Goal: Task Accomplishment & Management: Manage account settings

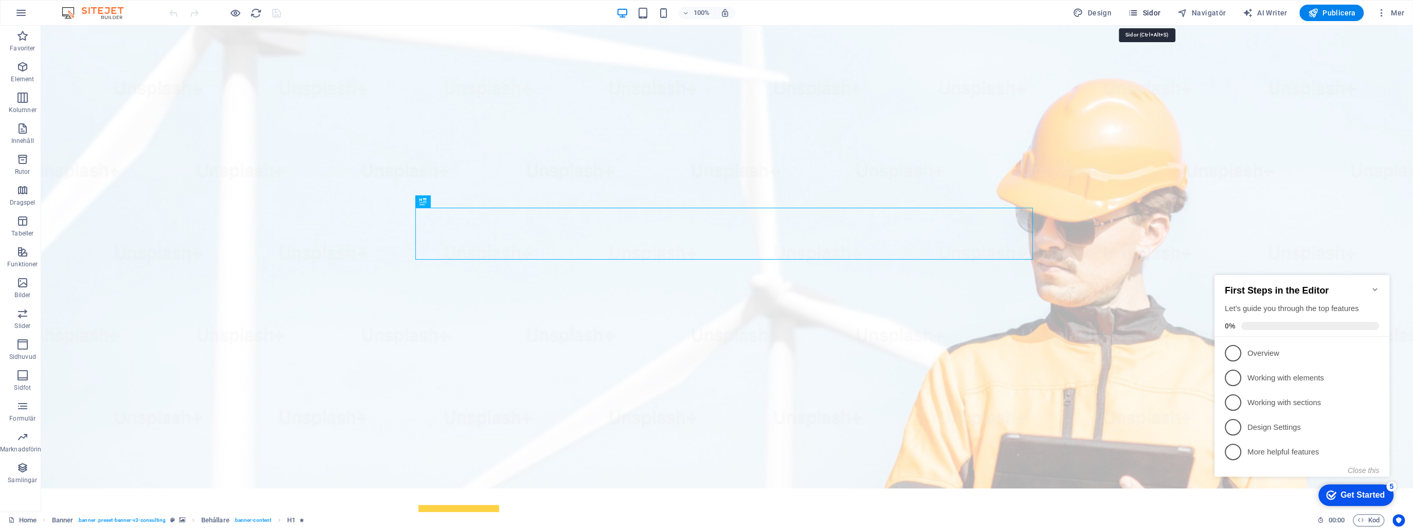
click at [1146, 12] on span "Sidor" at bounding box center [1144, 13] width 32 height 10
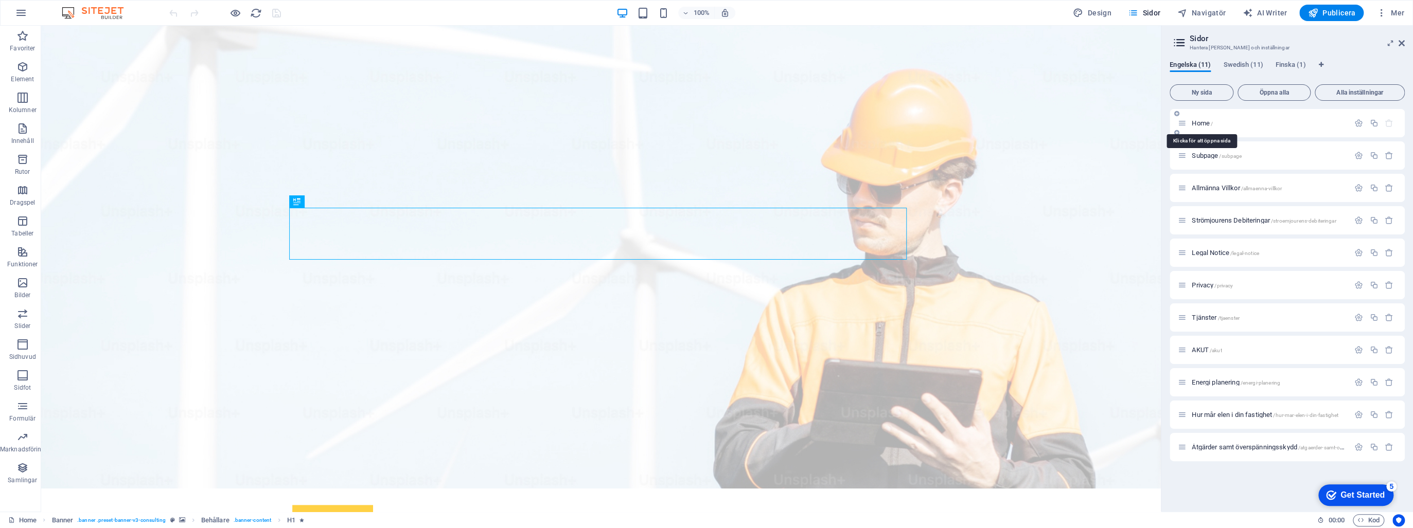
click at [1209, 121] on span "Home /" at bounding box center [1202, 123] width 21 height 8
click at [1356, 125] on icon "button" at bounding box center [1358, 123] width 9 height 9
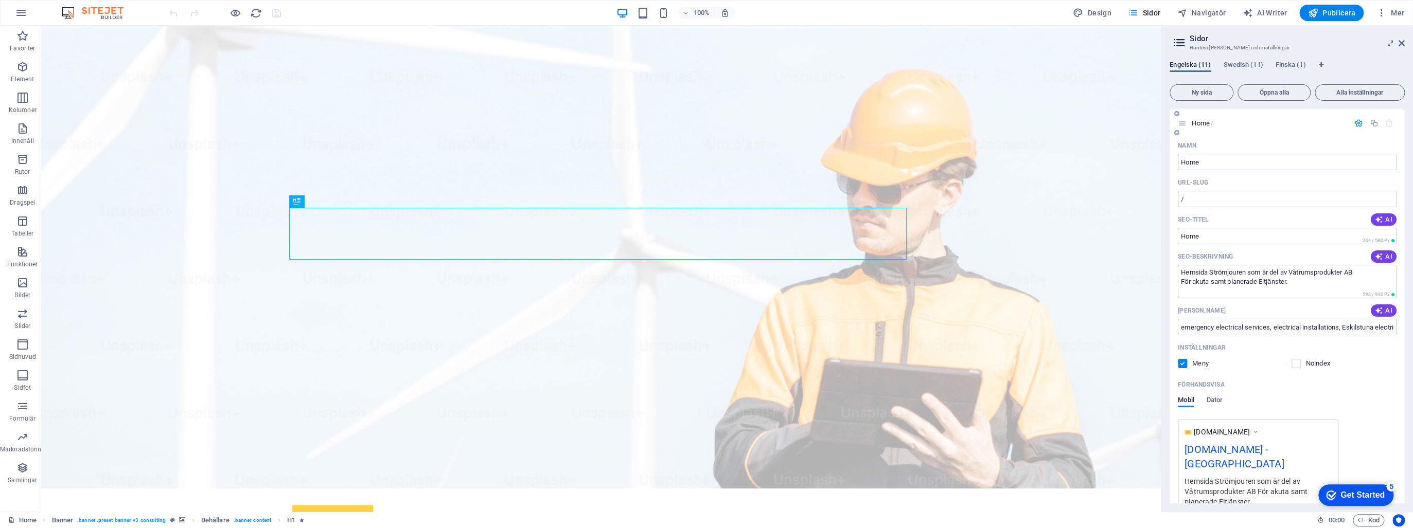
click at [1285, 452] on div "[DOMAIN_NAME] - [GEOGRAPHIC_DATA]" at bounding box center [1257, 459] width 147 height 34
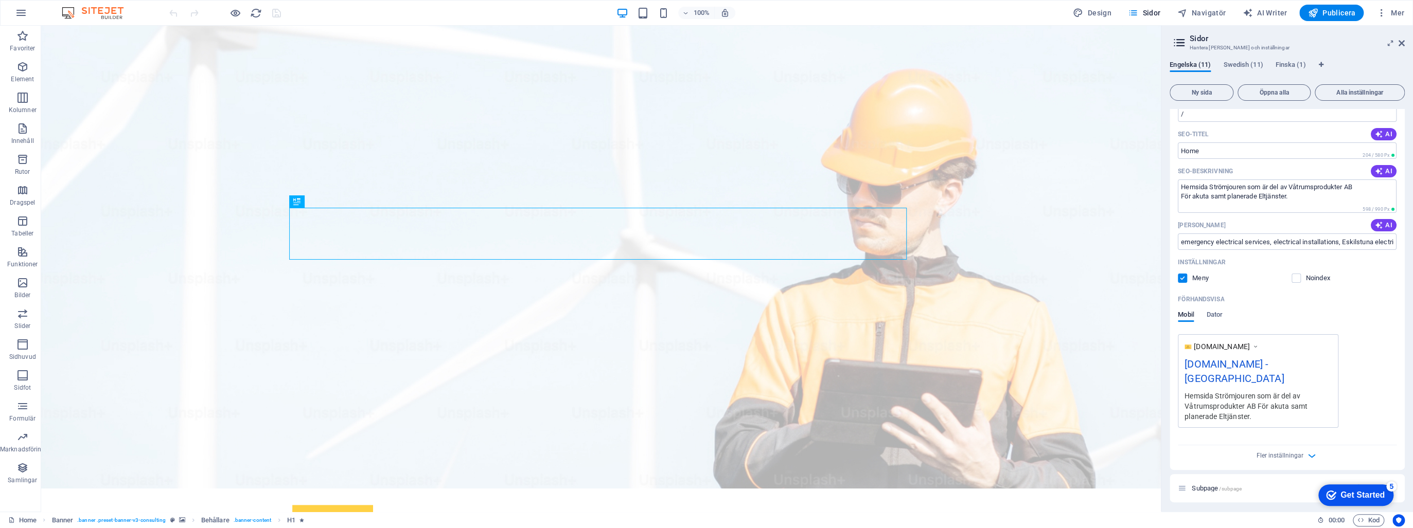
scroll to position [82, 0]
click at [1219, 317] on span "Dator" at bounding box center [1214, 319] width 16 height 14
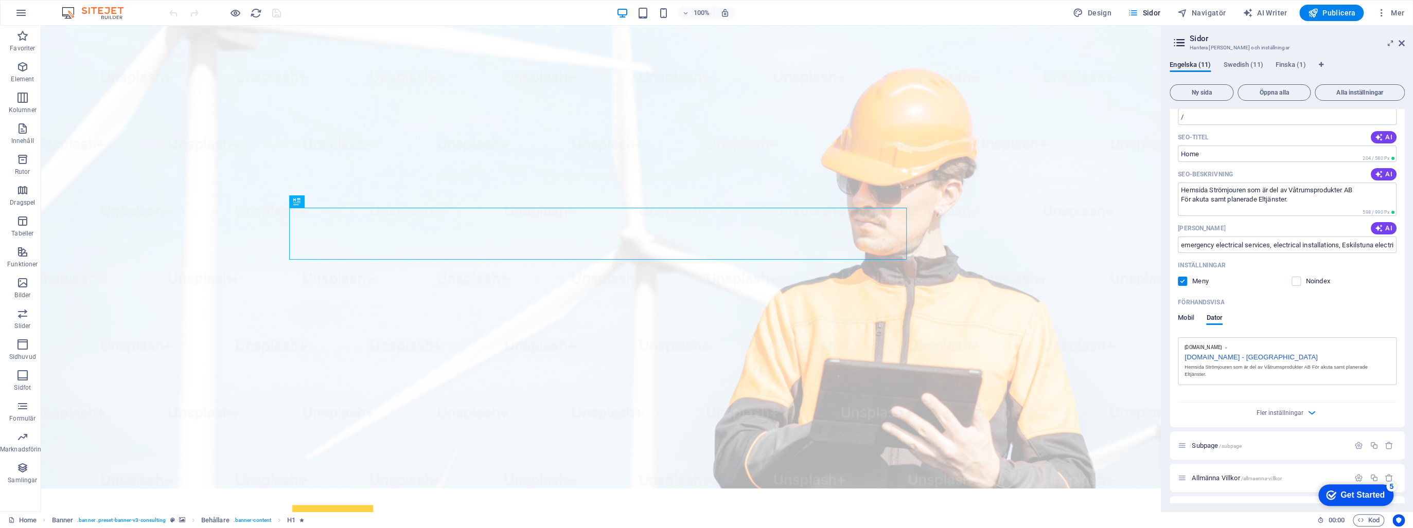
click at [1188, 315] on span "Mobil" at bounding box center [1186, 319] width 16 height 14
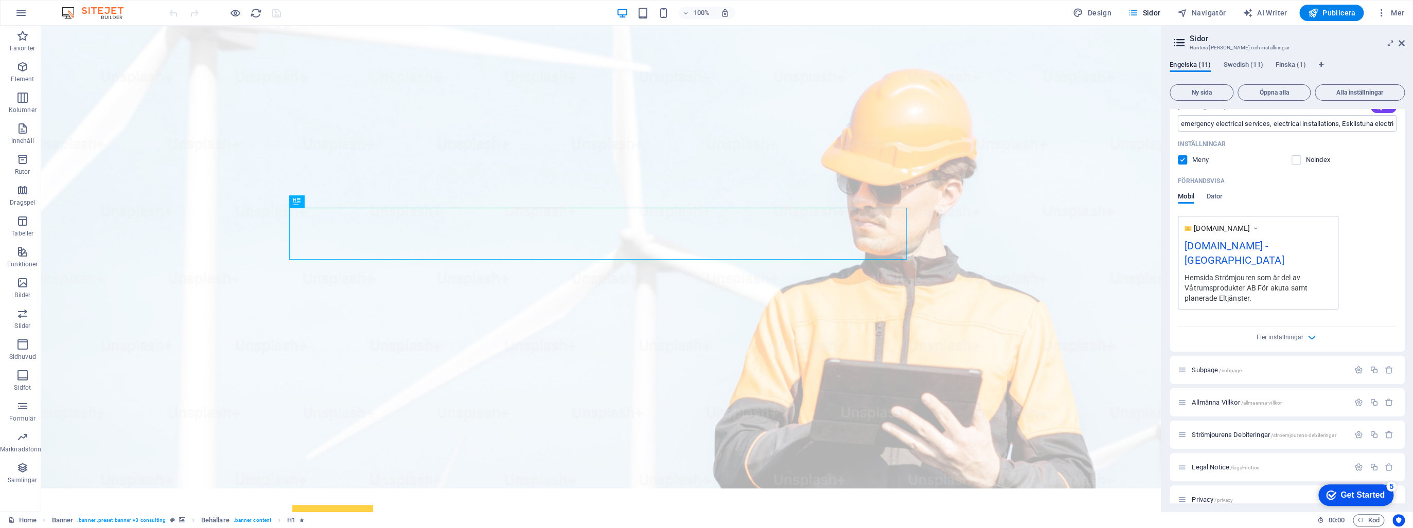
scroll to position [123, 0]
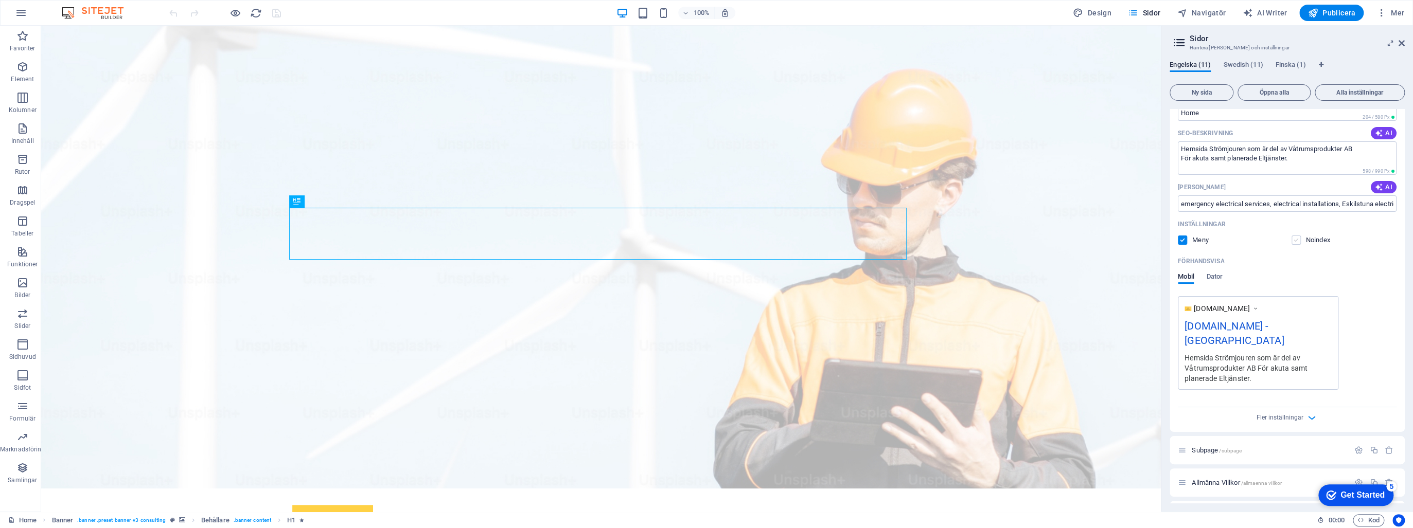
click at [1295, 242] on label at bounding box center [1295, 240] width 9 height 9
click at [0, 0] on input "checkbox" at bounding box center [0, 0] width 0 height 0
click at [1295, 242] on label at bounding box center [1295, 240] width 9 height 9
click at [0, 0] on input "checkbox" at bounding box center [0, 0] width 0 height 0
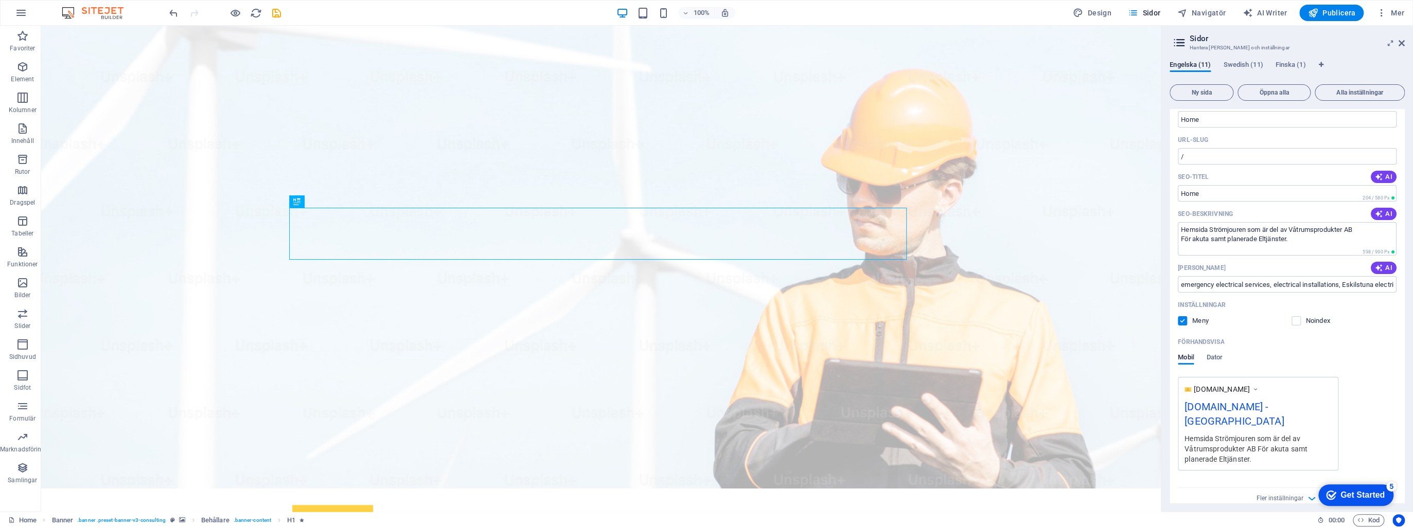
scroll to position [82, 0]
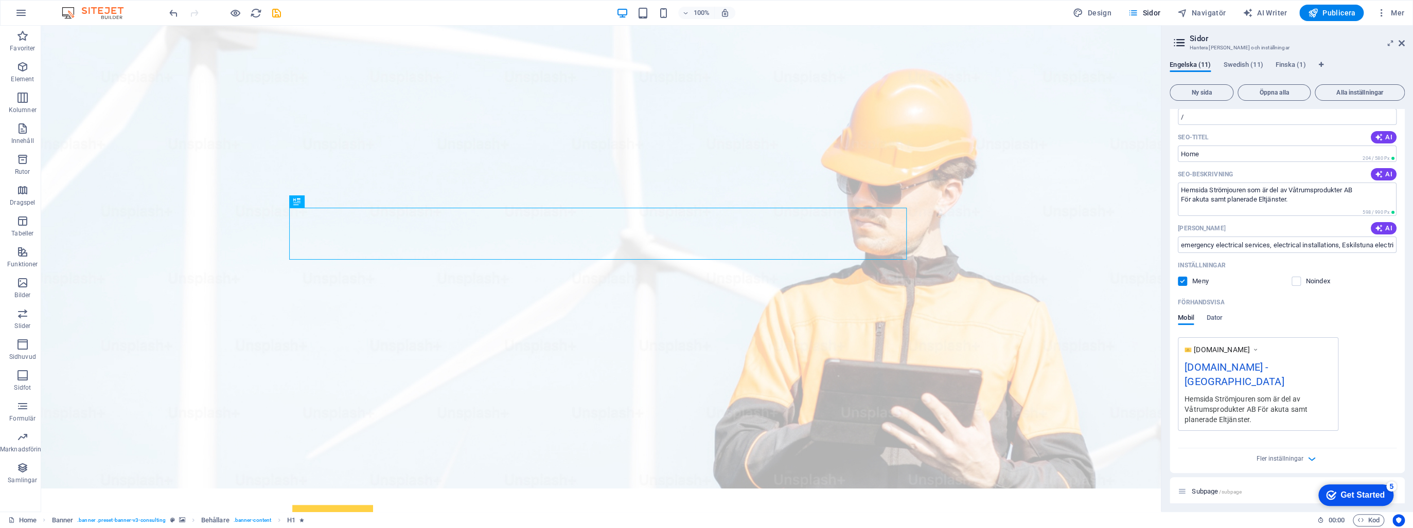
click at [1280, 368] on div "[DOMAIN_NAME] - [GEOGRAPHIC_DATA]" at bounding box center [1257, 377] width 147 height 34
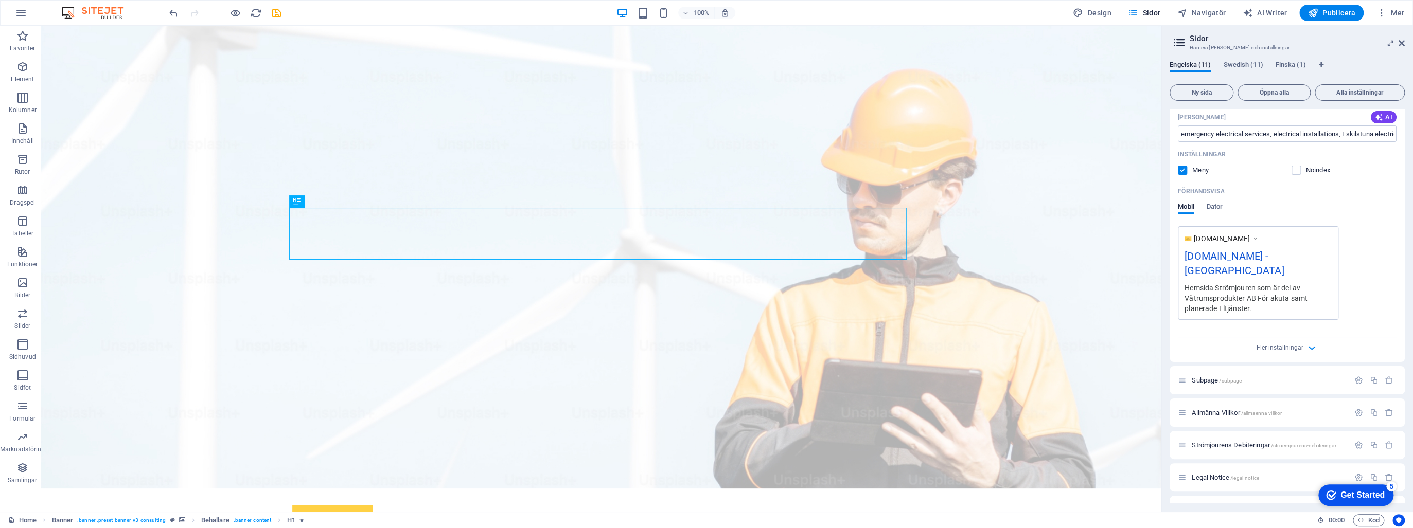
scroll to position [206, 0]
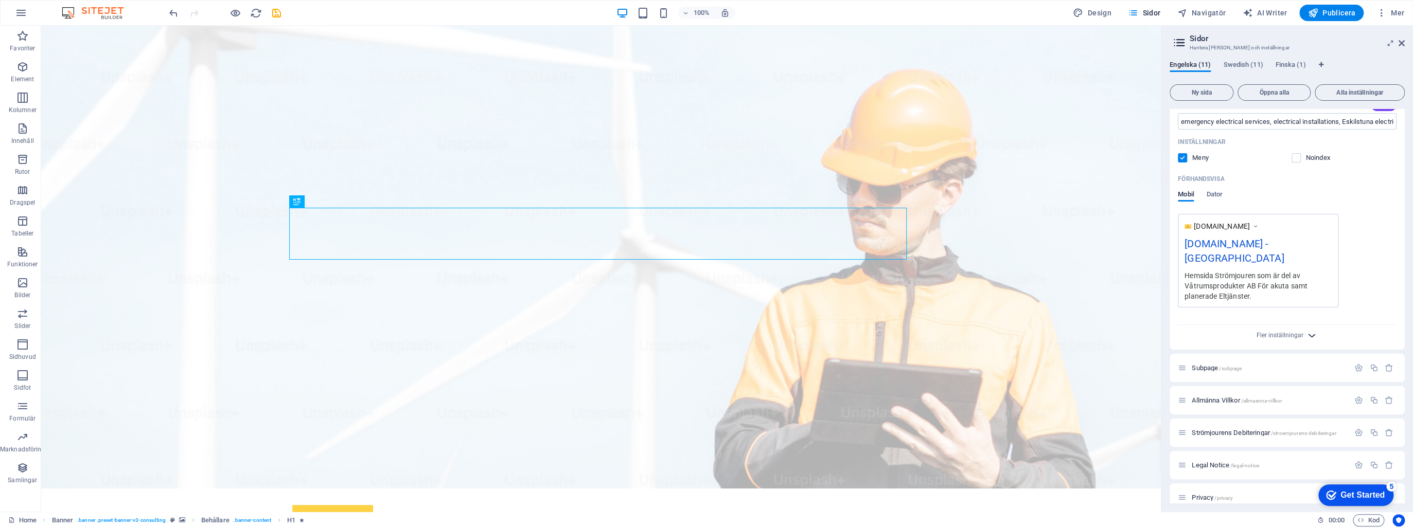
click at [1310, 330] on icon "button" at bounding box center [1312, 336] width 12 height 12
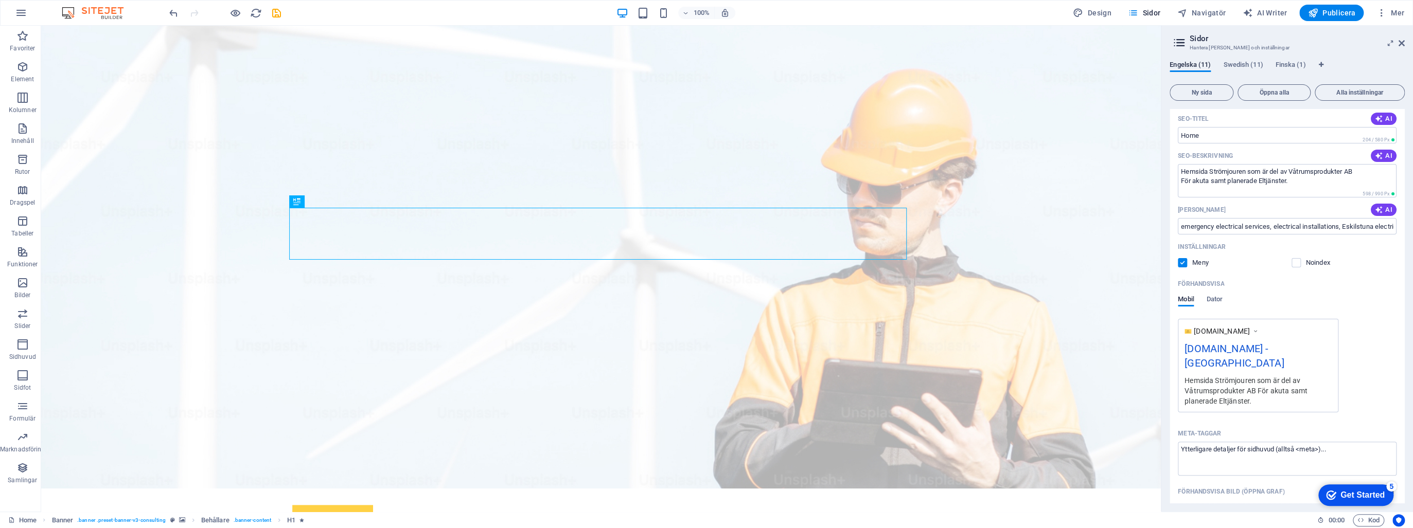
scroll to position [41, 0]
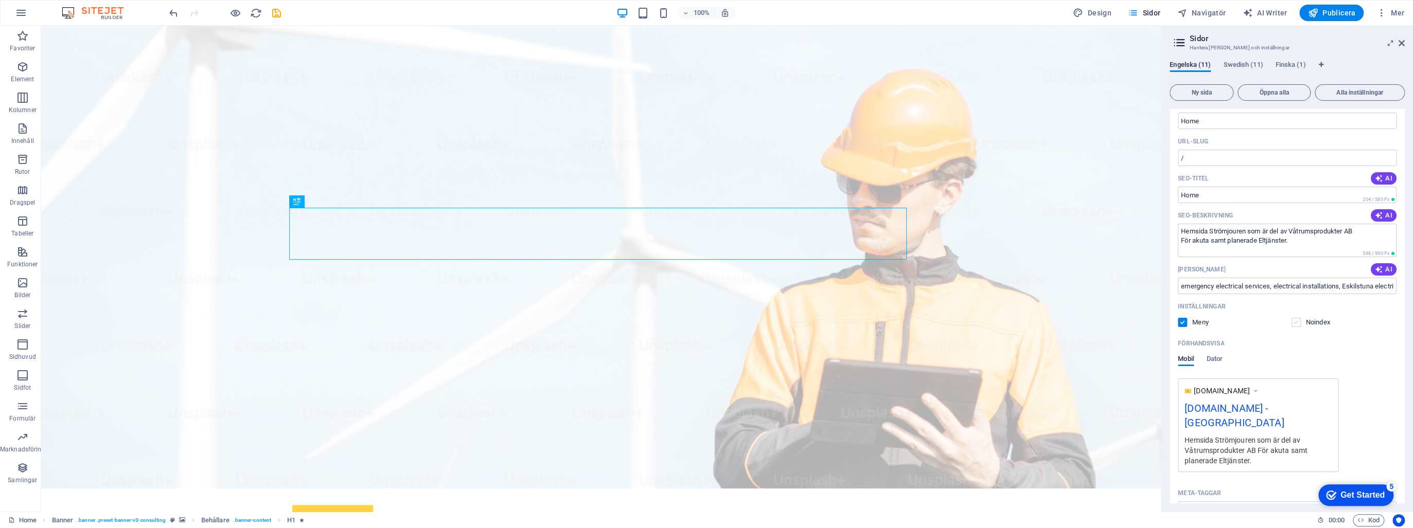
click at [1291, 323] on label at bounding box center [1295, 322] width 9 height 9
click at [0, 0] on input "checkbox" at bounding box center [0, 0] width 0 height 0
click at [1181, 325] on label at bounding box center [1182, 322] width 9 height 9
click at [0, 0] on input "checkbox" at bounding box center [0, 0] width 0 height 0
click at [1181, 325] on label at bounding box center [1182, 322] width 9 height 9
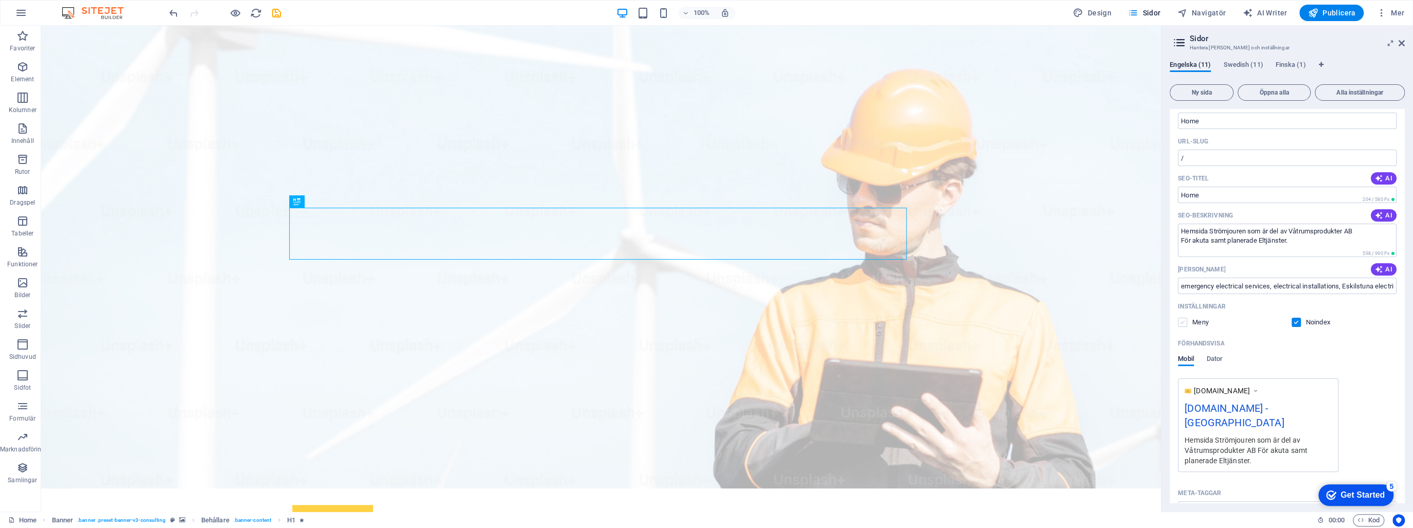
click at [0, 0] on input "checkbox" at bounding box center [0, 0] width 0 height 0
click at [1288, 324] on div "Meny Noindex" at bounding box center [1287, 322] width 219 height 9
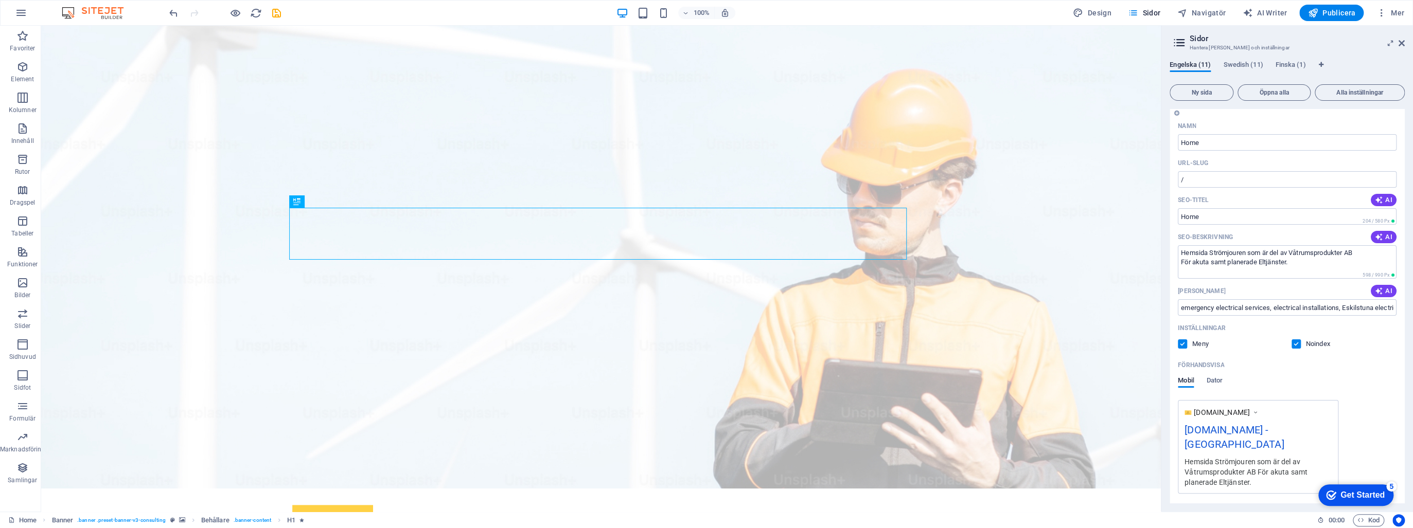
scroll to position [0, 0]
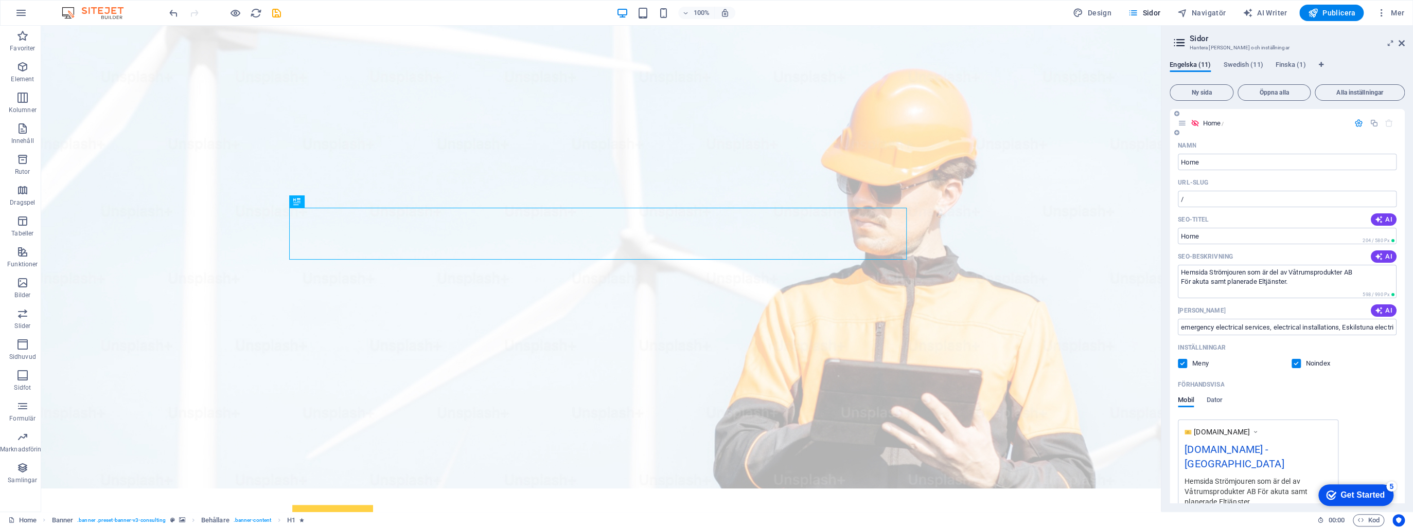
click at [1354, 122] on icon "button" at bounding box center [1358, 123] width 9 height 9
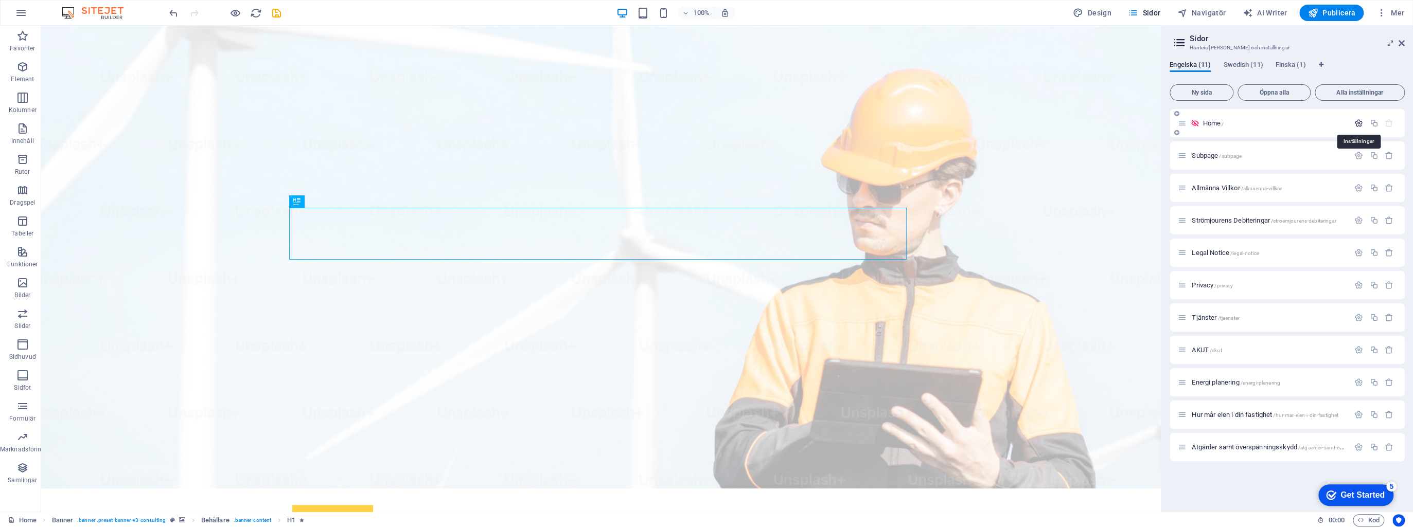
click at [1354, 122] on icon "button" at bounding box center [1358, 123] width 9 height 9
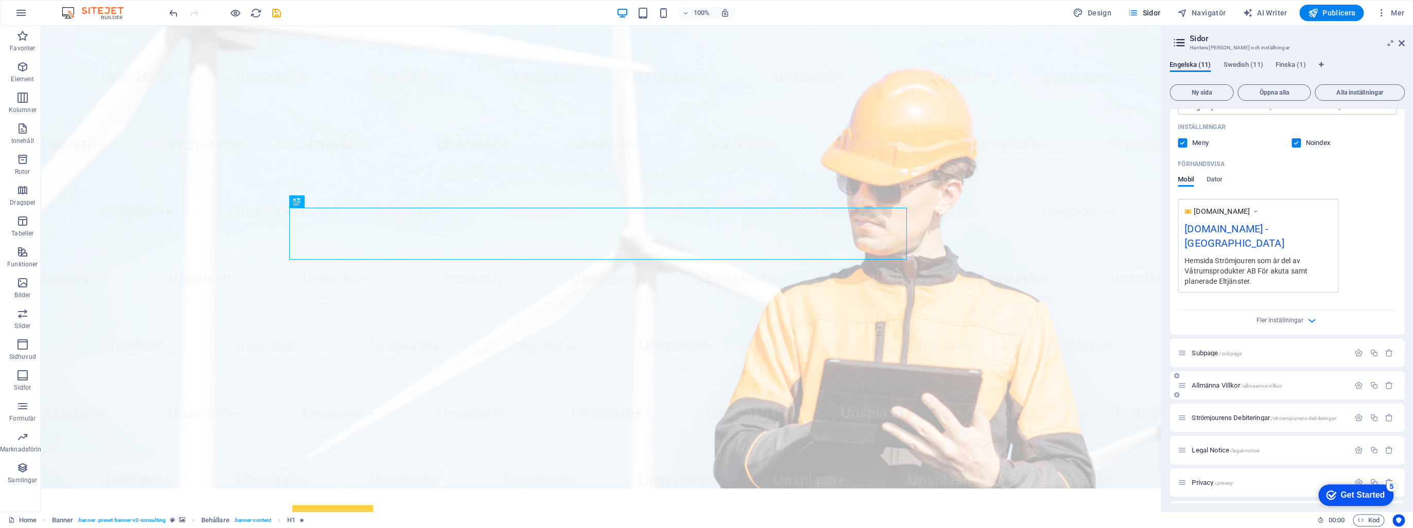
scroll to position [247, 0]
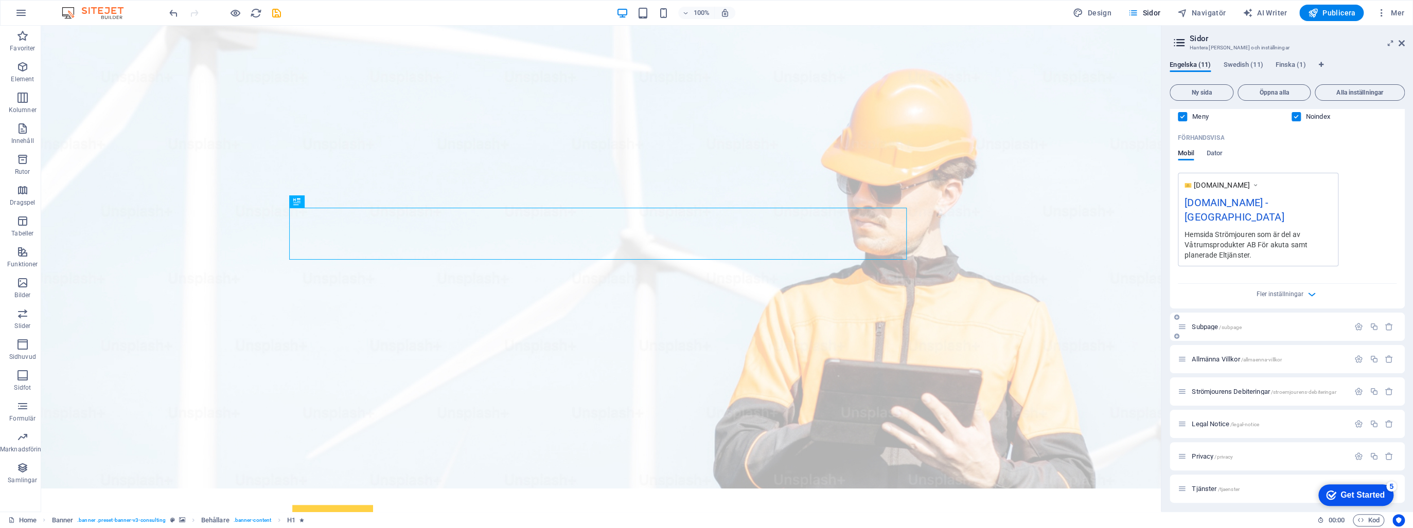
click at [1258, 324] on p "Subpage /subpage" at bounding box center [1269, 327] width 154 height 7
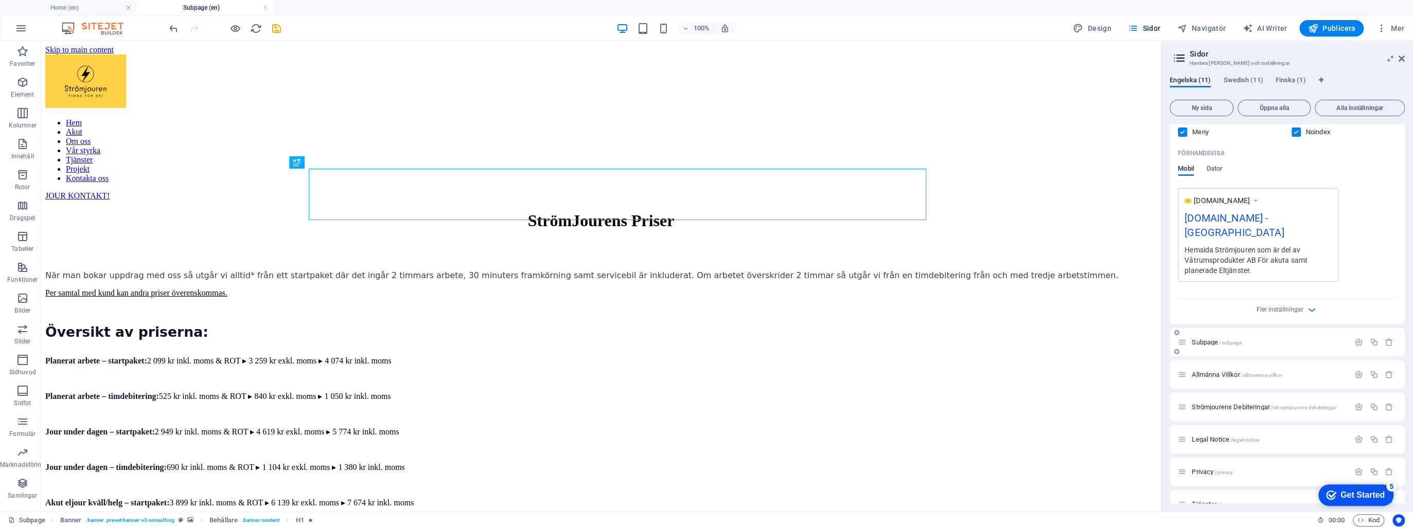
scroll to position [0, 0]
click at [1356, 338] on icon "button" at bounding box center [1358, 342] width 9 height 9
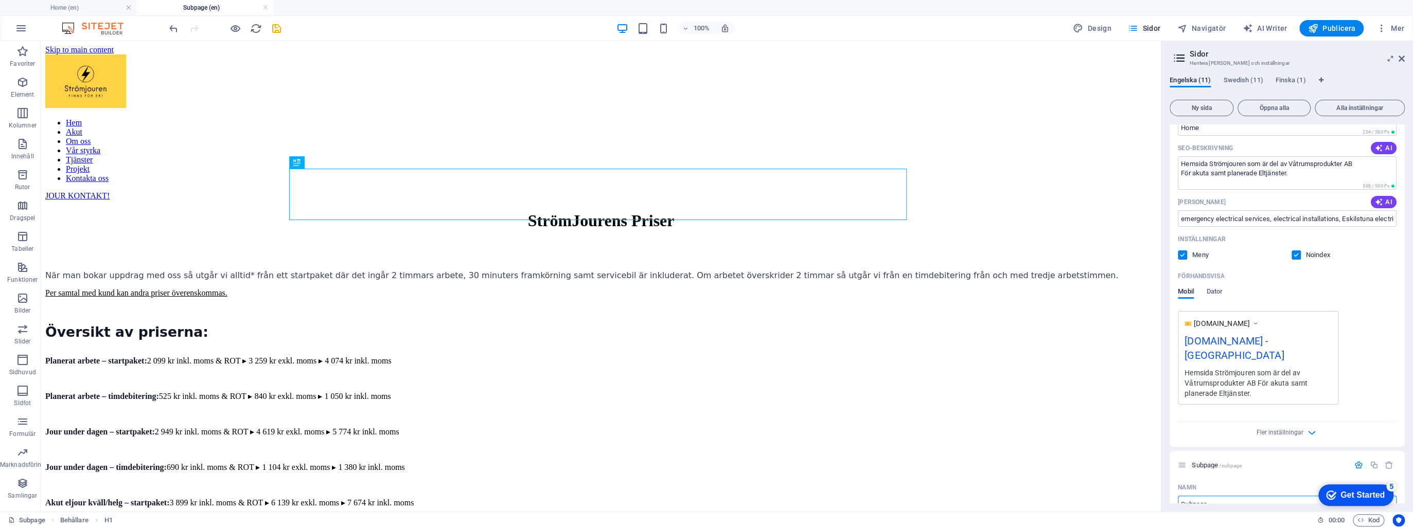
scroll to position [123, 0]
click at [1382, 339] on div "[DOMAIN_NAME] [DOMAIN_NAME] - Berlin Hemsida Strömjouren som är del av Våtrumsp…" at bounding box center [1287, 359] width 219 height 94
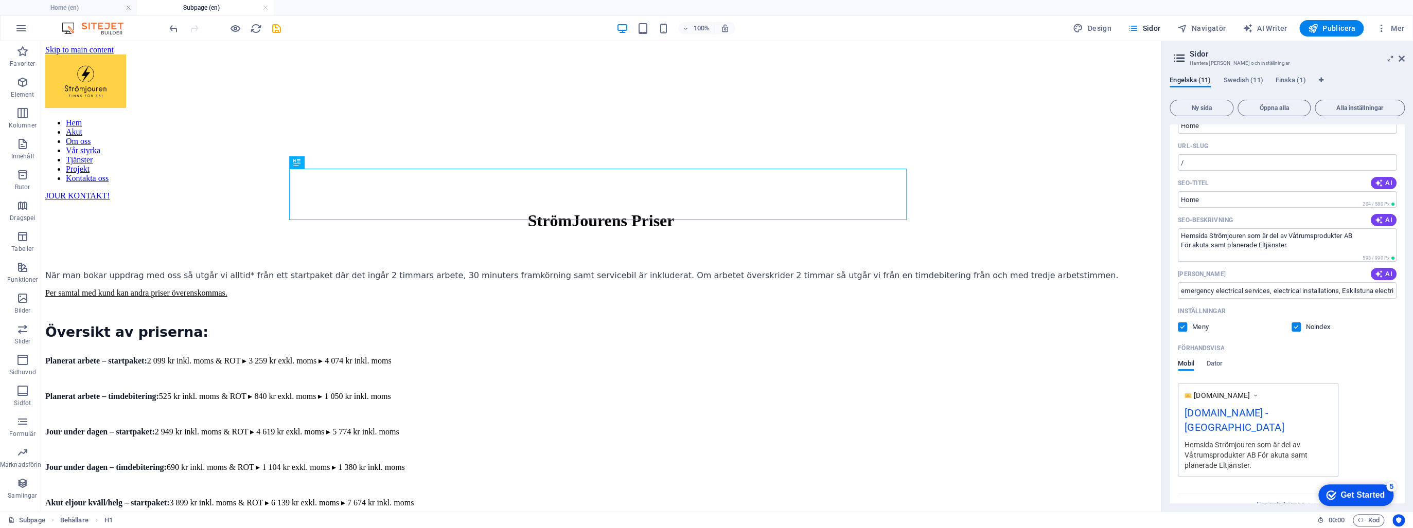
scroll to position [0, 0]
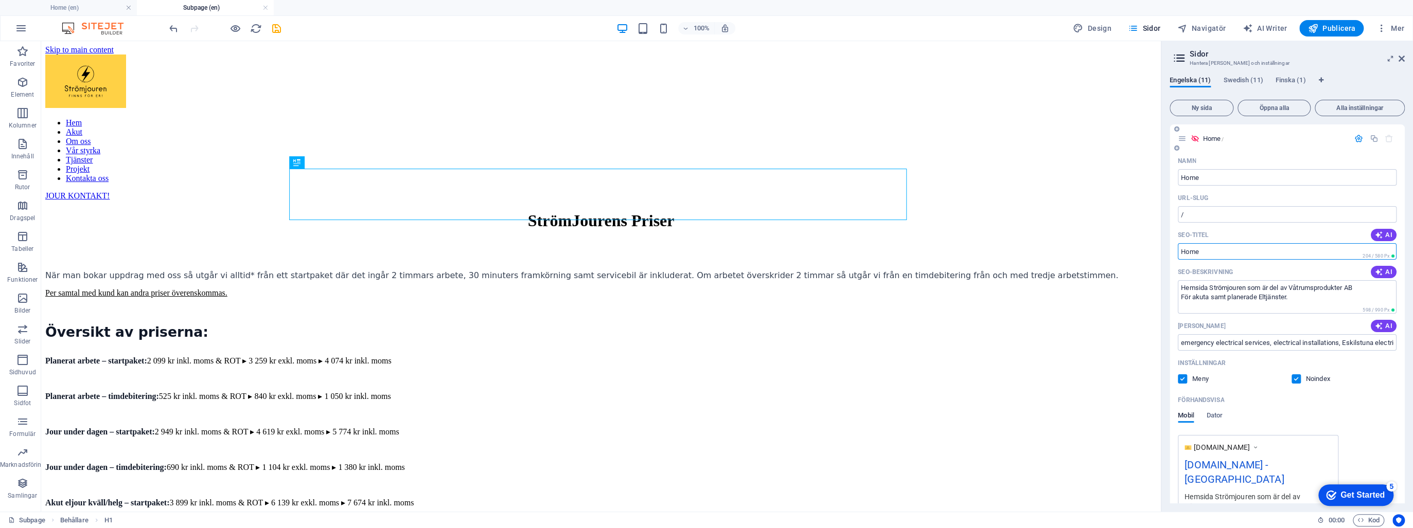
click at [1215, 254] on input "SEO-titel" at bounding box center [1287, 251] width 219 height 16
click at [1229, 250] on input "SEO-titel" at bounding box center [1287, 251] width 219 height 16
click at [1291, 230] on div "SEO-titel AI" at bounding box center [1287, 235] width 219 height 16
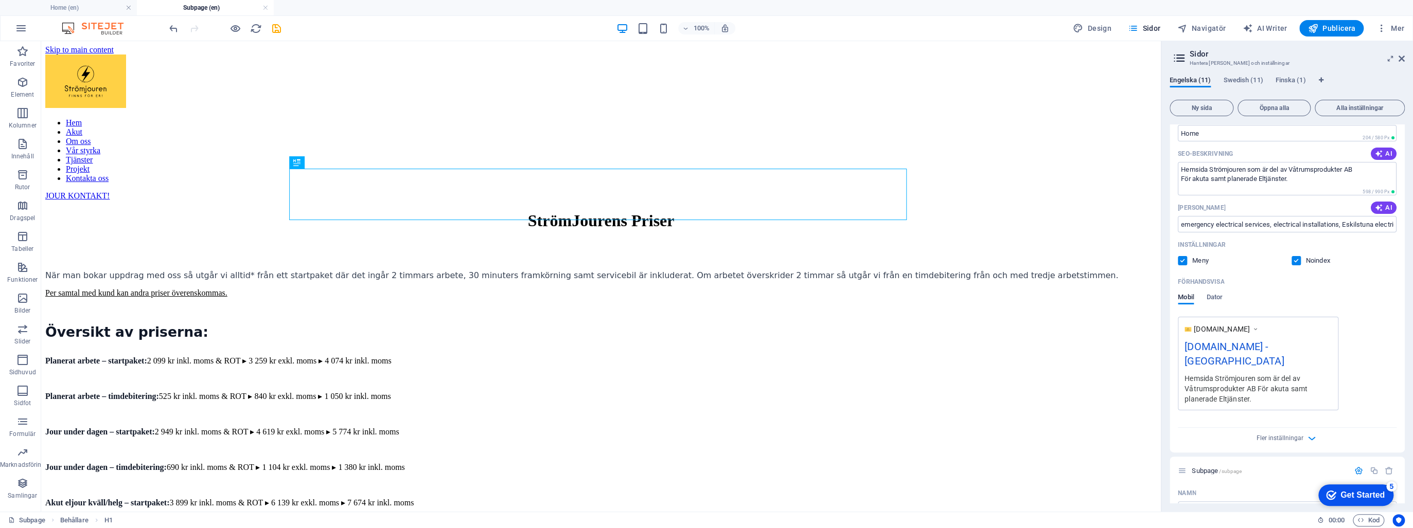
scroll to position [123, 0]
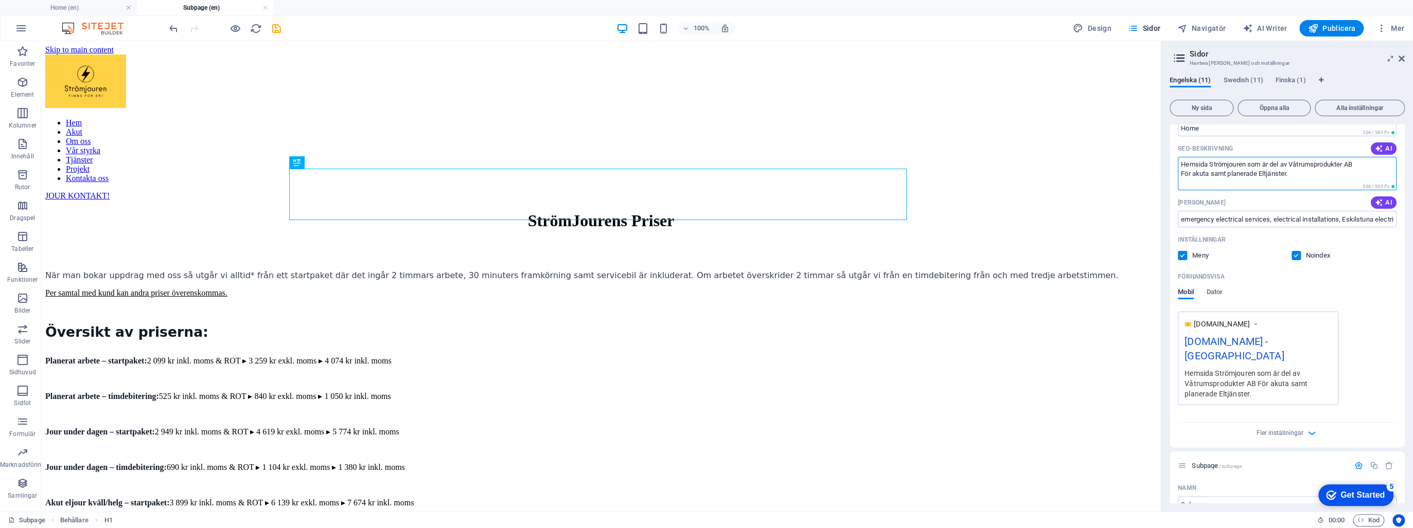
click at [1208, 165] on textarea "Hemsida Strömjouren som är del av Våtrumsprodukter AB För akuta samt planerade …" at bounding box center [1287, 173] width 219 height 33
drag, startPoint x: 1209, startPoint y: 165, endPoint x: 1181, endPoint y: 162, distance: 27.9
click at [1181, 162] on textarea "Hemsida Strömjouren som är del av Våtrumsprodukter AB För akuta samt planerade …" at bounding box center [1287, 173] width 219 height 33
click at [1290, 173] on textarea "Strömjouren som är del av Våtrumsprodukter AB För akuta samt planerade Eltjänst…" at bounding box center [1287, 173] width 219 height 33
type textarea "Strömjouren som är del av Våtrumsprodukter AB För akuta samt planerade Eltjänst…"
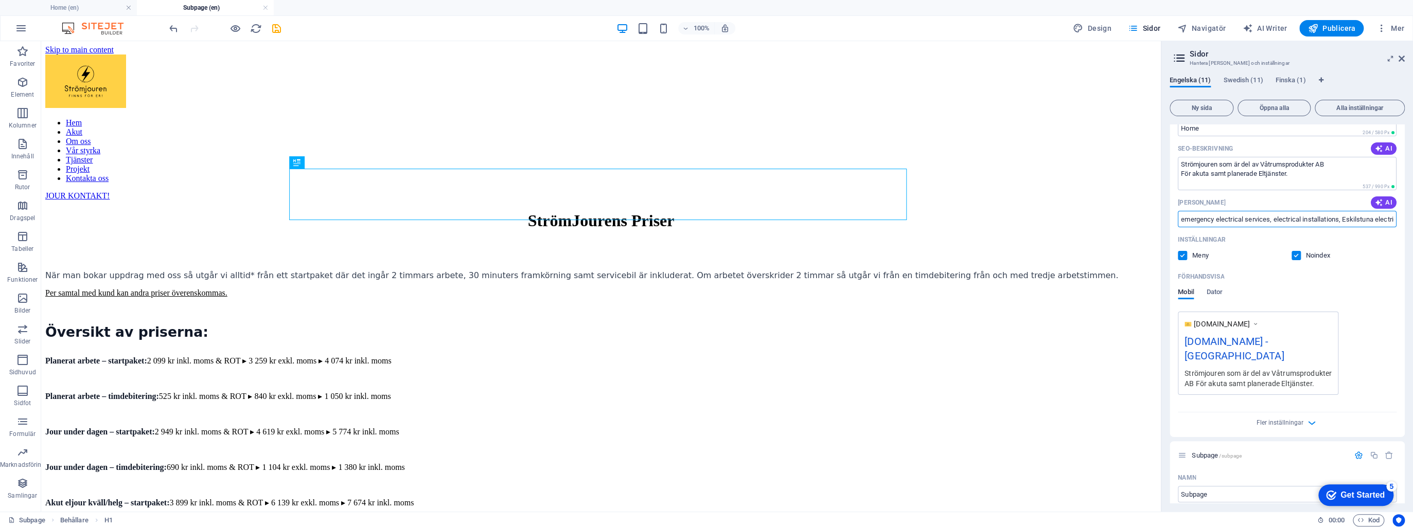
drag, startPoint x: 1181, startPoint y: 218, endPoint x: 1259, endPoint y: 223, distance: 78.9
click at [1181, 218] on input "emergency electrical services, electrical installations, Eskilstuna electrician…" at bounding box center [1287, 219] width 219 height 16
type input "Jour inom El, [GEOGRAPHIC_DATA] samt planerade Elarbeten, emergency electrical …"
click at [1364, 273] on div "Förhandsvisa" at bounding box center [1287, 277] width 219 height 16
click at [278, 27] on icon "save" at bounding box center [277, 29] width 12 height 12
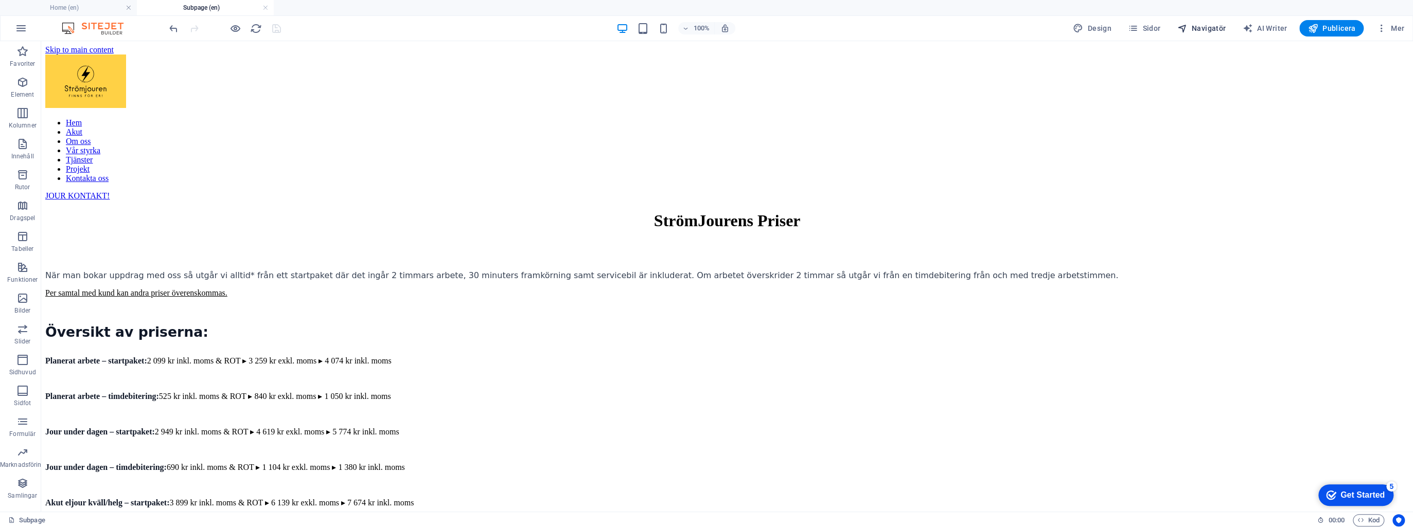
click at [1198, 29] on span "Navigatör" at bounding box center [1201, 28] width 49 height 10
select select "14248280-en"
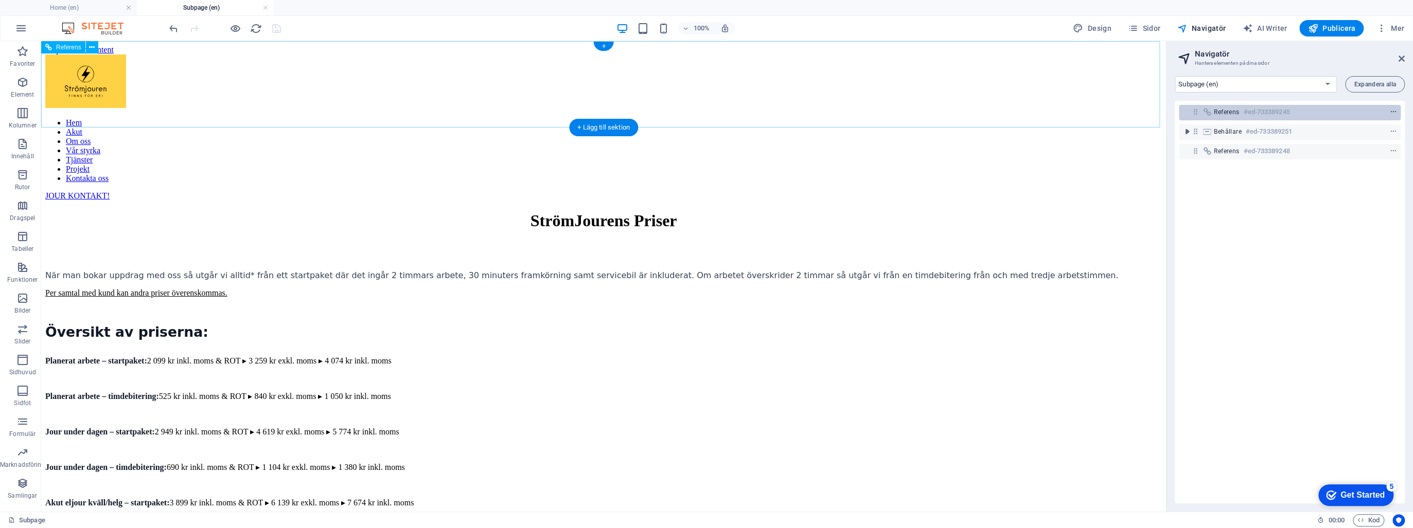
click at [1391, 111] on icon "context-menu" at bounding box center [1393, 112] width 7 height 7
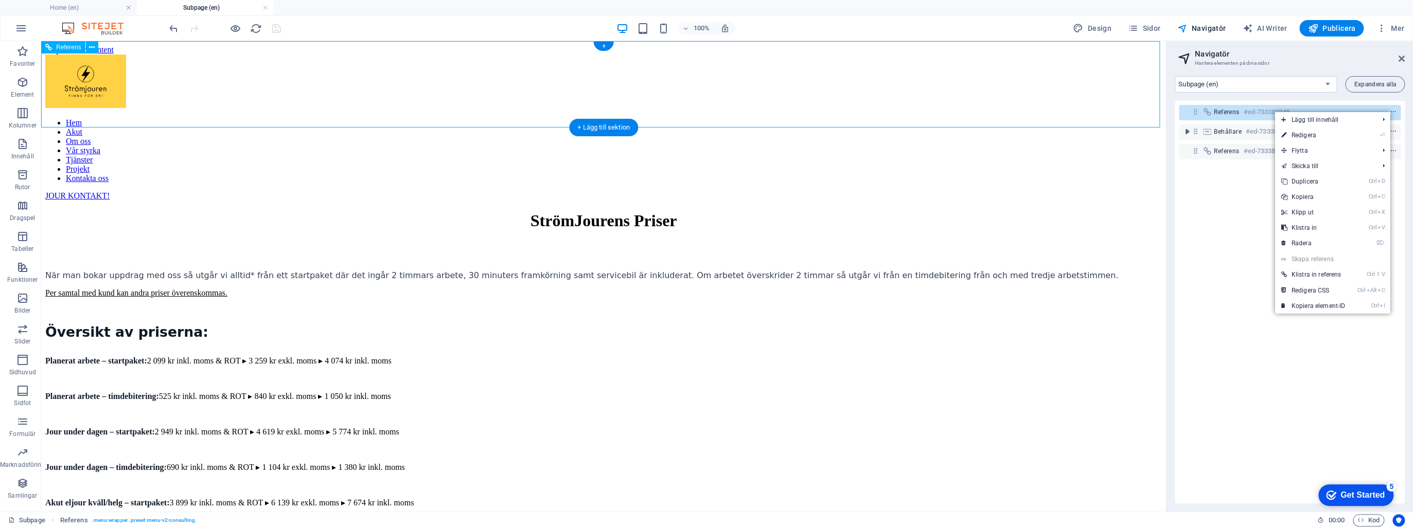
click at [1195, 113] on icon at bounding box center [1195, 112] width 9 height 9
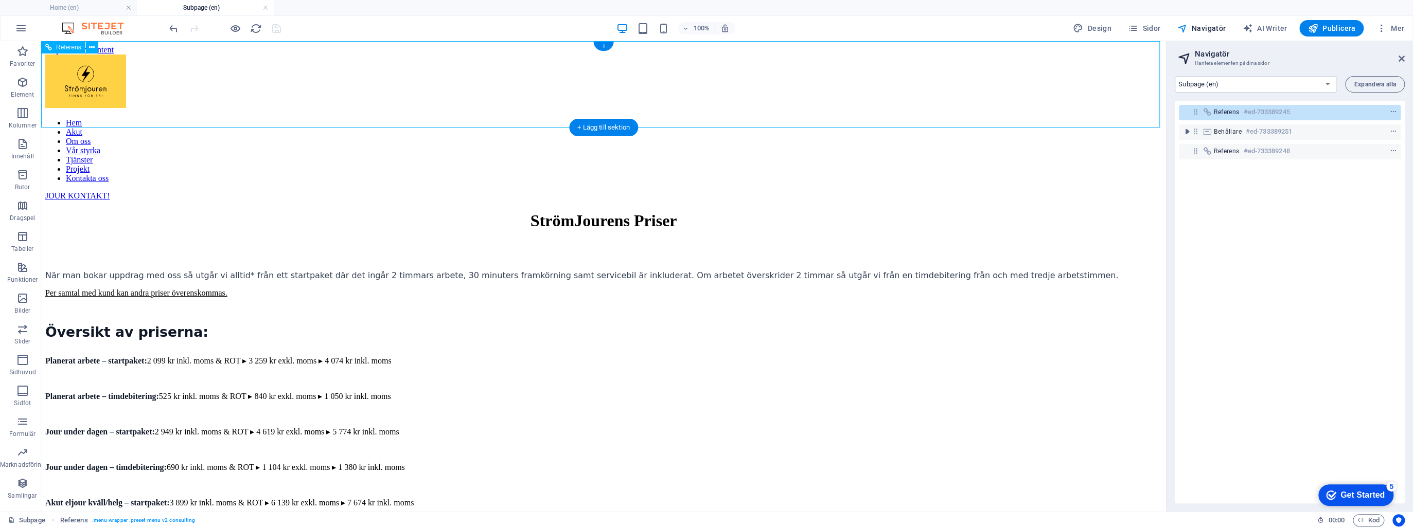
click at [1225, 110] on span "Referens" at bounding box center [1226, 112] width 25 height 8
click at [1150, 26] on span "Sidor" at bounding box center [1144, 28] width 32 height 10
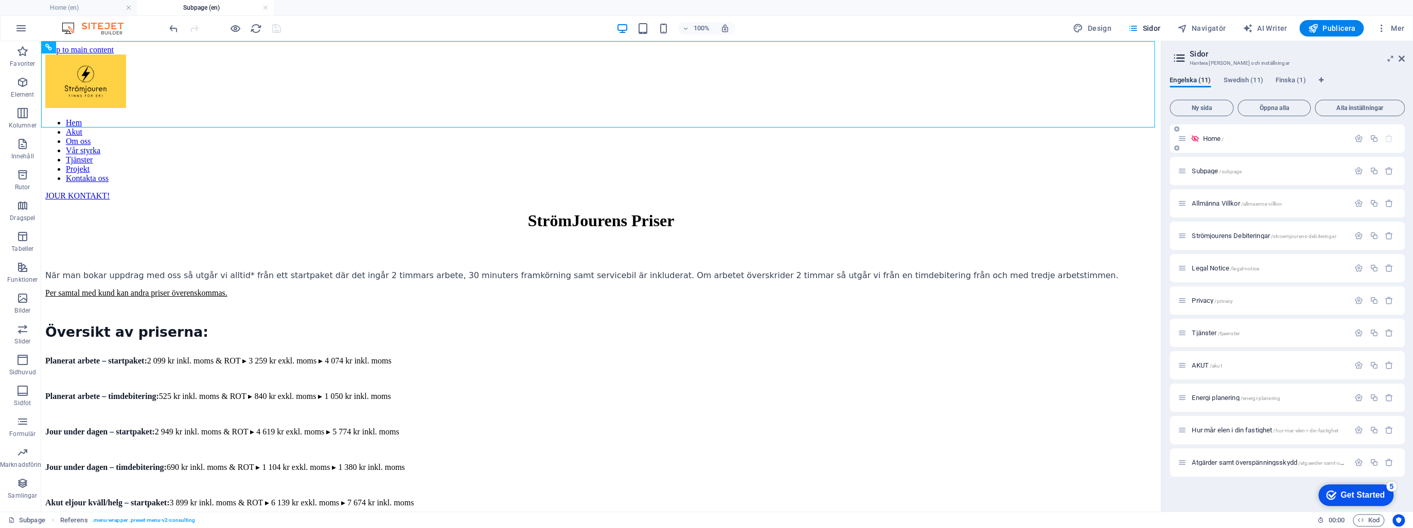
click at [1184, 140] on icon at bounding box center [1182, 138] width 9 height 9
click at [1377, 136] on icon "button" at bounding box center [1373, 138] width 9 height 9
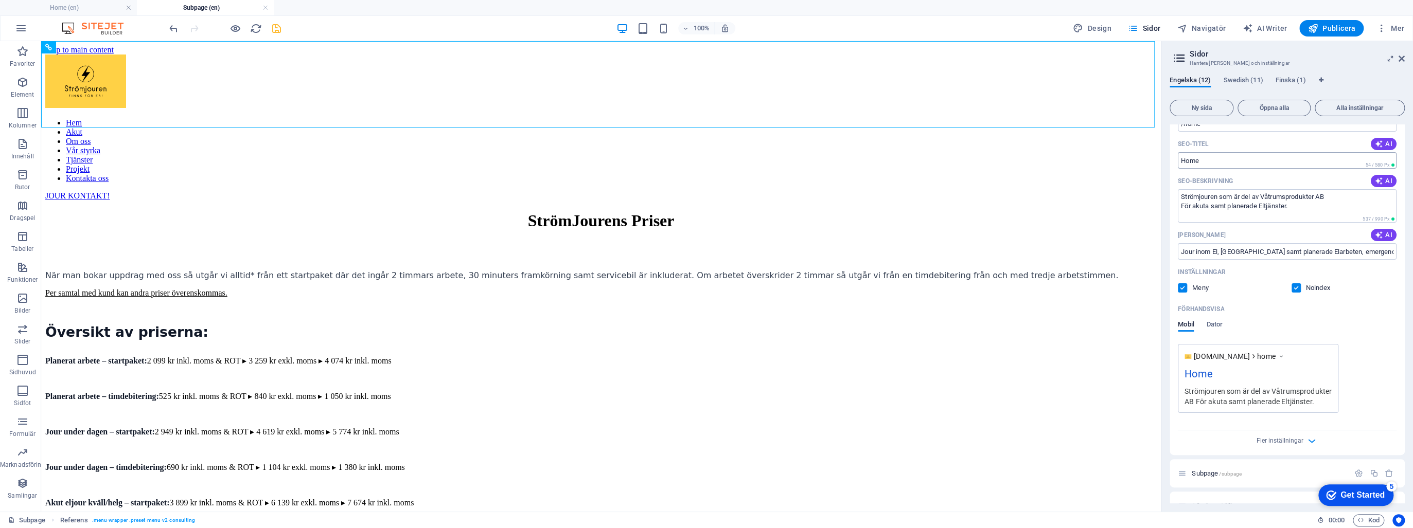
scroll to position [0, 0]
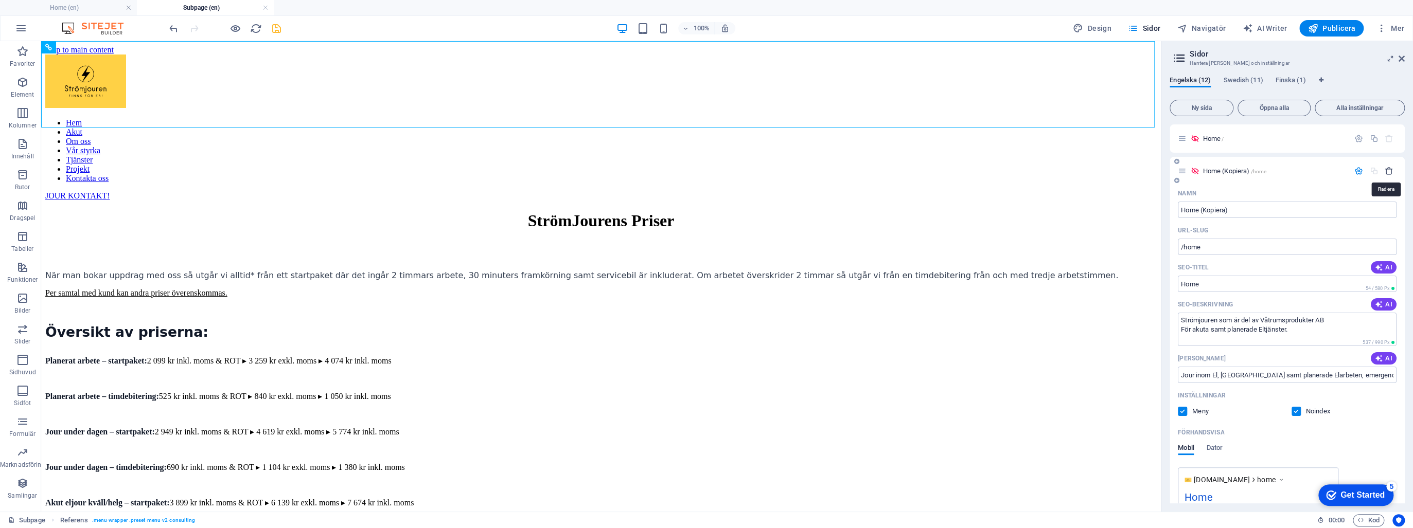
click at [1385, 170] on icon "button" at bounding box center [1388, 171] width 9 height 9
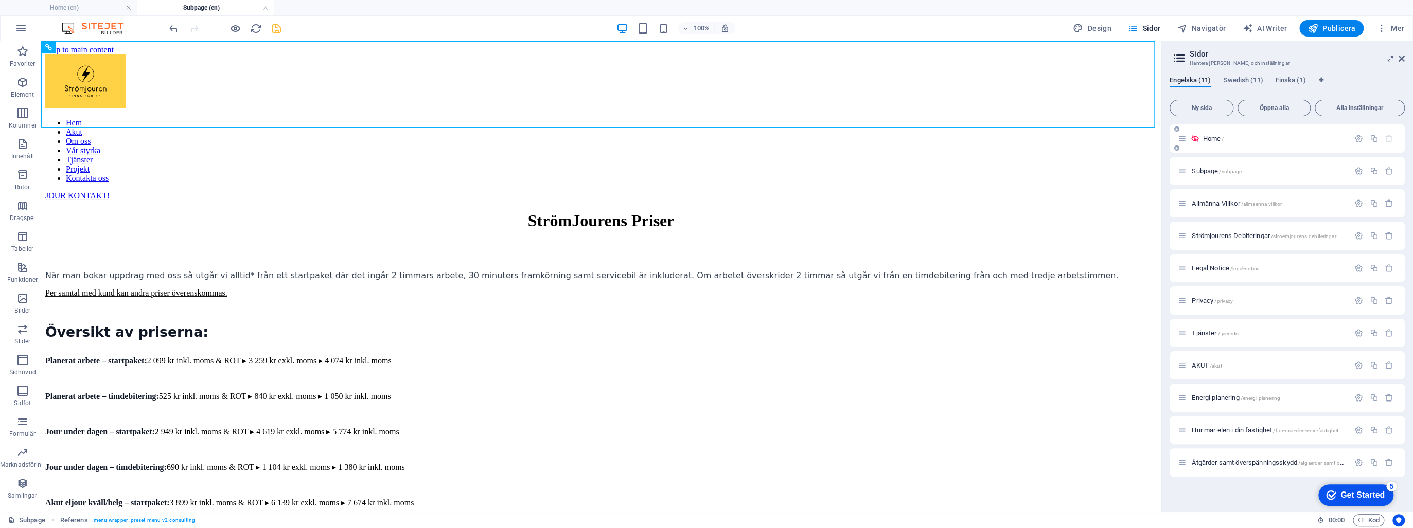
click at [1192, 138] on icon at bounding box center [1195, 138] width 9 height 9
click at [1183, 139] on icon at bounding box center [1182, 138] width 9 height 9
click at [1175, 148] on icon at bounding box center [1176, 148] width 5 height 6
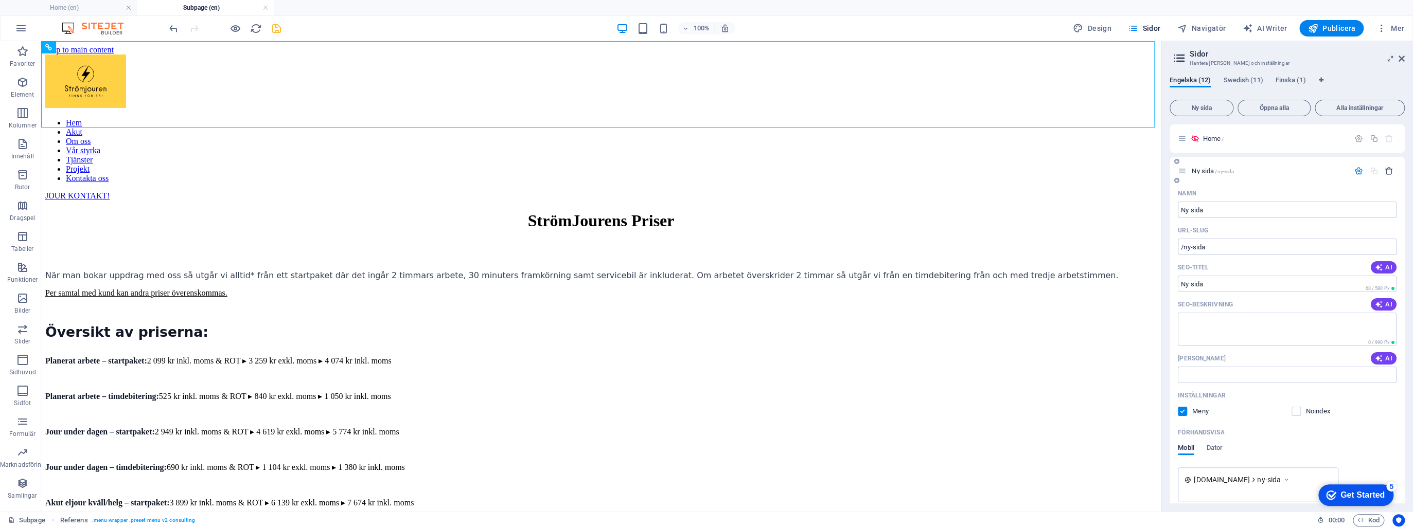
click at [1390, 173] on icon "button" at bounding box center [1388, 171] width 9 height 9
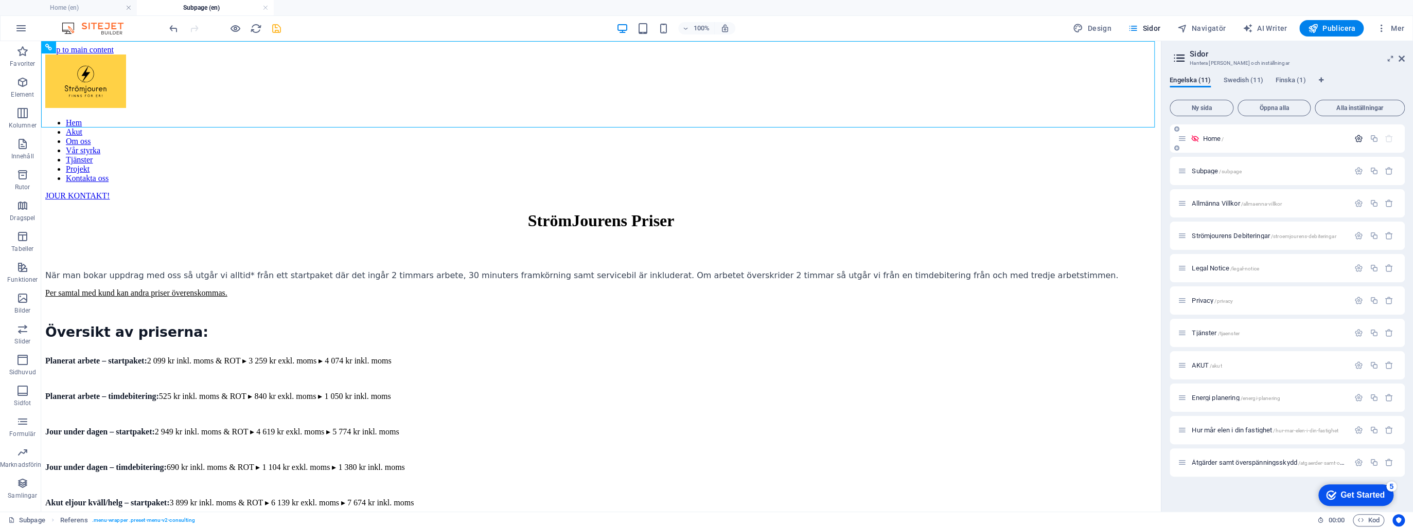
click at [1355, 138] on icon "button" at bounding box center [1358, 138] width 9 height 9
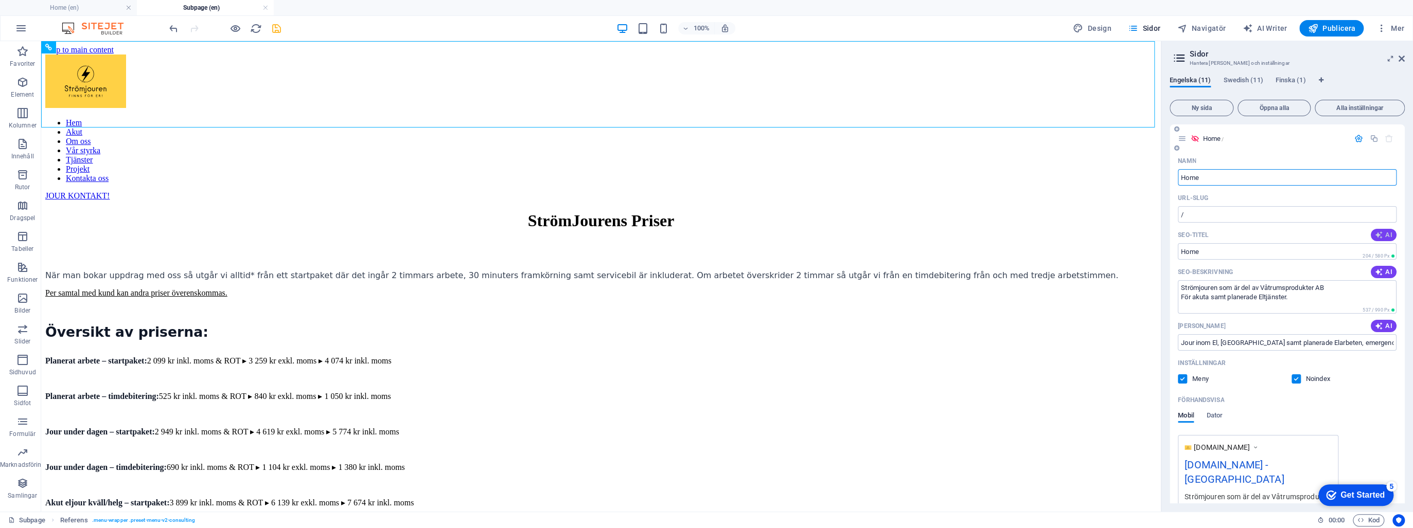
click at [1376, 234] on icon "button" at bounding box center [1379, 235] width 8 height 8
click at [1195, 250] on input "24/7 Electric Services in [GEOGRAPHIC_DATA]" at bounding box center [1287, 251] width 219 height 16
click at [1181, 253] on input "24/7 Electric Services in [GEOGRAPHIC_DATA]" at bounding box center [1287, 251] width 219 height 16
drag, startPoint x: 1300, startPoint y: 253, endPoint x: 1211, endPoint y: 255, distance: 89.0
click at [1212, 255] on input "Jour 24/7 Electric Services in [GEOGRAPHIC_DATA]" at bounding box center [1287, 251] width 219 height 16
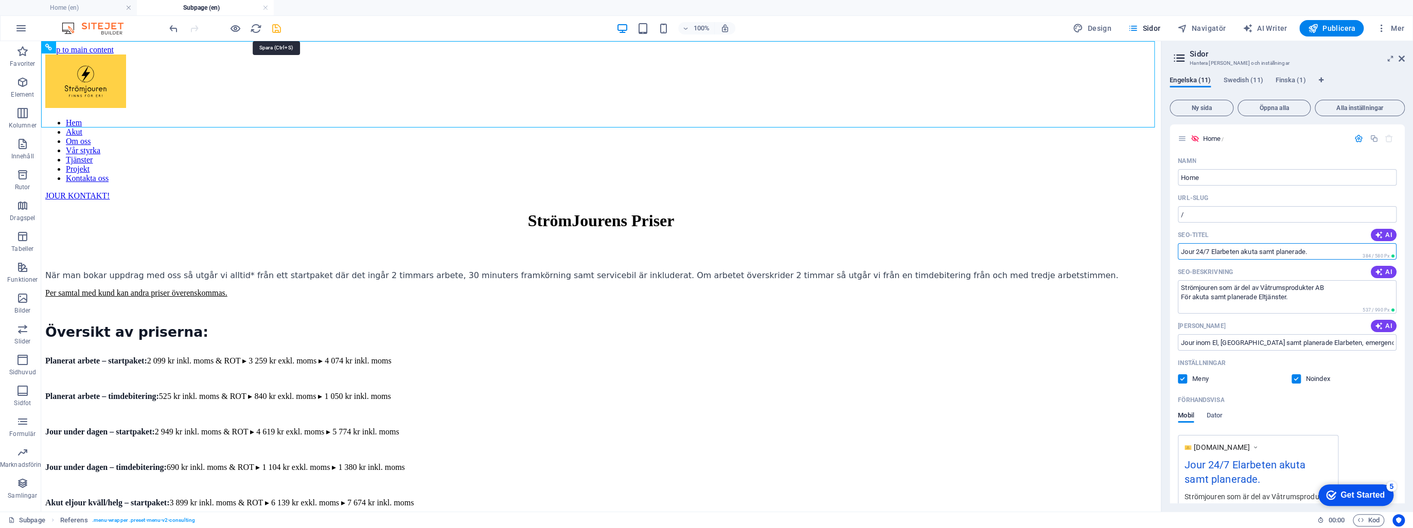
type input "Jour 24/7 Elarbeten akuta samt planerade."
click at [275, 27] on icon "save" at bounding box center [277, 29] width 12 height 12
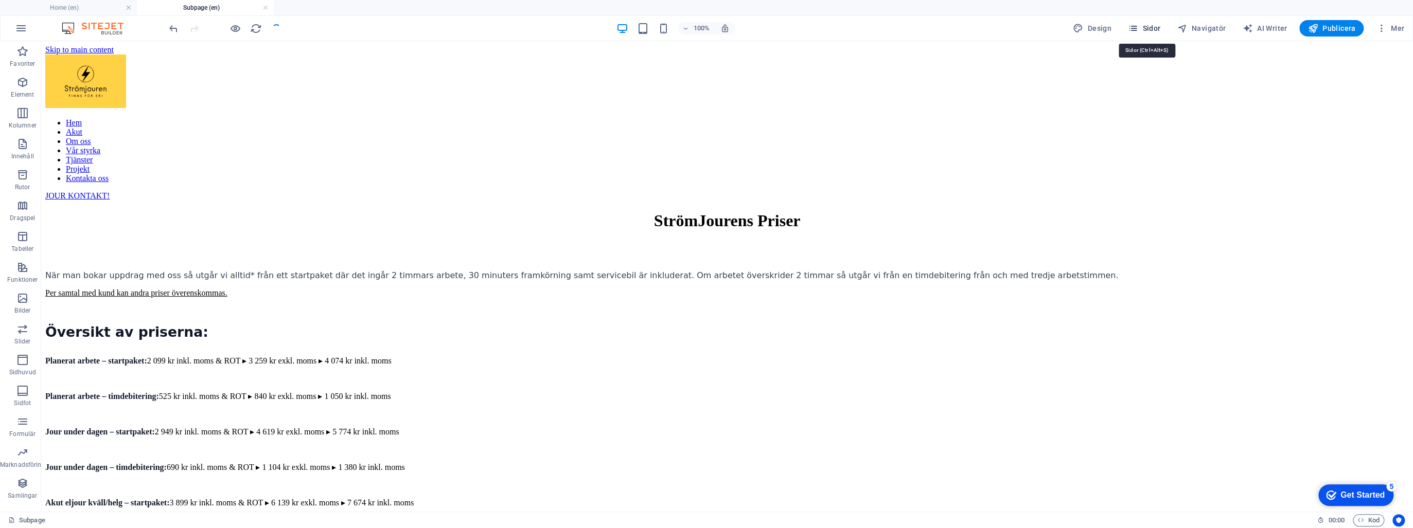
click at [1145, 25] on span "Sidor" at bounding box center [1144, 28] width 32 height 10
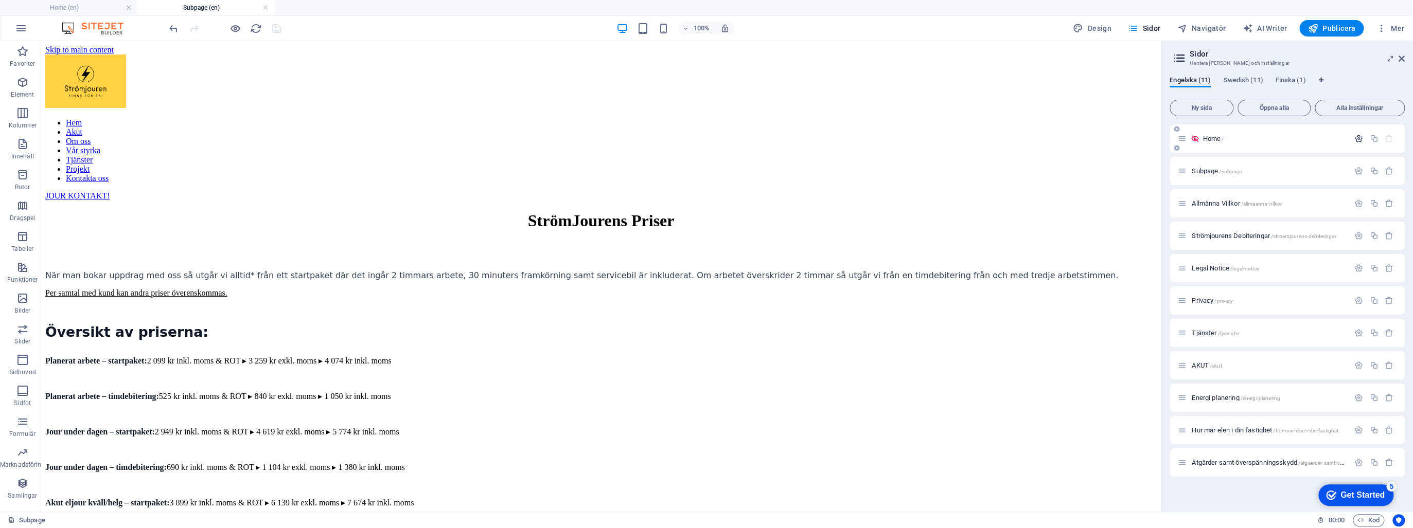
click at [1355, 138] on icon "button" at bounding box center [1358, 138] width 9 height 9
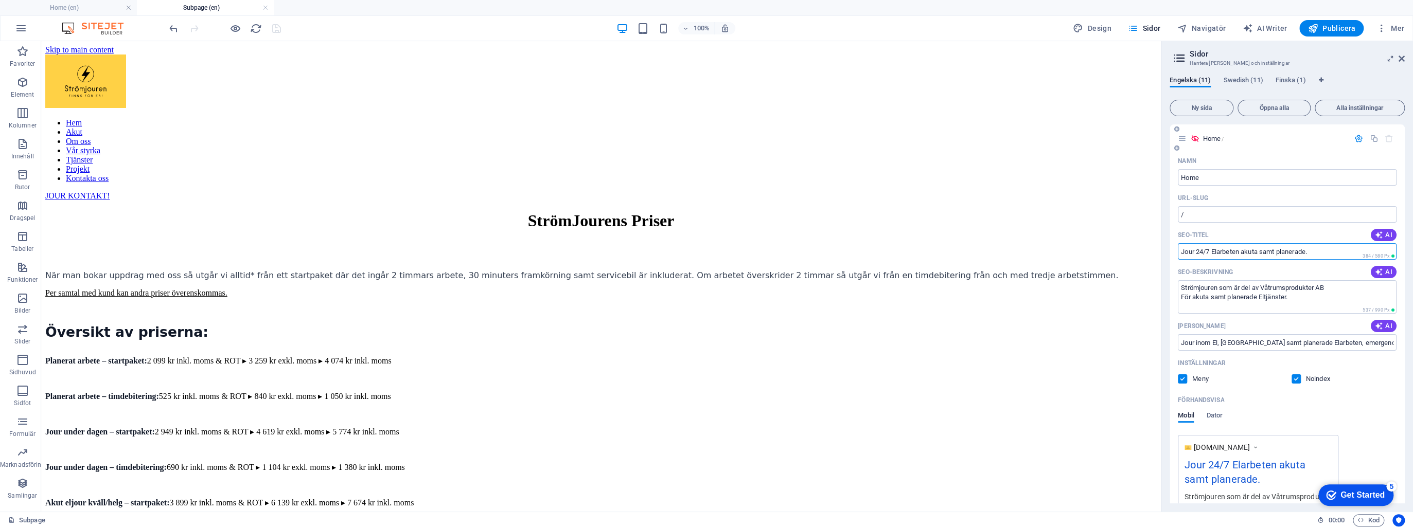
click at [1182, 251] on input "Jour 24/7 Elarbeten akuta samt planerade." at bounding box center [1287, 251] width 219 height 16
click at [1181, 251] on input "Jour 24/7 Elarbeten akuta samt planerade." at bounding box center [1287, 251] width 219 height 16
click at [1292, 297] on textarea "Strömjouren som är del av Våtrumsprodukter AB För akuta samt planerade Eltjänst…" at bounding box center [1287, 296] width 219 height 33
click at [1313, 252] on input "Jour 24/7 Elarbeten akuta samt planerade." at bounding box center [1287, 251] width 219 height 16
click at [1358, 246] on input "Jour 24/7 Elarbeten akuta samt planerade. [GEOGRAPHIC_DATA] samt [GEOGRAPHIC_DA…" at bounding box center [1287, 251] width 219 height 16
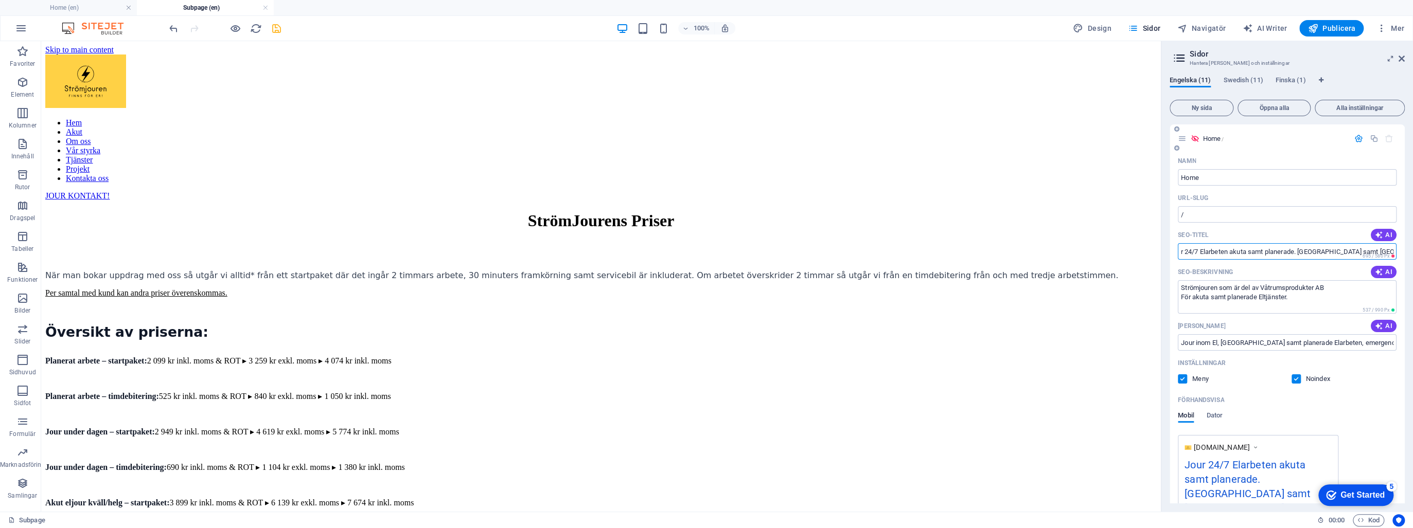
scroll to position [0, 24]
type input "Jour 24/7 Elarbeten akuta samt planerade. [GEOGRAPHIC_DATA] samt [GEOGRAPHIC_DA…"
click at [279, 24] on icon "save" at bounding box center [277, 29] width 12 height 12
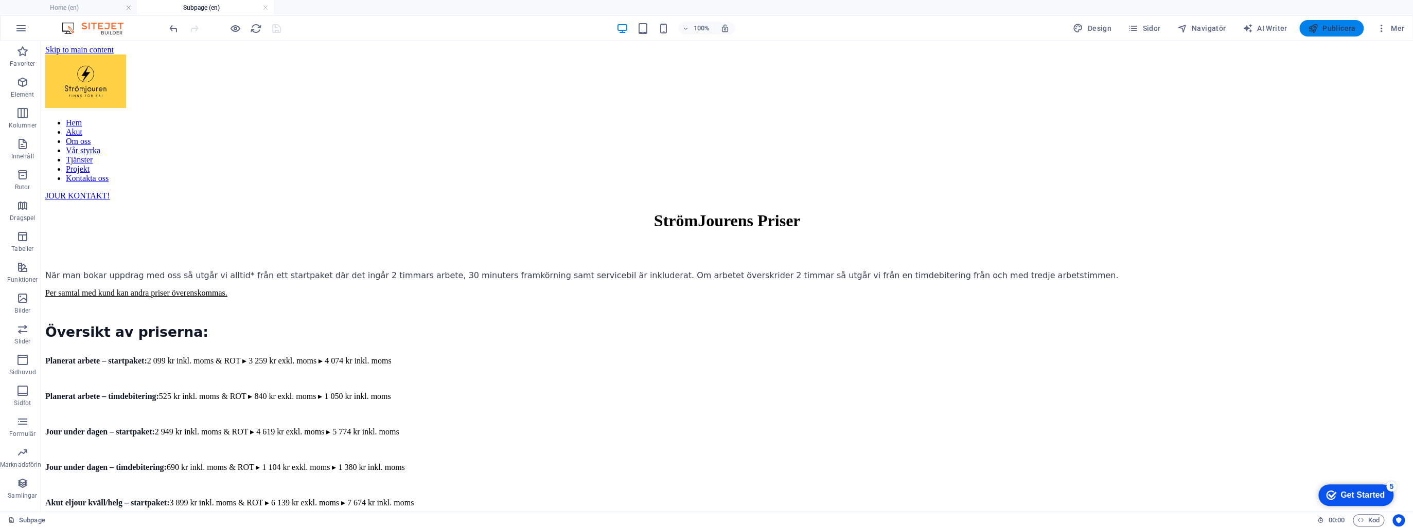
click at [1324, 25] on span "Publicera" at bounding box center [1331, 28] width 48 height 10
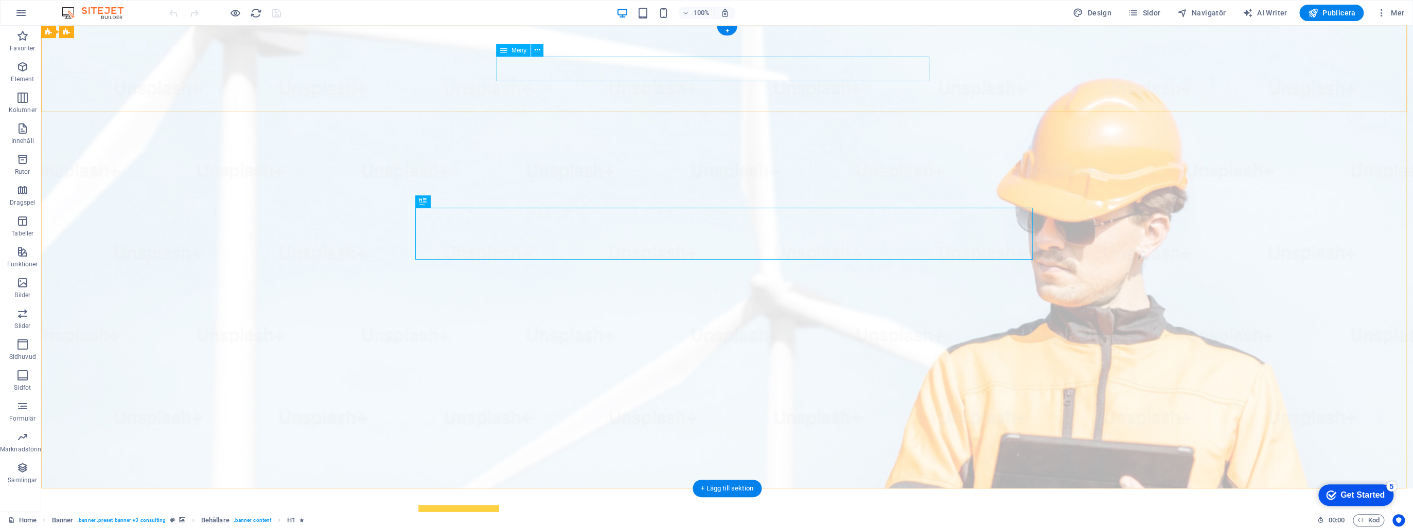
select select "7"
select select
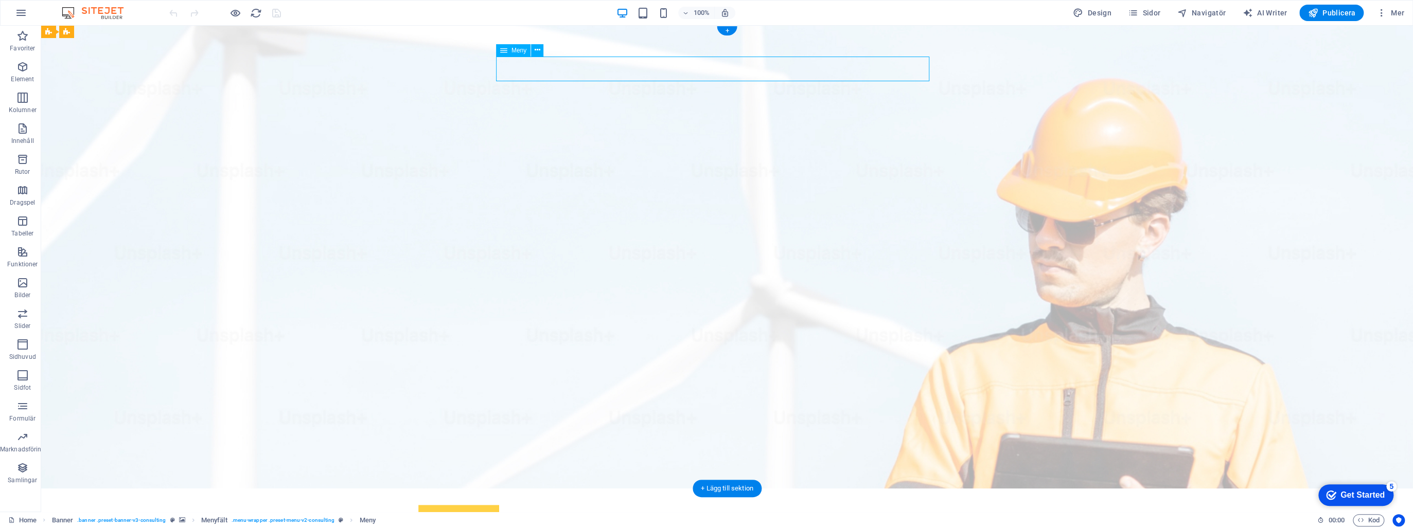
select select "6"
select select
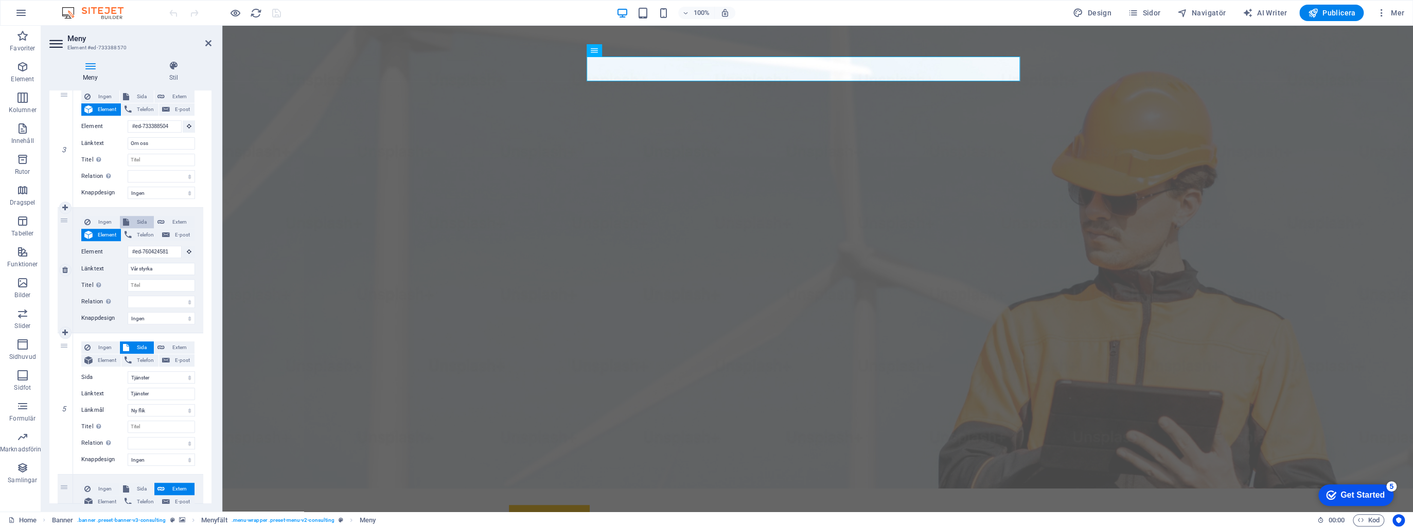
scroll to position [370, 0]
click at [182, 412] on select "Ny flik Samma flik Överlägg" at bounding box center [161, 413] width 67 height 12
select select
click at [128, 407] on select "Ny flik Samma flik Överlägg" at bounding box center [161, 413] width 67 height 12
select select
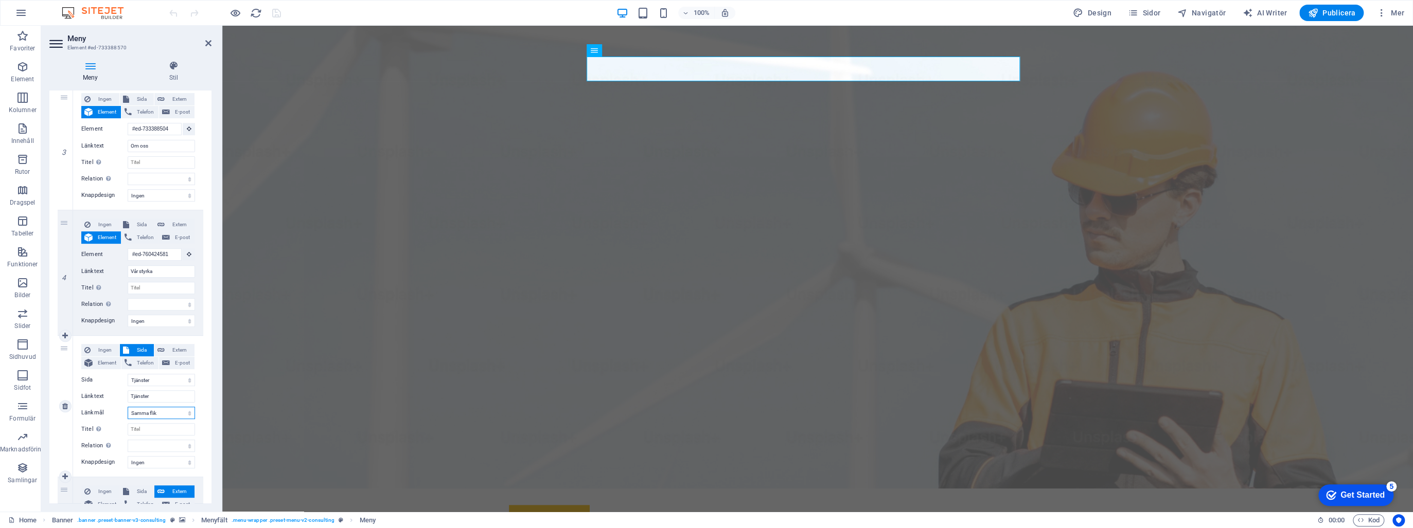
select select
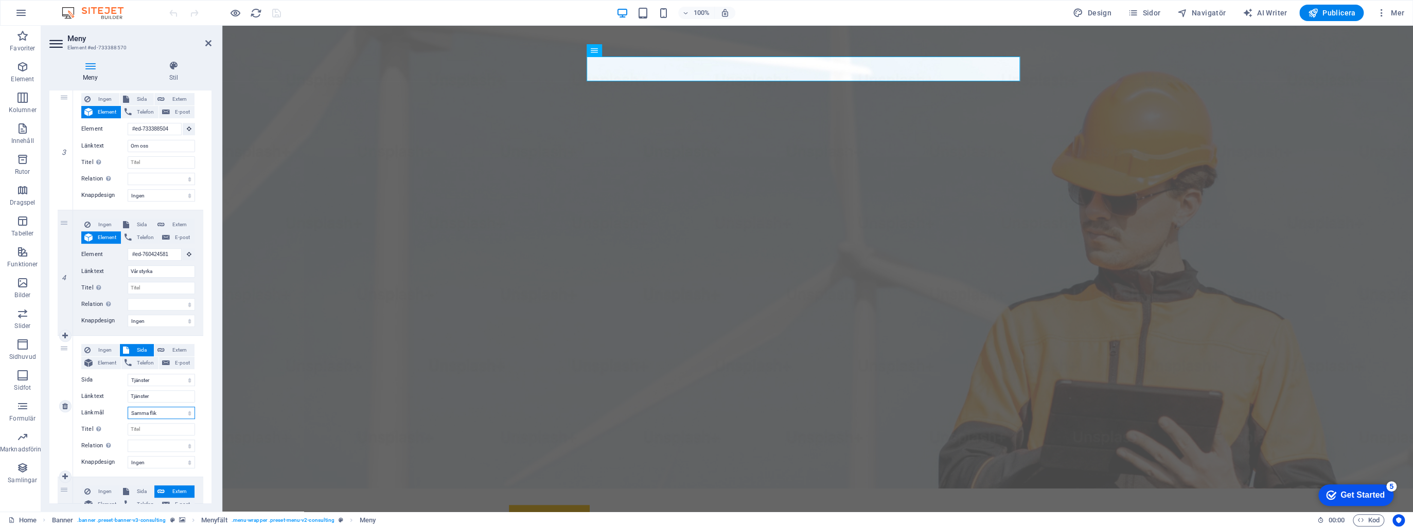
select select
click at [274, 13] on icon "save" at bounding box center [277, 13] width 12 height 12
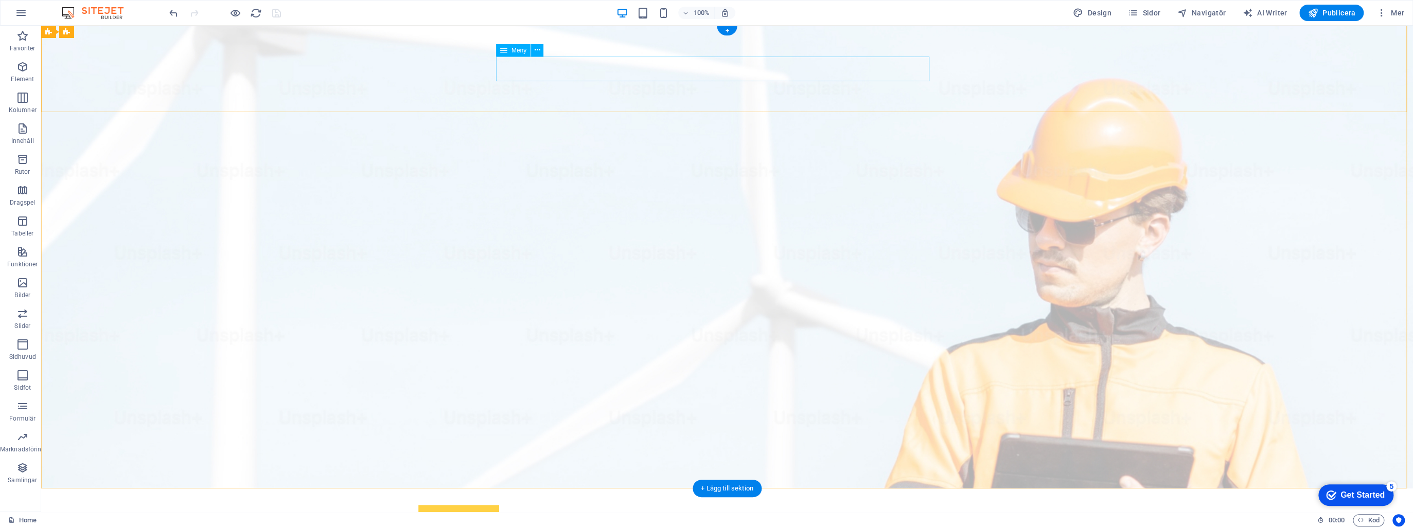
select select "7"
select select
select select "6"
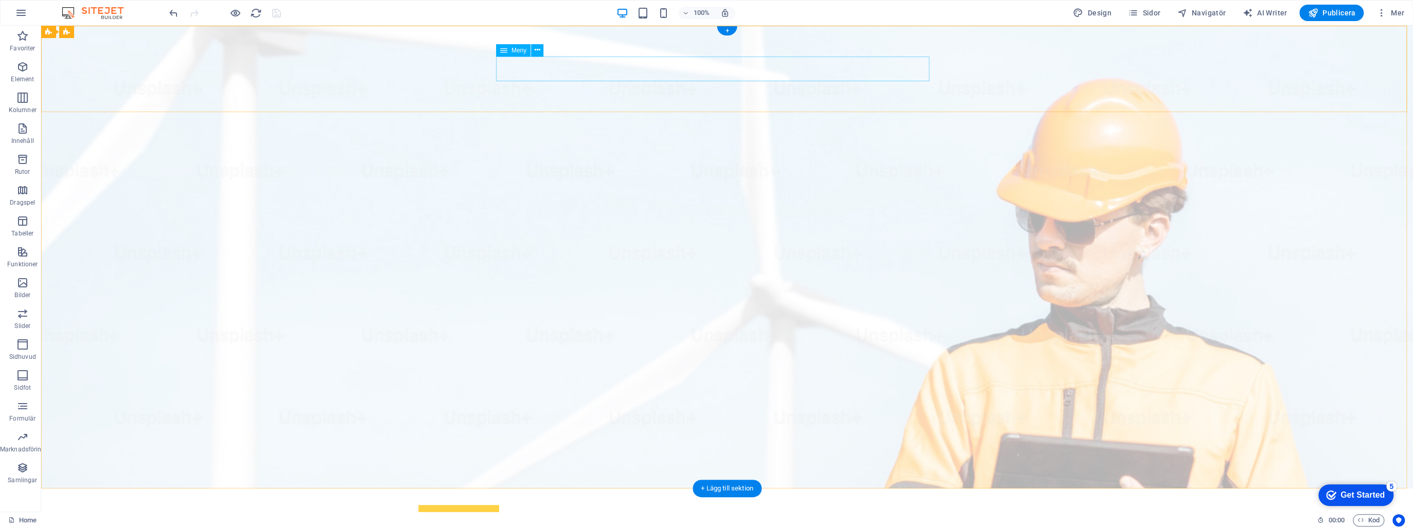
select select
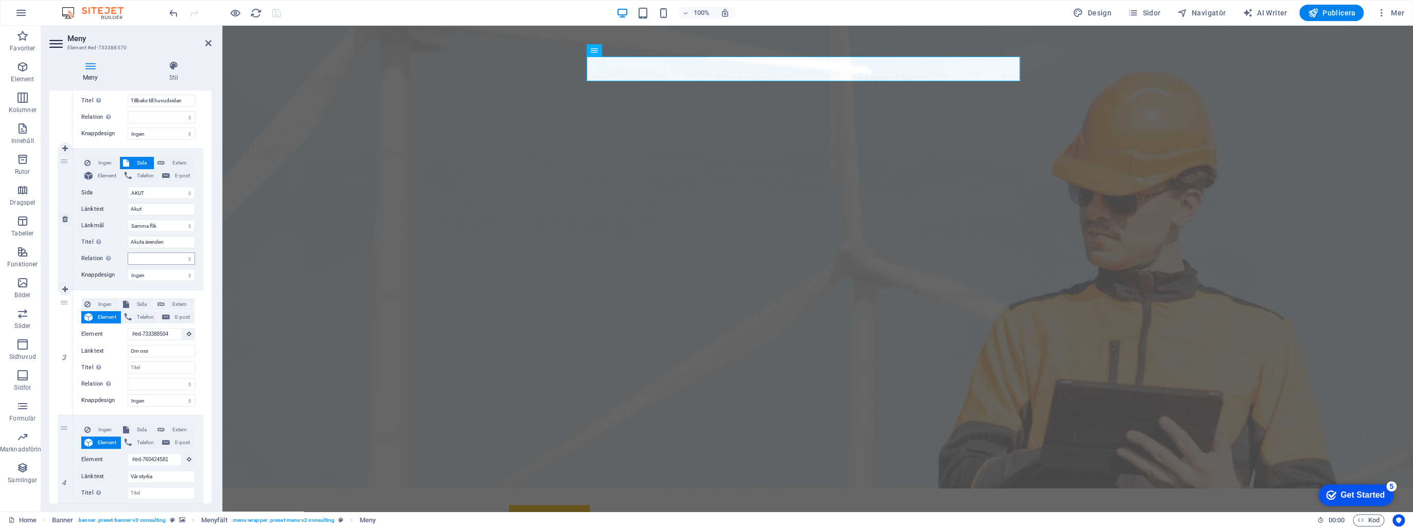
scroll to position [206, 0]
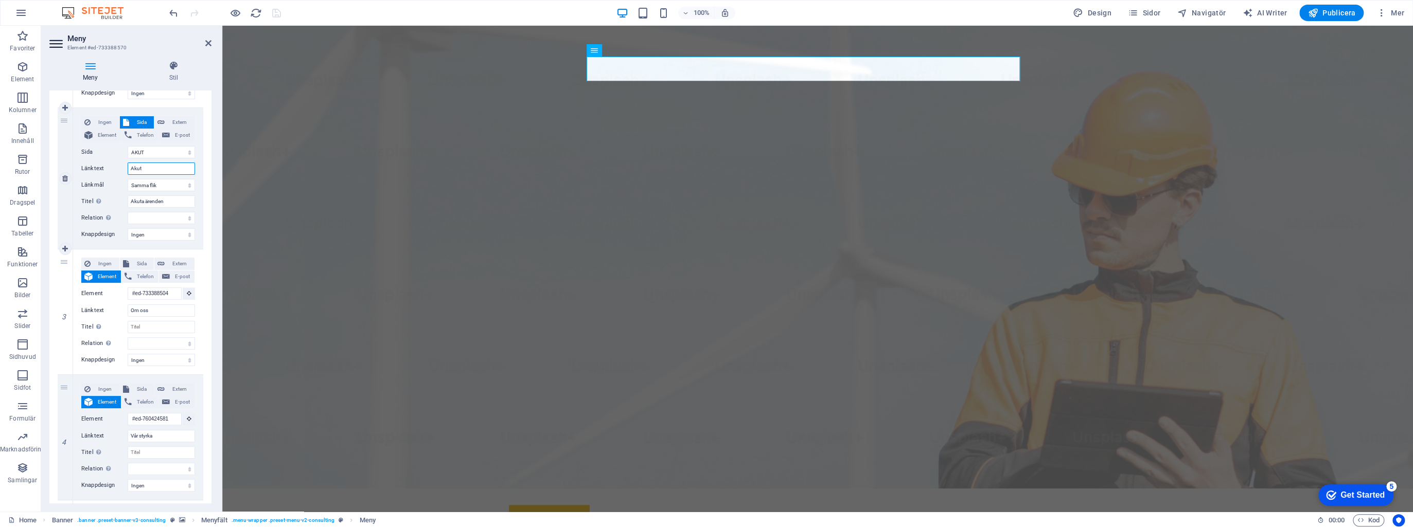
click at [147, 168] on input "Akut" at bounding box center [161, 169] width 67 height 12
type input "Akuta"
select select
type input "Akuta ä"
select select
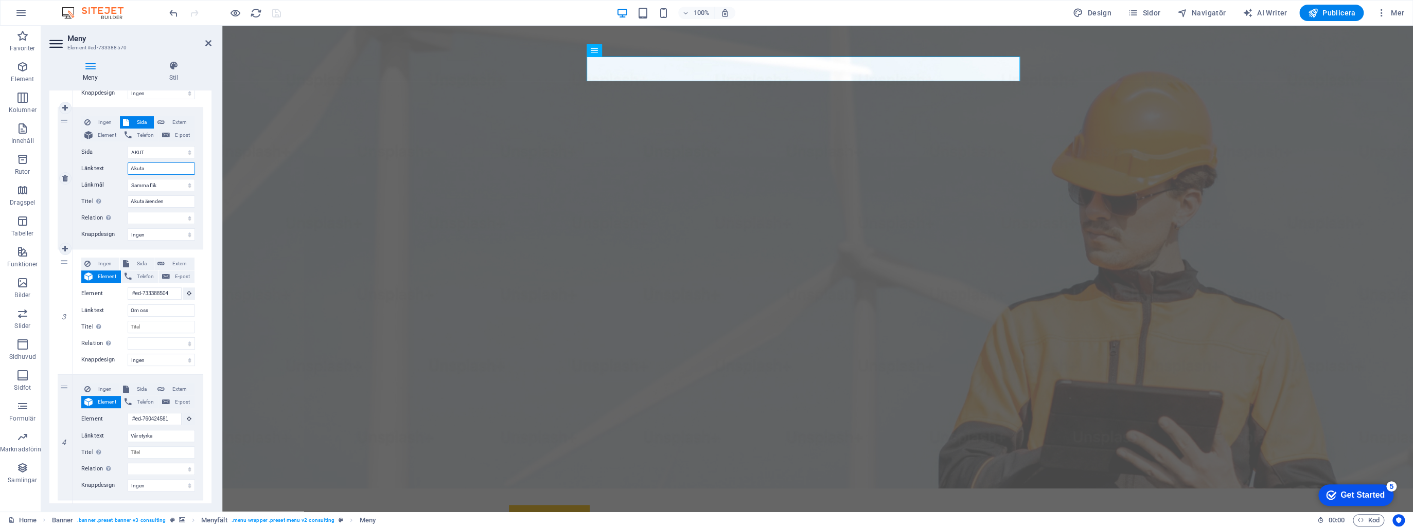
select select
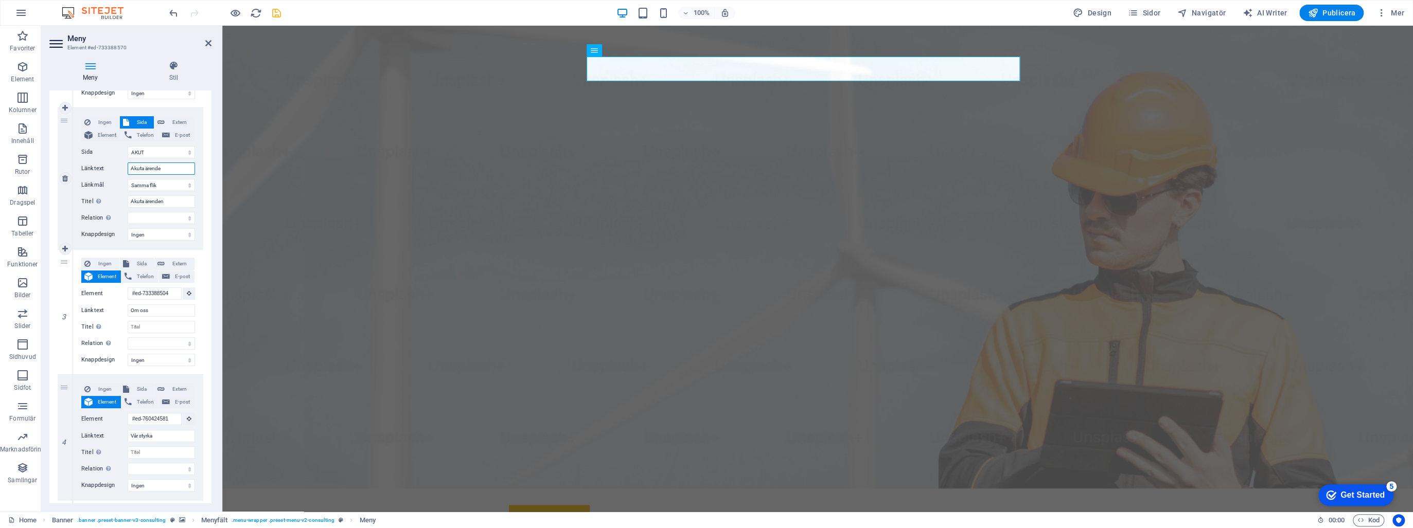
type input "Akuta ärenden"
select select
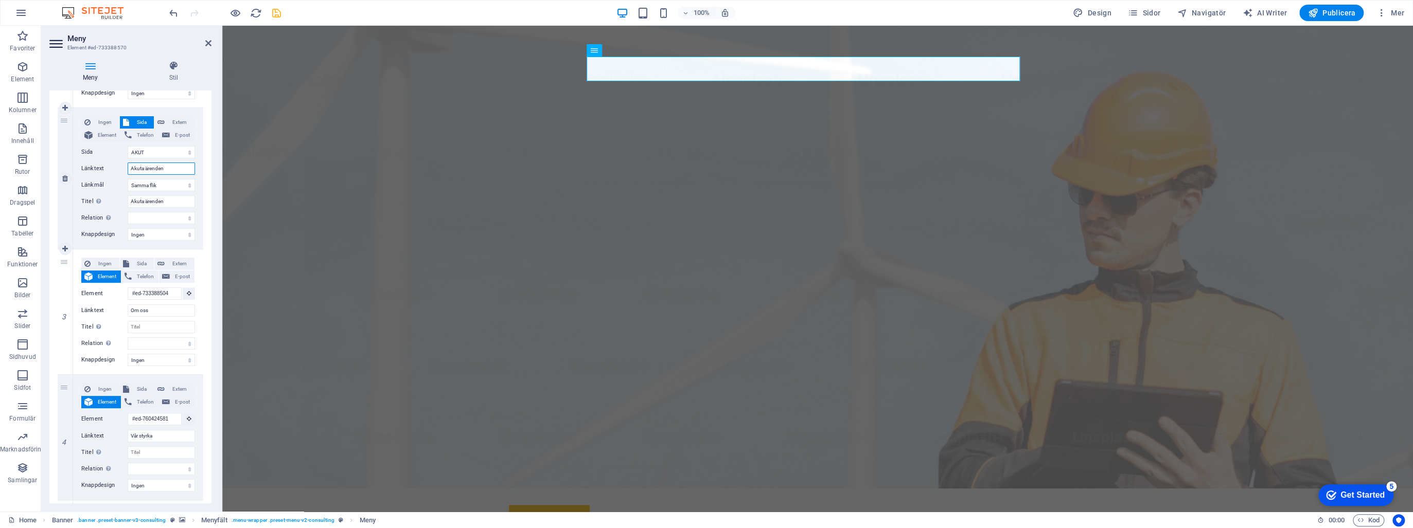
select select
type input "Akuta ärenden"
click at [156, 326] on input "Titel Ytterligare länkbeskrivning bör inte vara samma som länktext. Titeln visa…" at bounding box center [161, 327] width 67 height 12
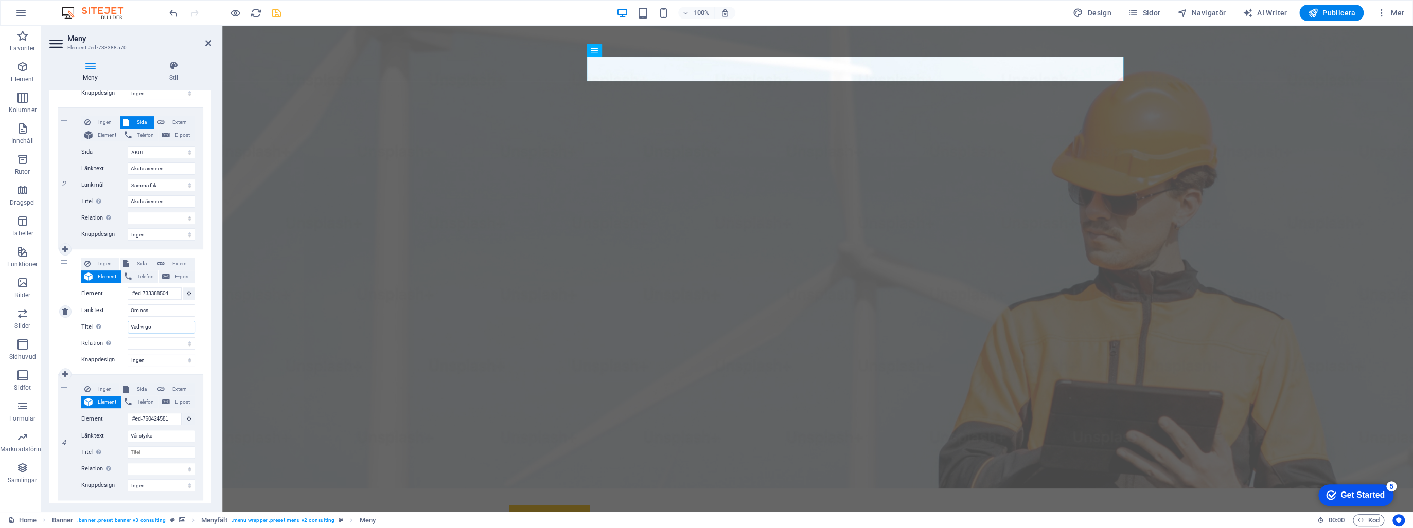
type input "Vad vi gör"
select select
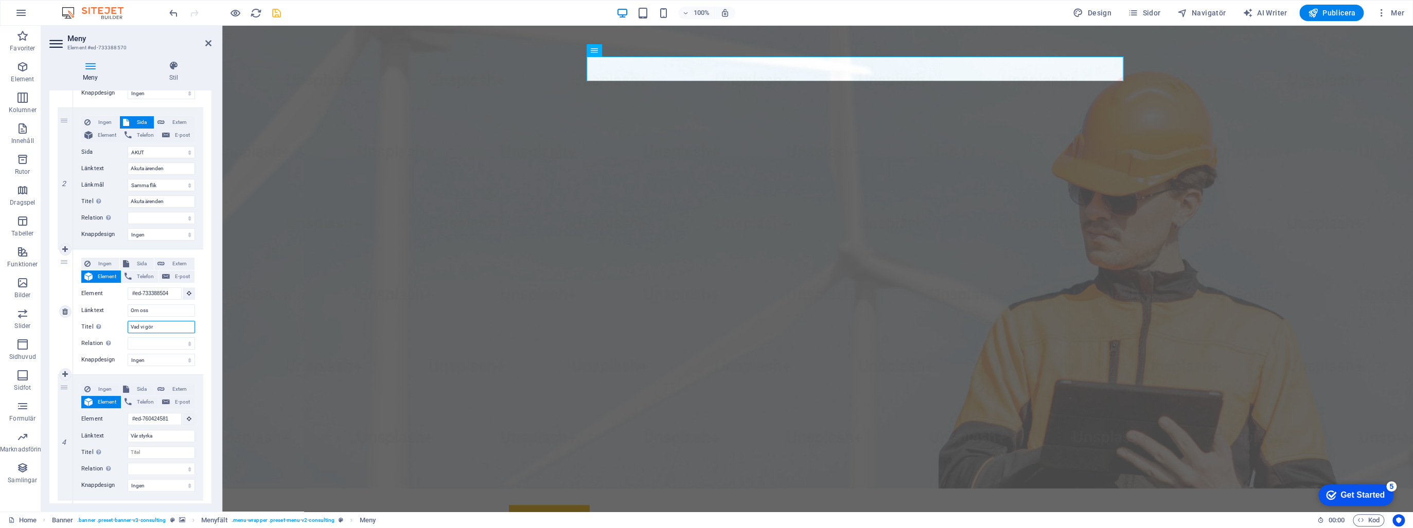
select select
type input "Vad vi gör"
click at [150, 343] on select "alternerad skapad av bokmärke extern hjälp licens nästa nofollow noreferrer noo…" at bounding box center [161, 344] width 67 height 12
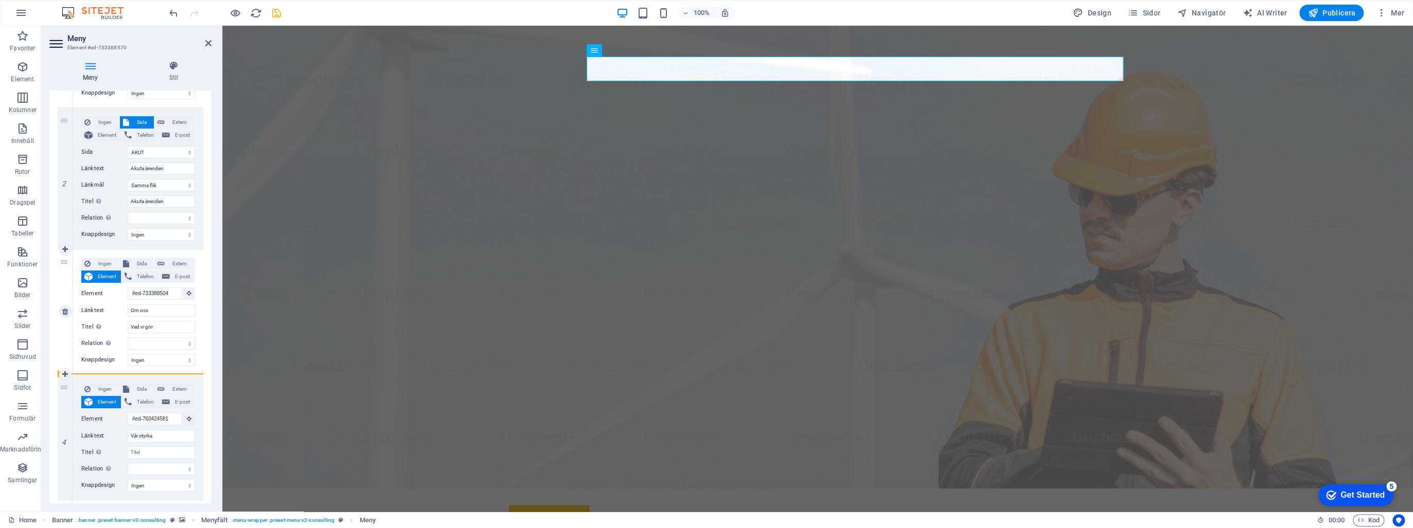
click at [60, 334] on div "3" at bounding box center [65, 312] width 15 height 125
select select
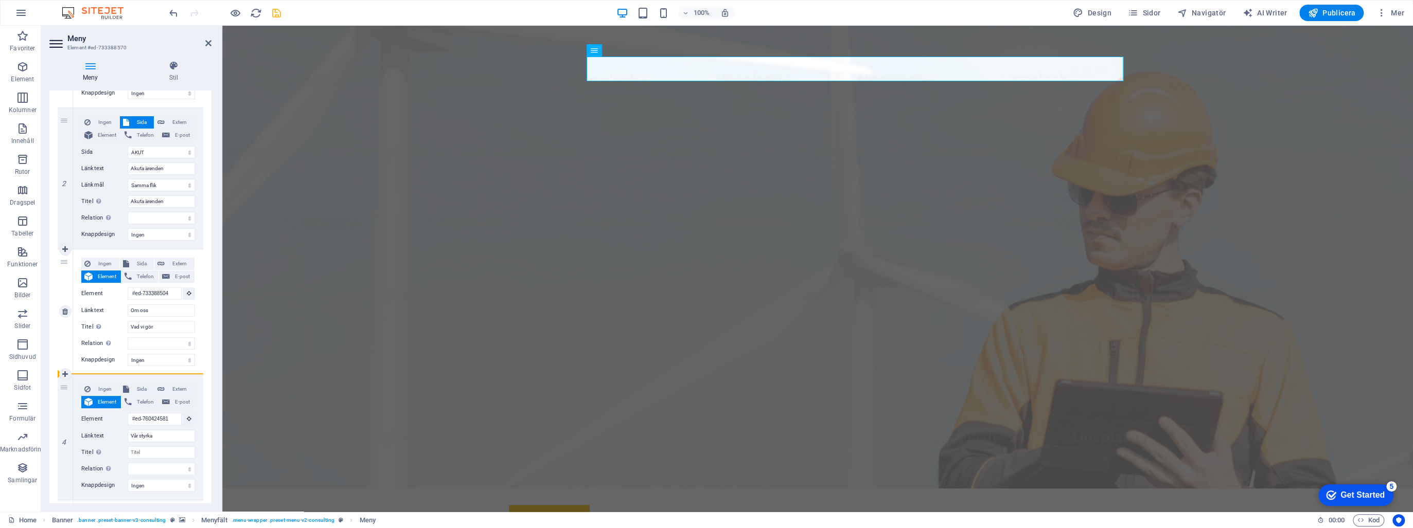
select select
click at [278, 14] on icon "save" at bounding box center [277, 13] width 12 height 12
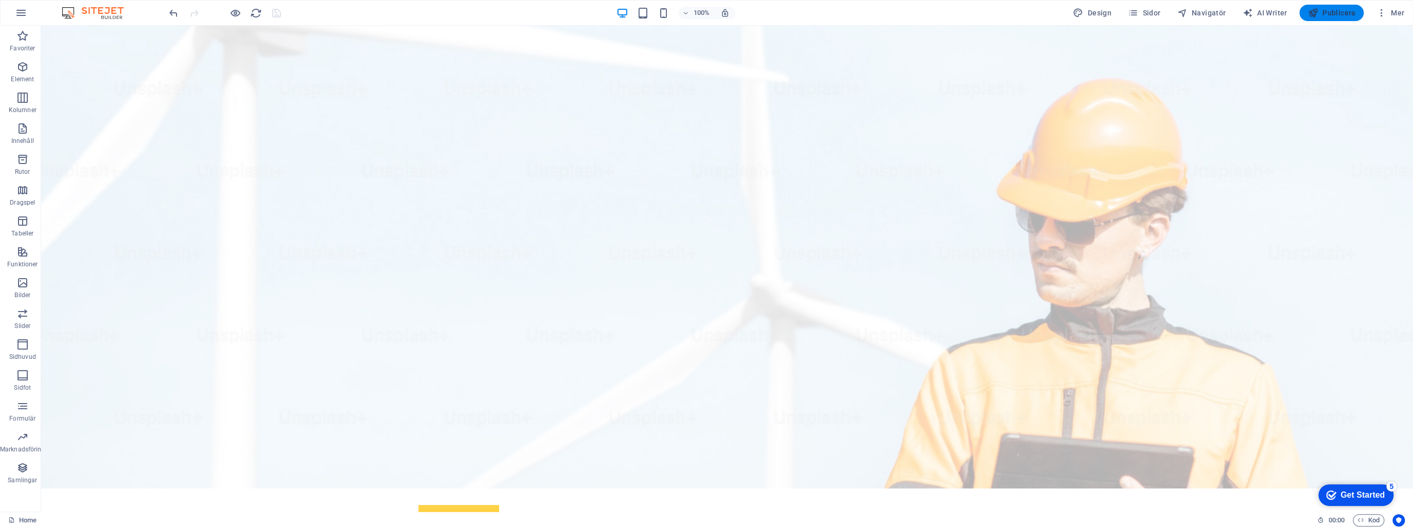
click at [1323, 15] on span "Publicera" at bounding box center [1331, 13] width 48 height 10
click at [1155, 14] on span "Sidor" at bounding box center [1144, 13] width 32 height 10
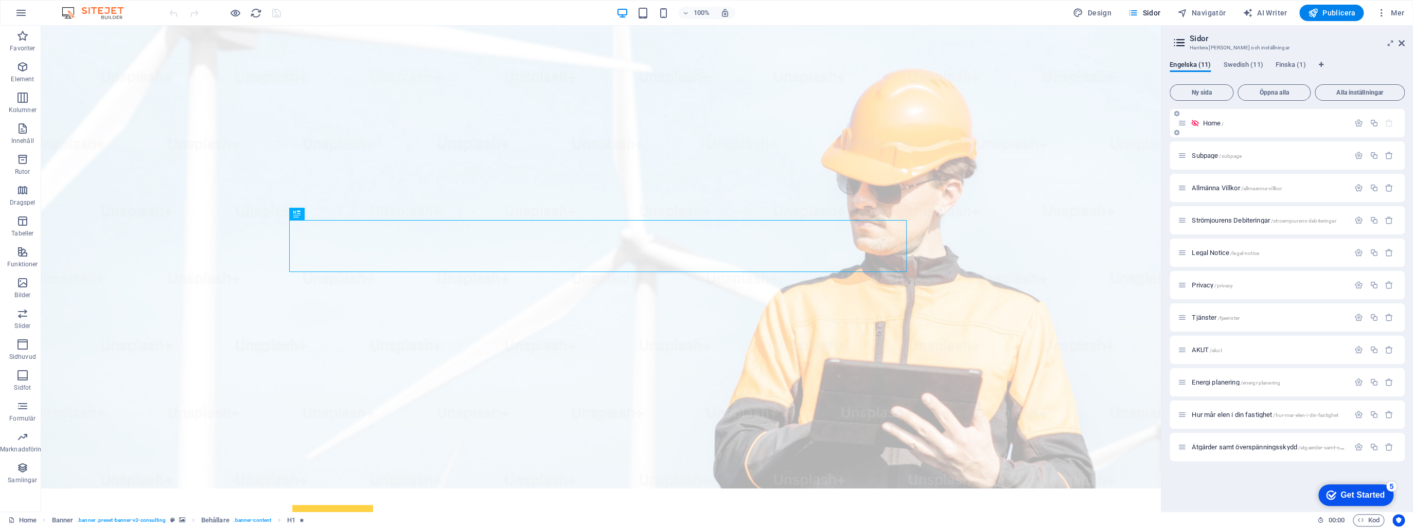
click at [1245, 120] on p "Home /" at bounding box center [1274, 123] width 144 height 7
click at [1355, 121] on icon "button" at bounding box center [1358, 123] width 9 height 9
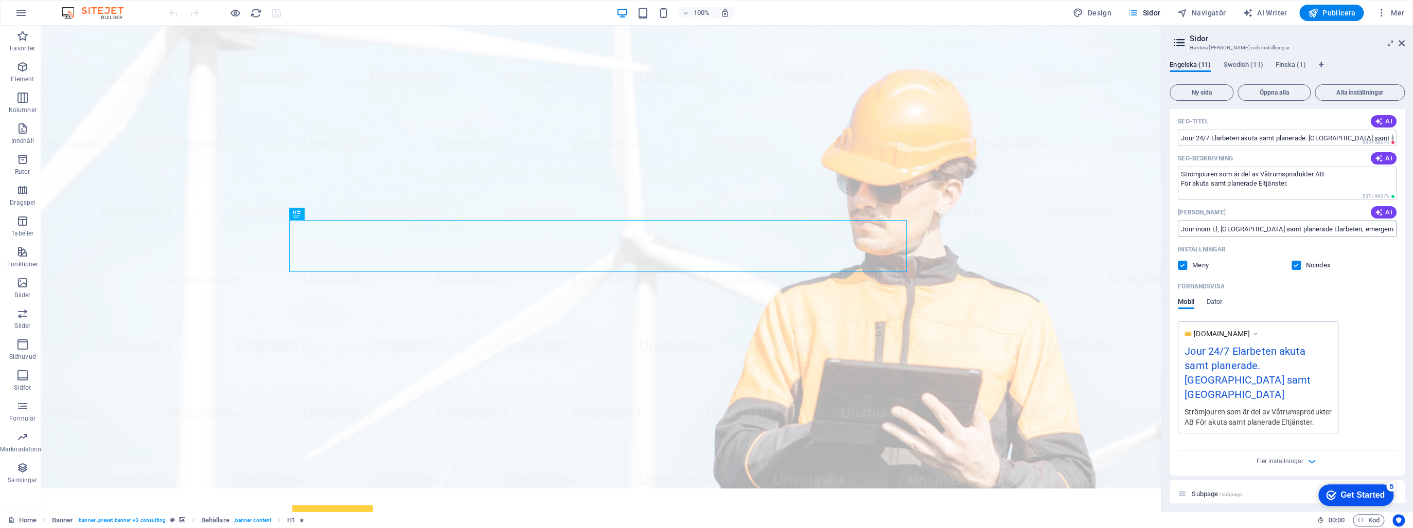
scroll to position [123, 0]
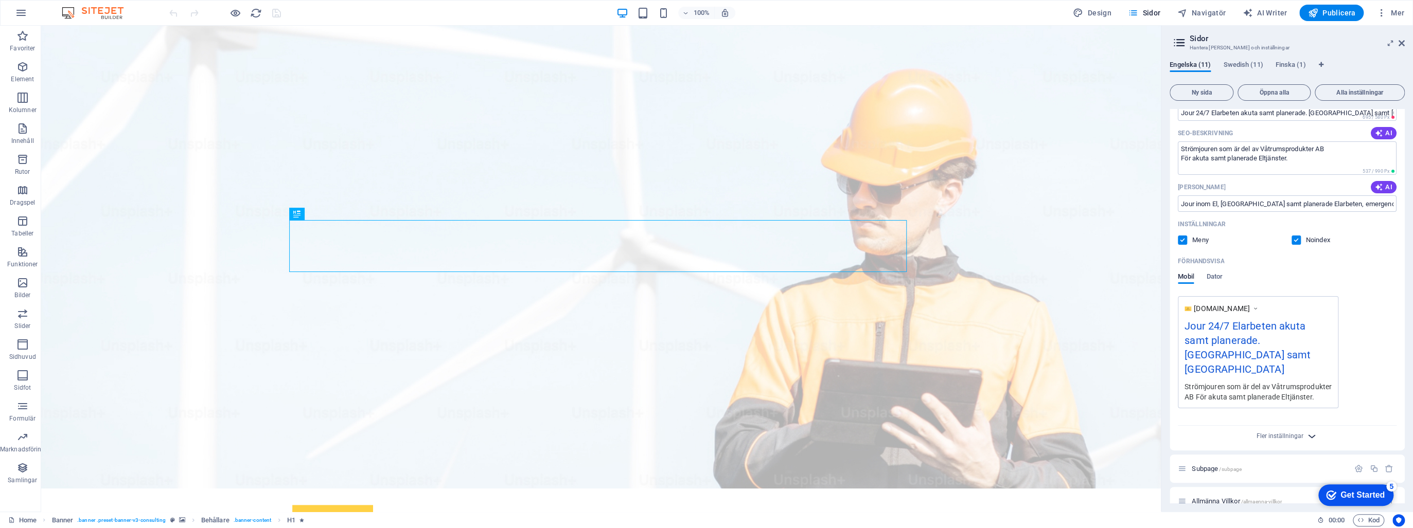
click at [1309, 431] on icon "button" at bounding box center [1312, 437] width 12 height 12
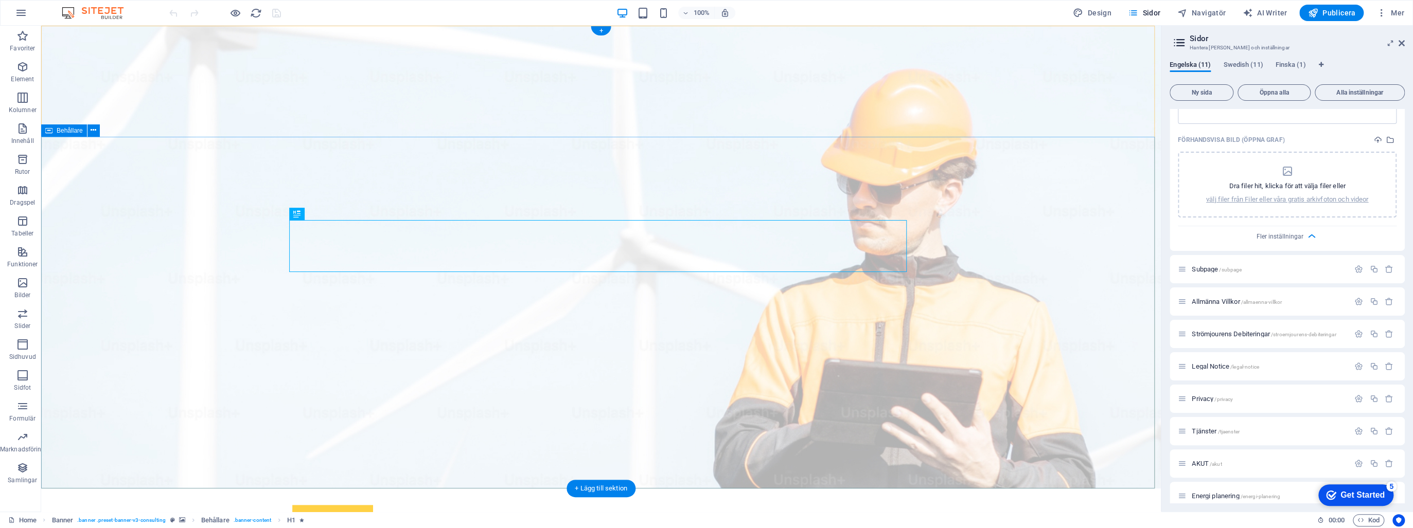
scroll to position [494, 0]
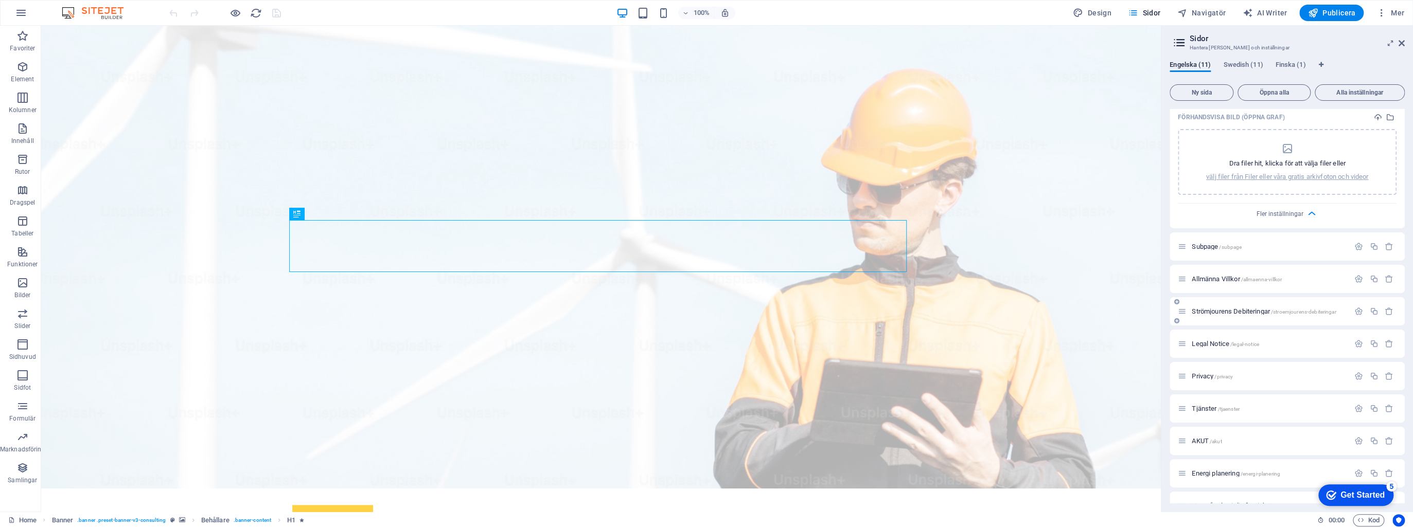
click at [1209, 304] on div "Strömjourens Debiteringar /stroemjourens-debiteringar" at bounding box center [1286, 311] width 235 height 28
click at [1210, 308] on span "Strömjourens Debiteringar /stroemjourens-debiteringar" at bounding box center [1264, 312] width 144 height 8
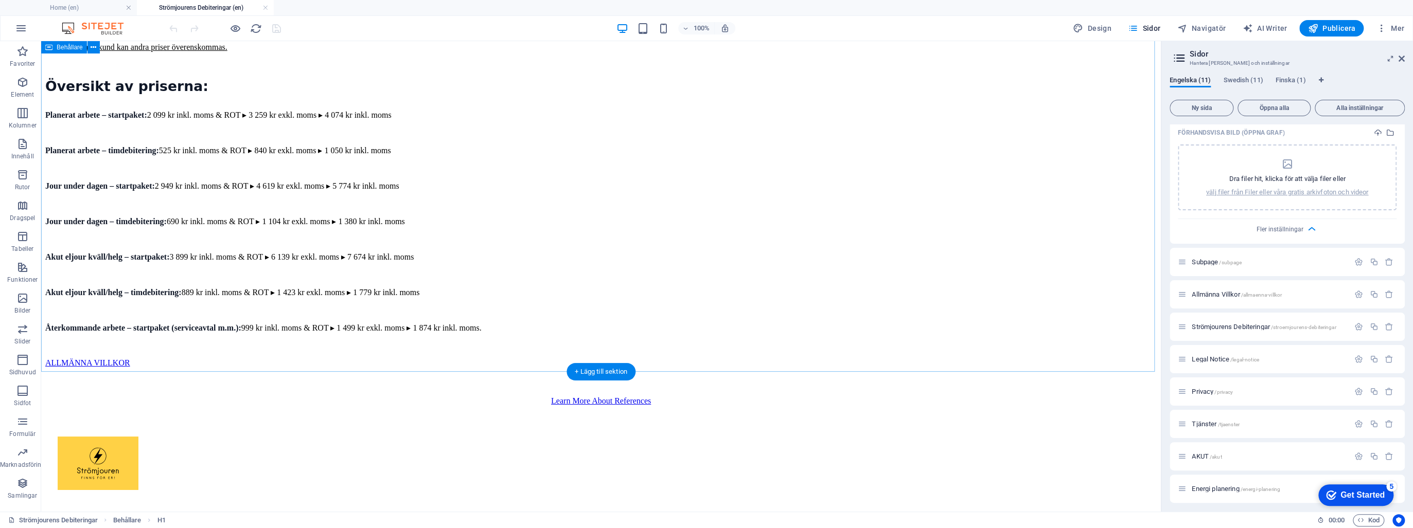
scroll to position [247, 0]
click at [646, 396] on div "Learn More About References" at bounding box center [600, 400] width 1111 height 9
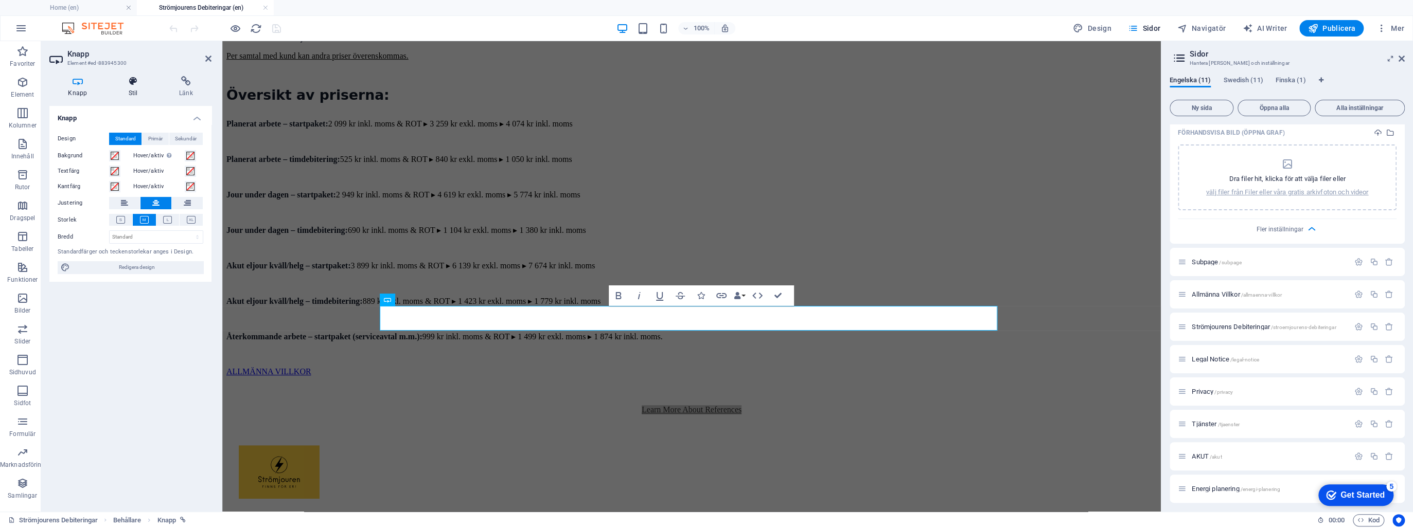
click at [127, 86] on icon at bounding box center [133, 81] width 46 height 10
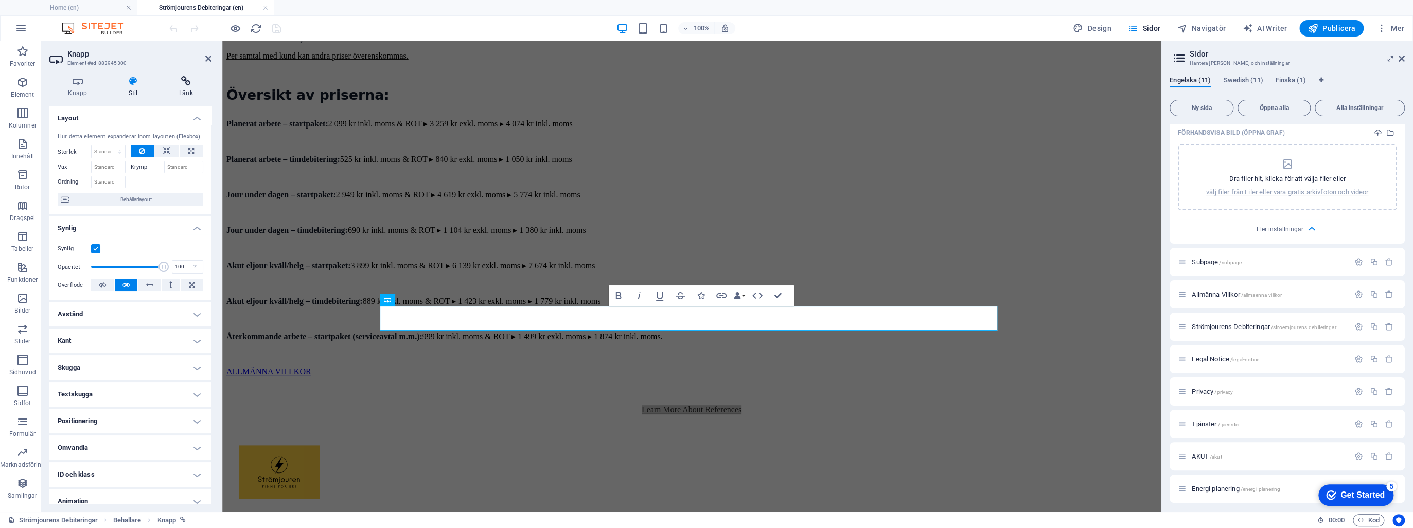
click at [179, 88] on h4 "Länk" at bounding box center [186, 87] width 51 height 22
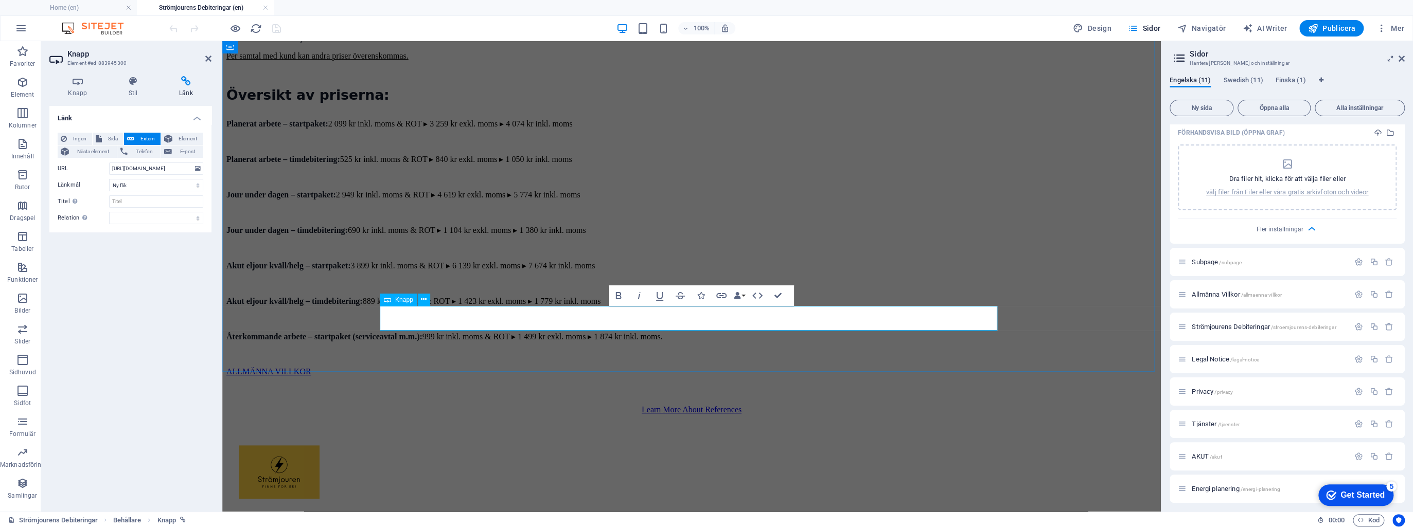
click at [773, 405] on div "Learn More About References" at bounding box center [691, 409] width 930 height 9
click at [741, 405] on link "Learn More About References" at bounding box center [692, 409] width 100 height 9
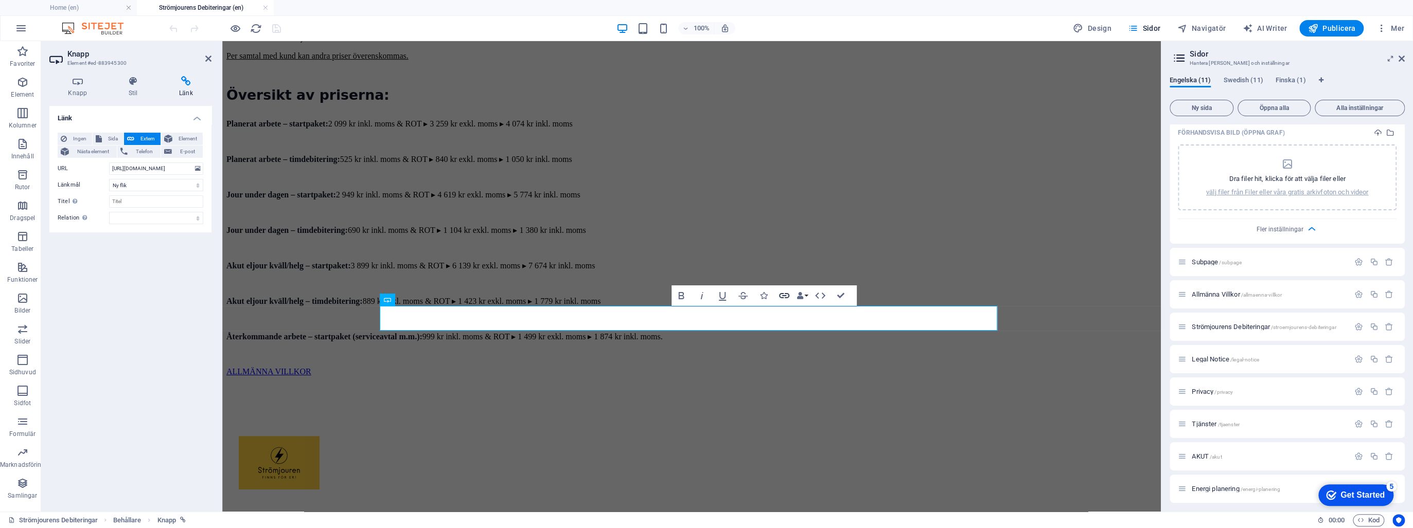
click at [784, 296] on icon "button" at bounding box center [784, 296] width 12 height 12
drag, startPoint x: 333, startPoint y: 208, endPoint x: 285, endPoint y: 162, distance: 66.6
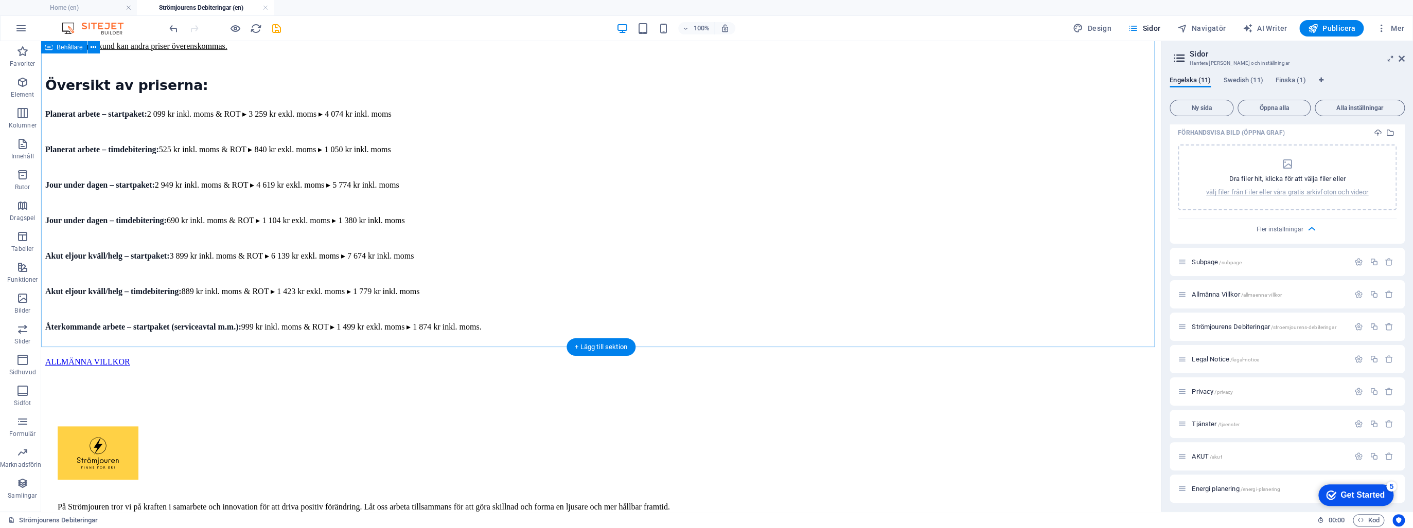
click at [134, 245] on div "StrömJourens Priser När man bokar uppdrag med oss så utgår vi alltid* från ett …" at bounding box center [600, 180] width 1111 height 431
click at [277, 24] on icon "save" at bounding box center [277, 29] width 12 height 12
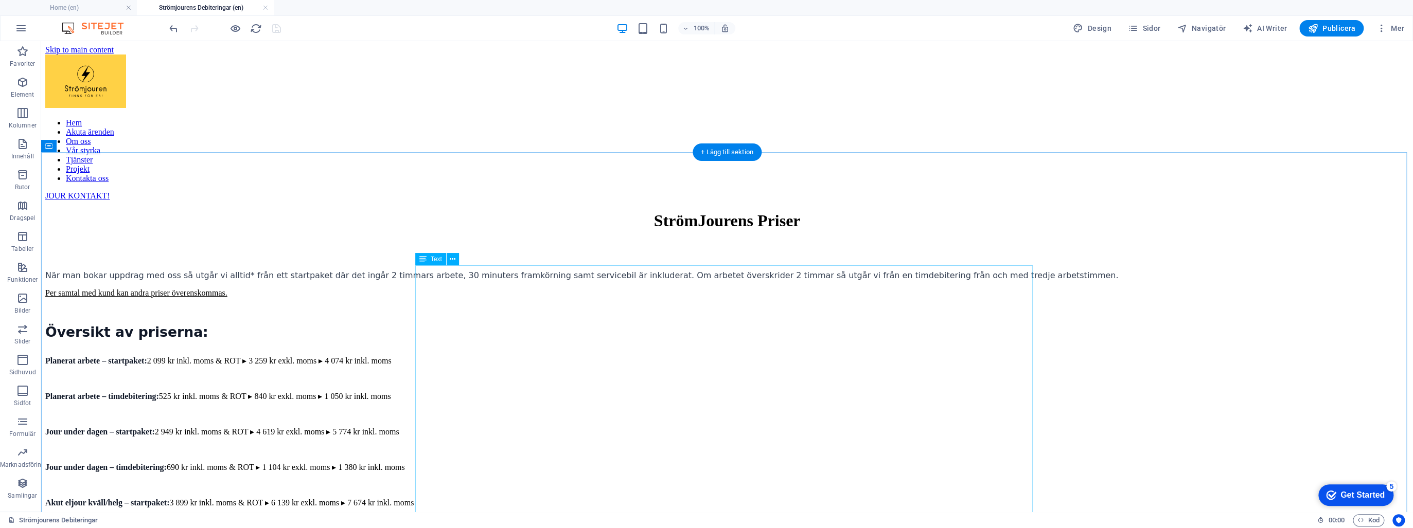
click at [738, 283] on div "När man bokar uppdrag med oss så utgår vi alltid* från ett startpaket där det i…" at bounding box center [726, 443] width 1363 height 344
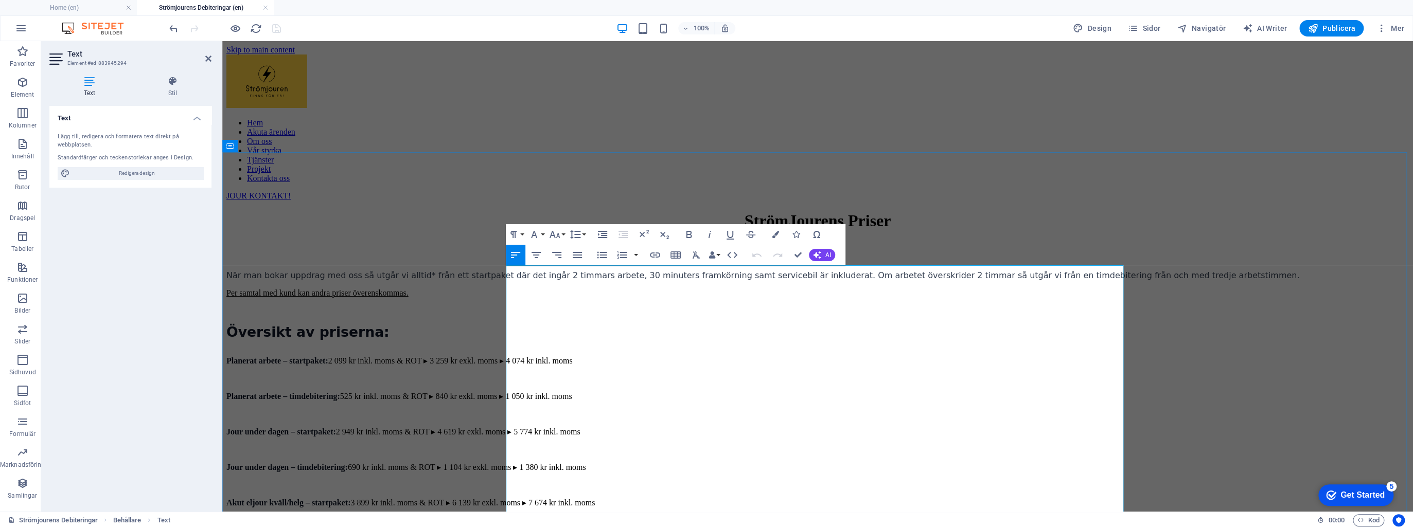
click at [840, 280] on p "När man bokar uppdrag med oss så utgår vi alltid* från ett startpaket där det i…" at bounding box center [817, 276] width 1182 height 10
click at [1156, 230] on div "StrömJourens Priser När man bokar uppdrag med oss så utgår vi alltid* från ett …" at bounding box center [817, 426] width 1182 height 431
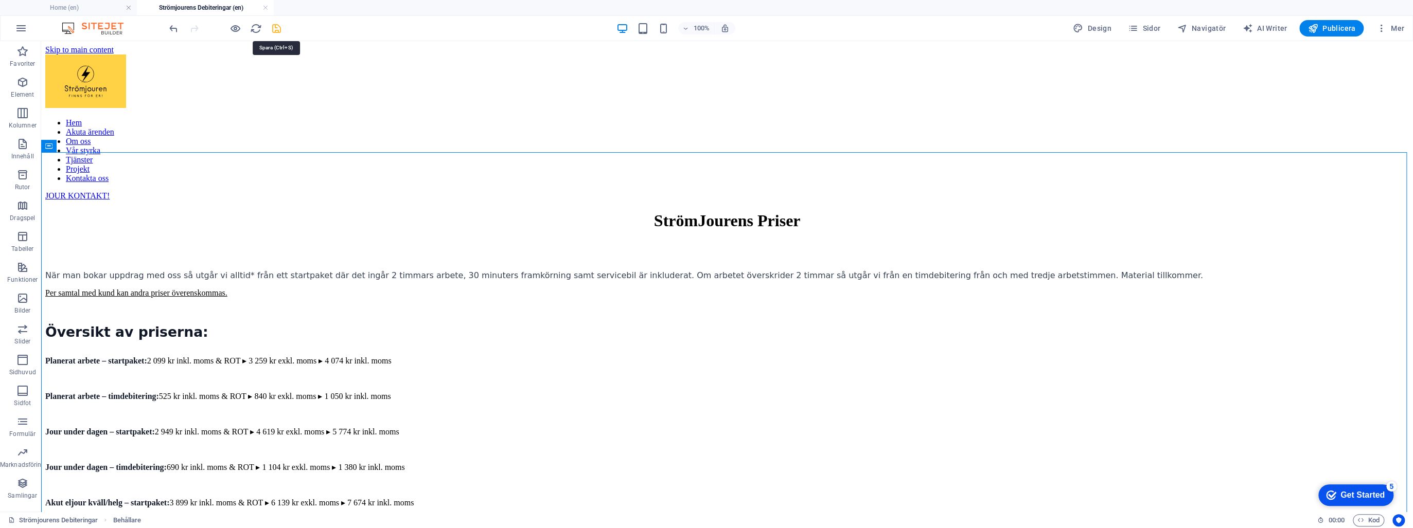
click at [275, 27] on icon "save" at bounding box center [277, 29] width 12 height 12
click at [1333, 29] on span "Publicera" at bounding box center [1331, 28] width 48 height 10
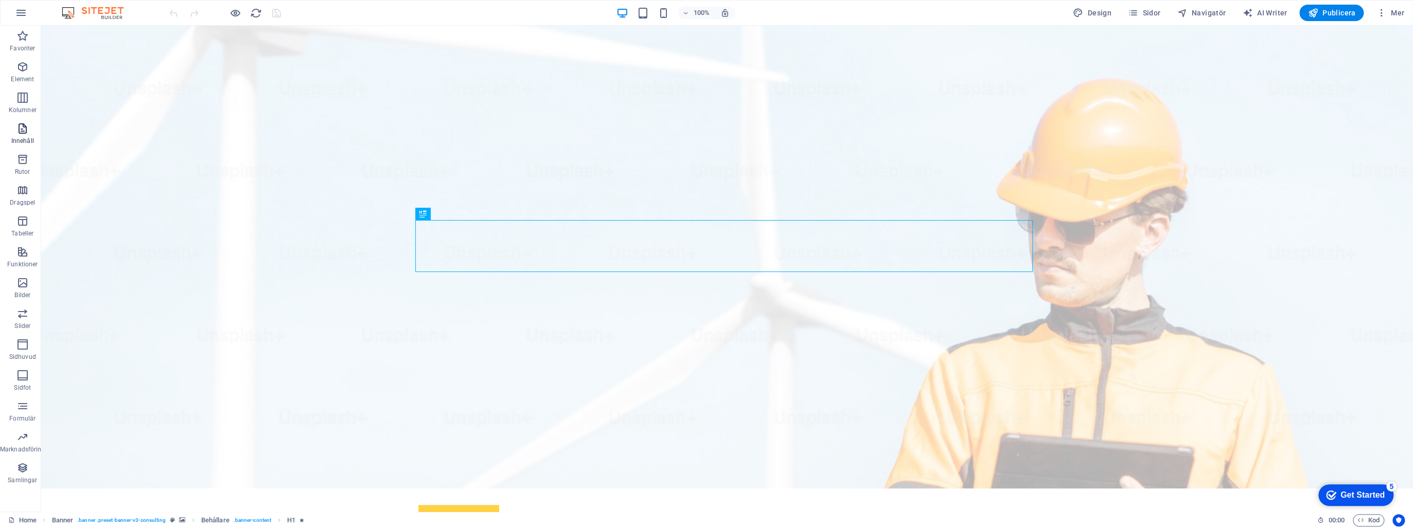
click at [27, 133] on icon "button" at bounding box center [22, 128] width 12 height 12
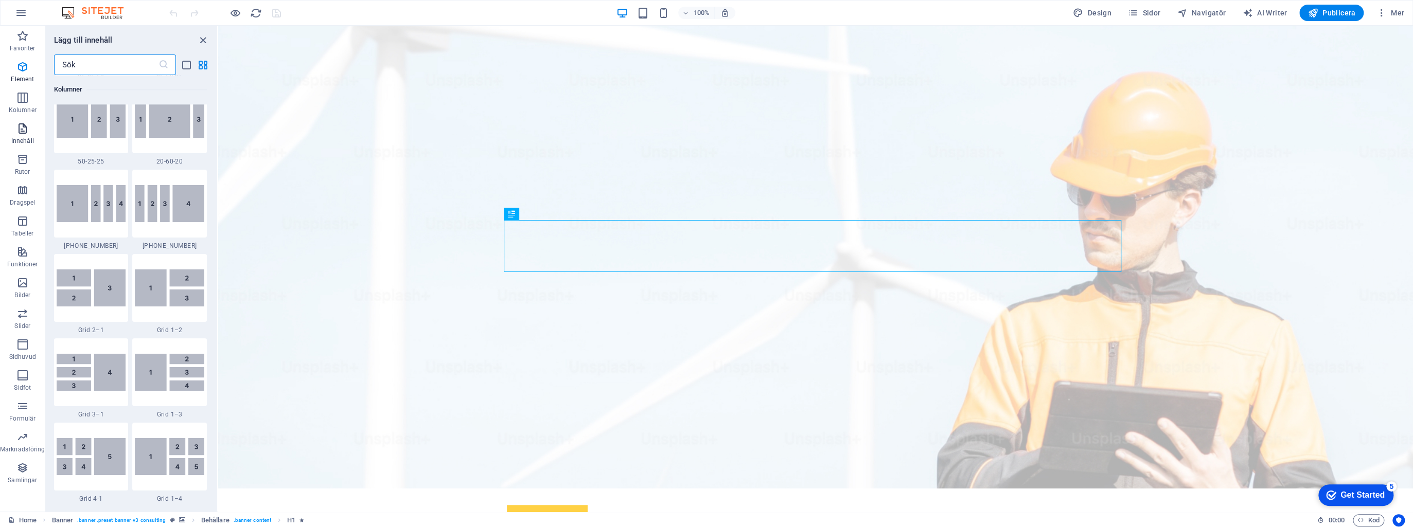
scroll to position [1800, 0]
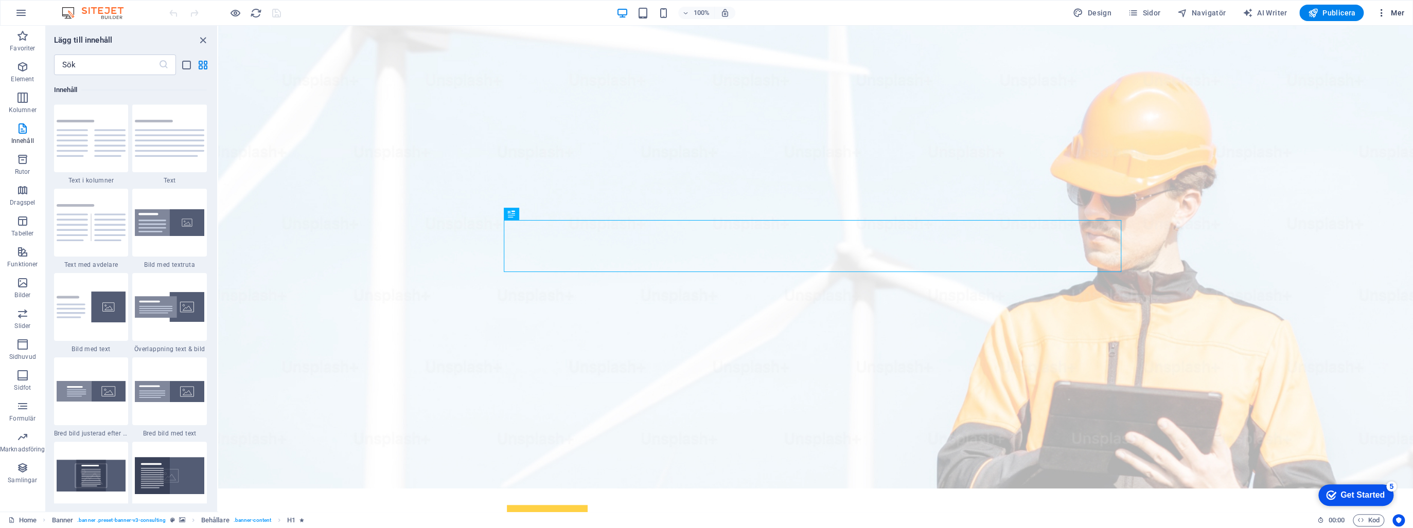
click at [1383, 16] on icon "button" at bounding box center [1381, 13] width 10 height 10
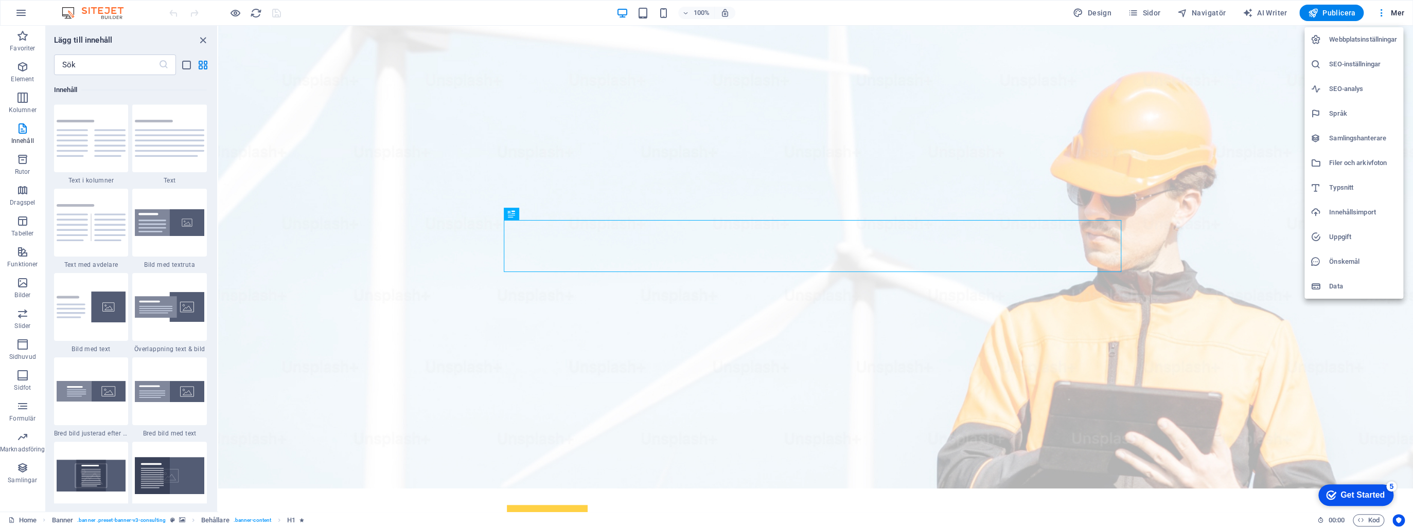
click at [1362, 521] on div at bounding box center [706, 264] width 1413 height 528
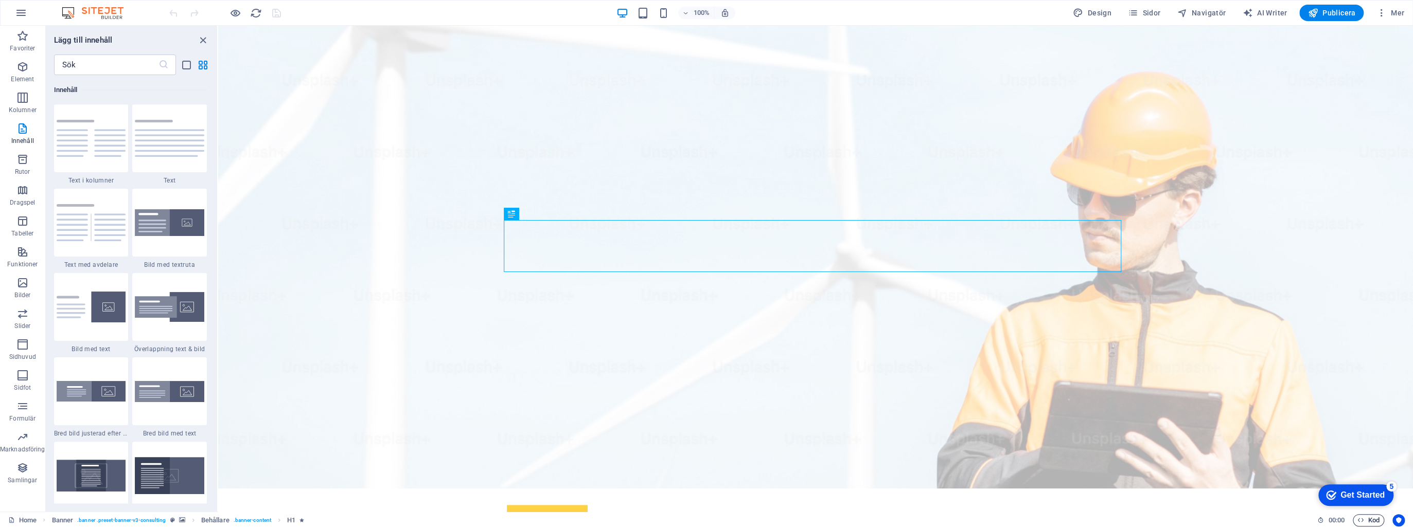
click at [1376, 522] on span "Kod" at bounding box center [1368, 520] width 22 height 12
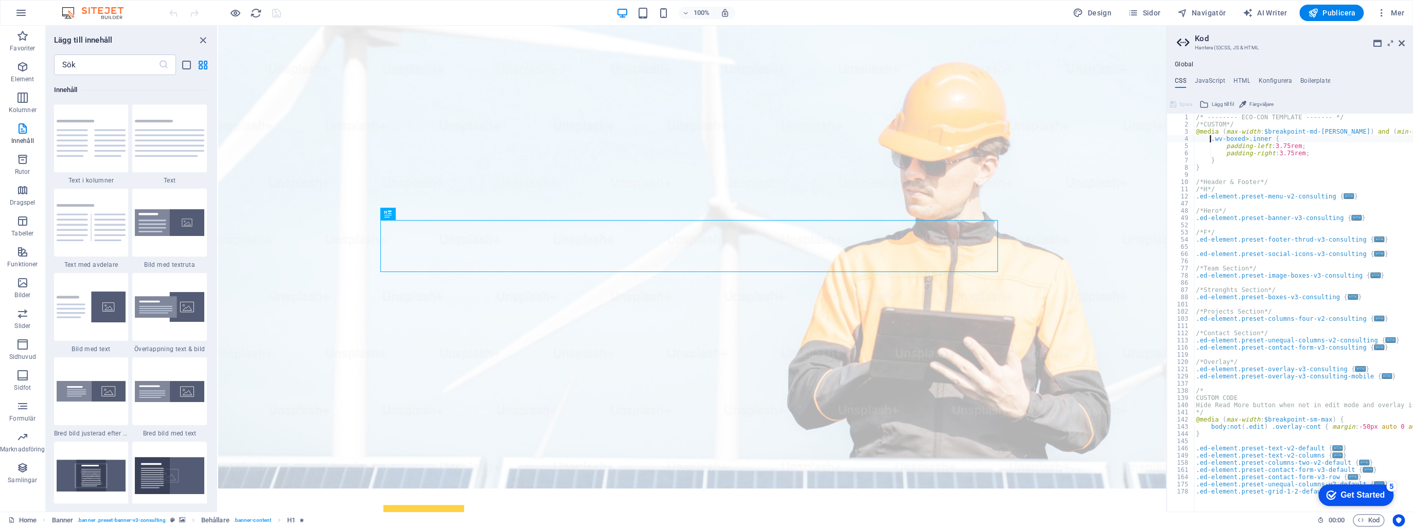
scroll to position [0, 0]
type textarea "}"
type textarea ".ed-element.preset-menu-v2-consulting {"
type textarea ".ed-element.preset-banner-v3-consulting {"
type textarea ".ed-element.preset-footer-thrud-v3-consulting {"
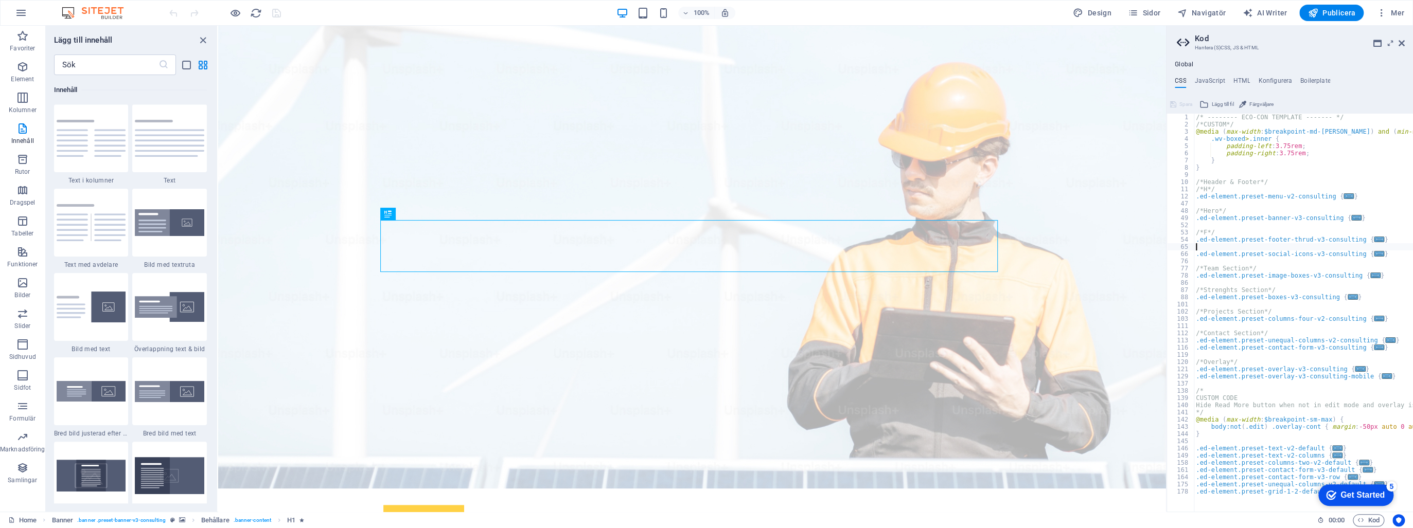
type textarea ".ed-element.preset-social-icons-v3-consulting {"
type textarea ".ed-element.preset-image-boxes-v3-consulting {"
type textarea ".ed-element.preset-boxes-v3-consulting {"
type textarea ".ed-element.preset-columns-four-v2-consulting {"
type textarea ".ed-element.preset-contact-form-v3-consulting {"
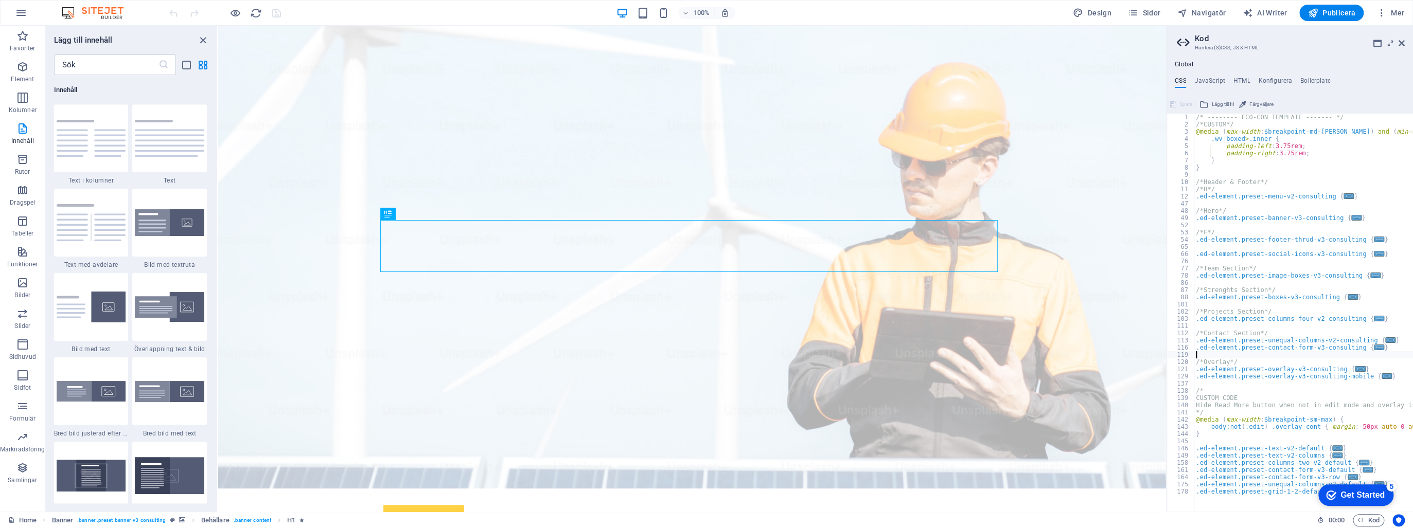
type textarea ".ed-element.preset-overlay-v3-consulting-mobile {"
type textarea "}"
click at [1214, 80] on h4 "JavaScript" at bounding box center [1209, 82] width 30 height 11
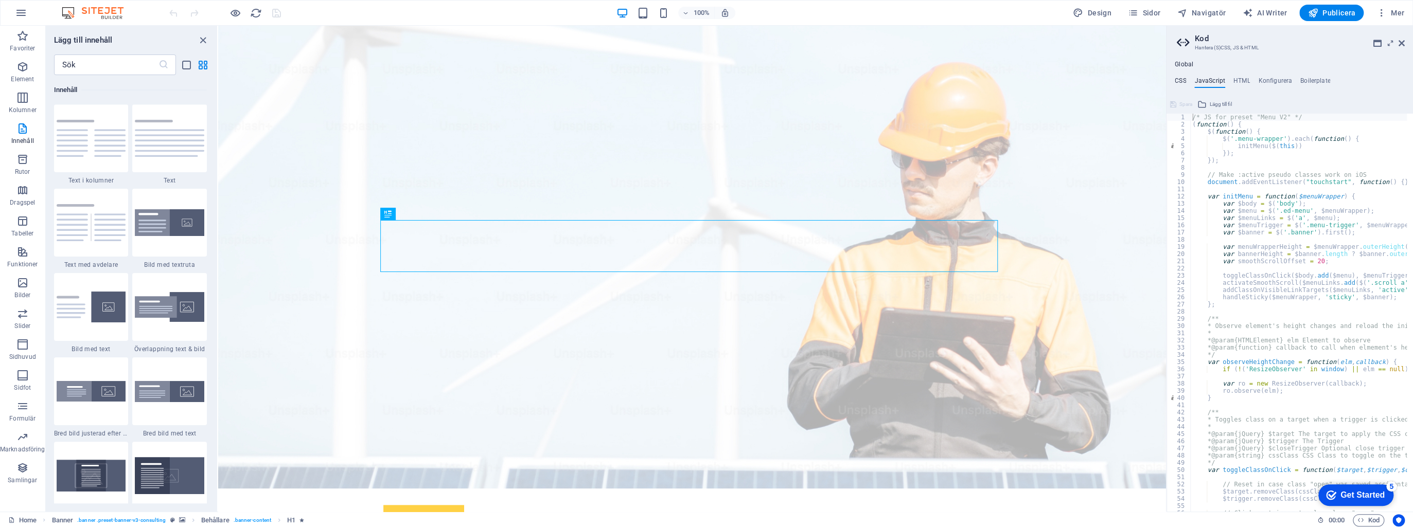
click at [1183, 79] on h4 "CSS" at bounding box center [1180, 82] width 11 height 11
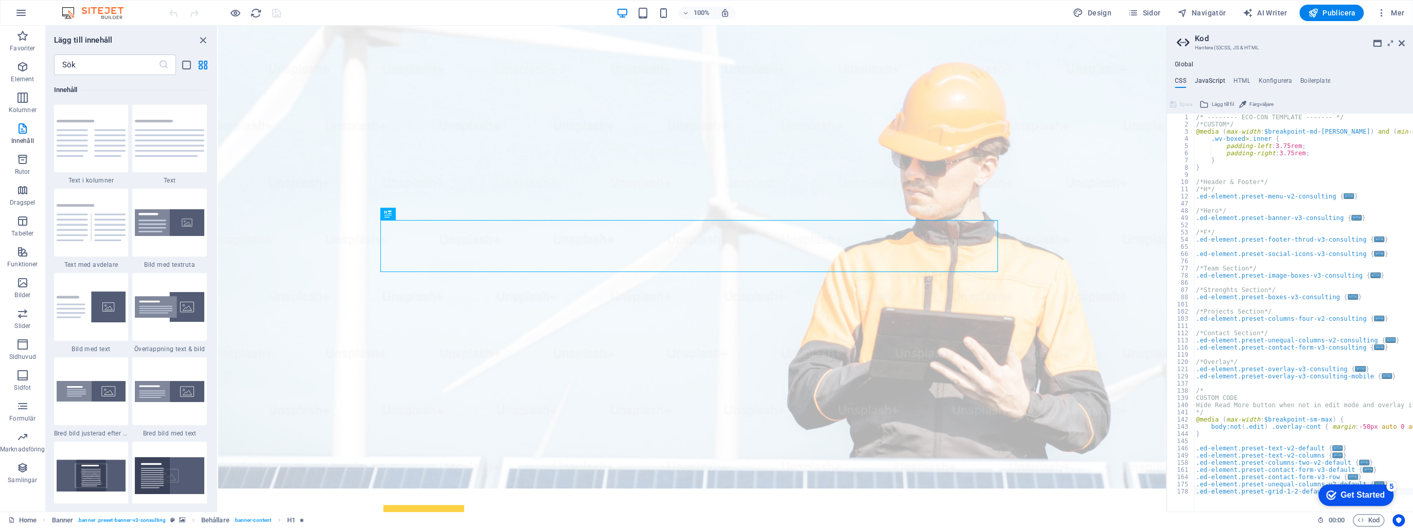
click at [1213, 79] on h4 "JavaScript" at bounding box center [1209, 82] width 30 height 11
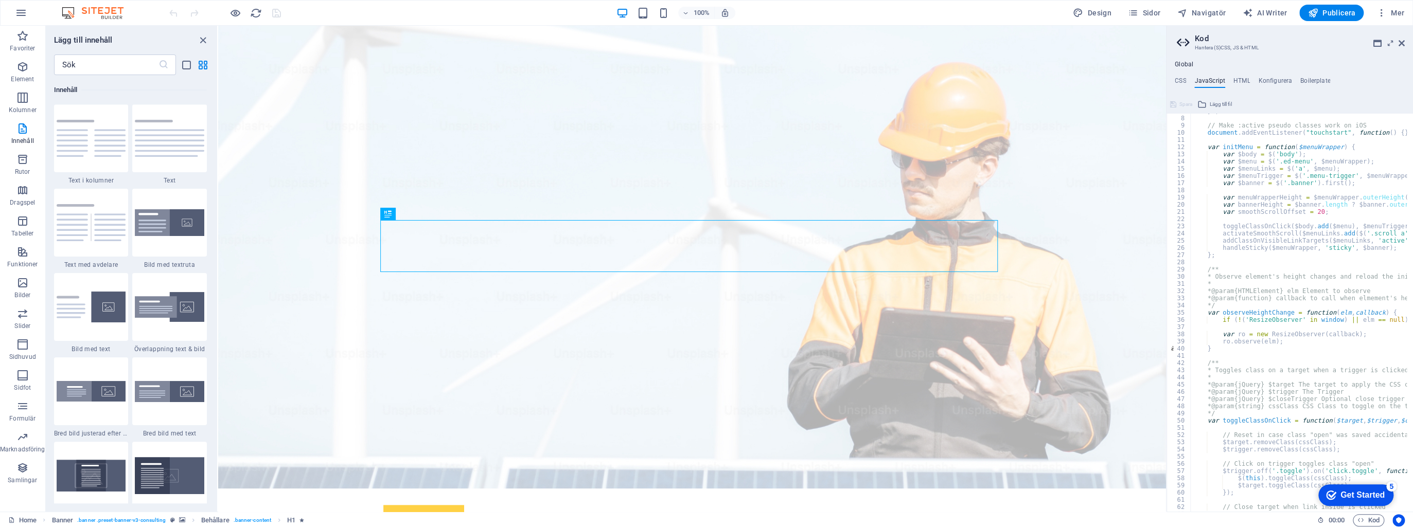
scroll to position [49, 0]
click at [1260, 290] on div "}) ; // Make :active pseudo classes work on iOS document . addEventListener ( "…" at bounding box center [1426, 311] width 472 height 406
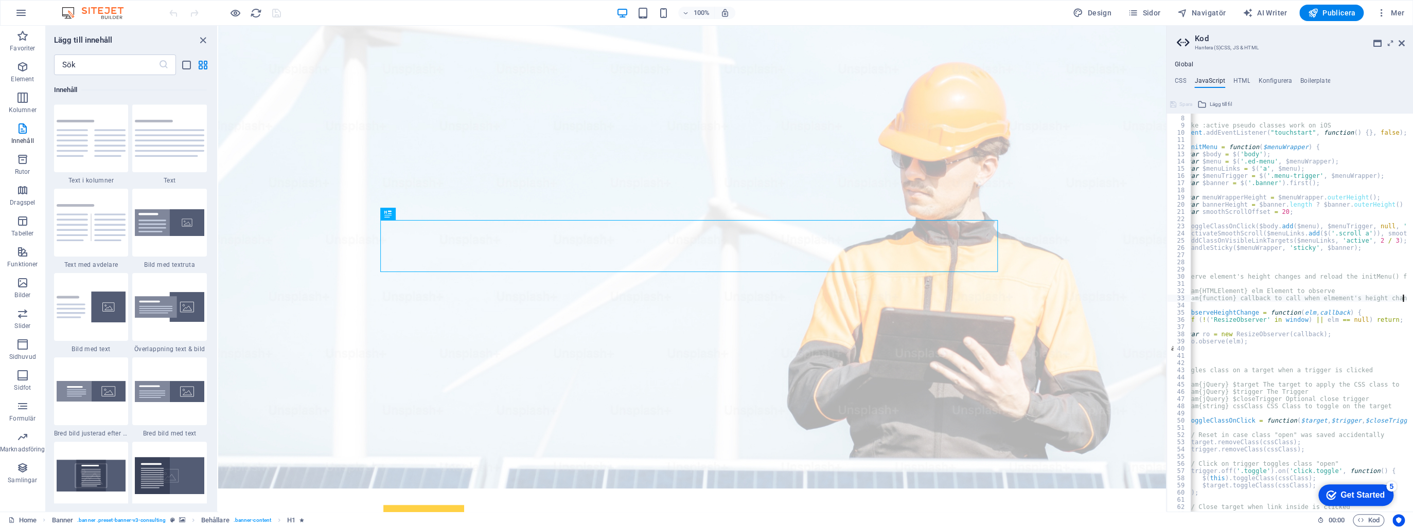
scroll to position [0, 39]
type textarea "*/"
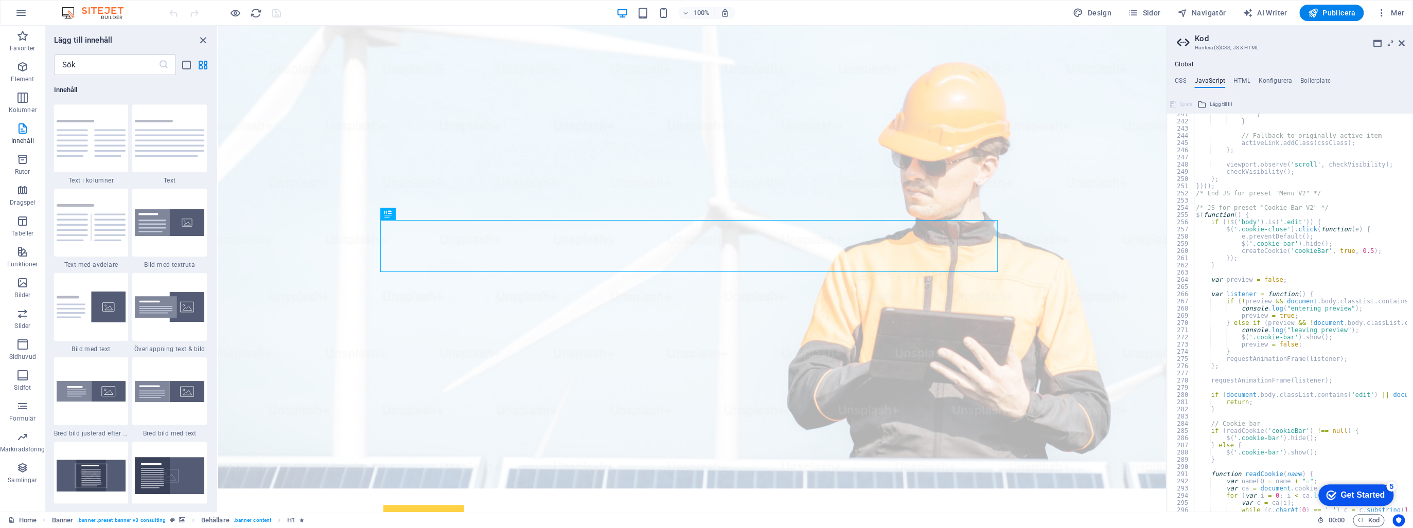
scroll to position [1682, 0]
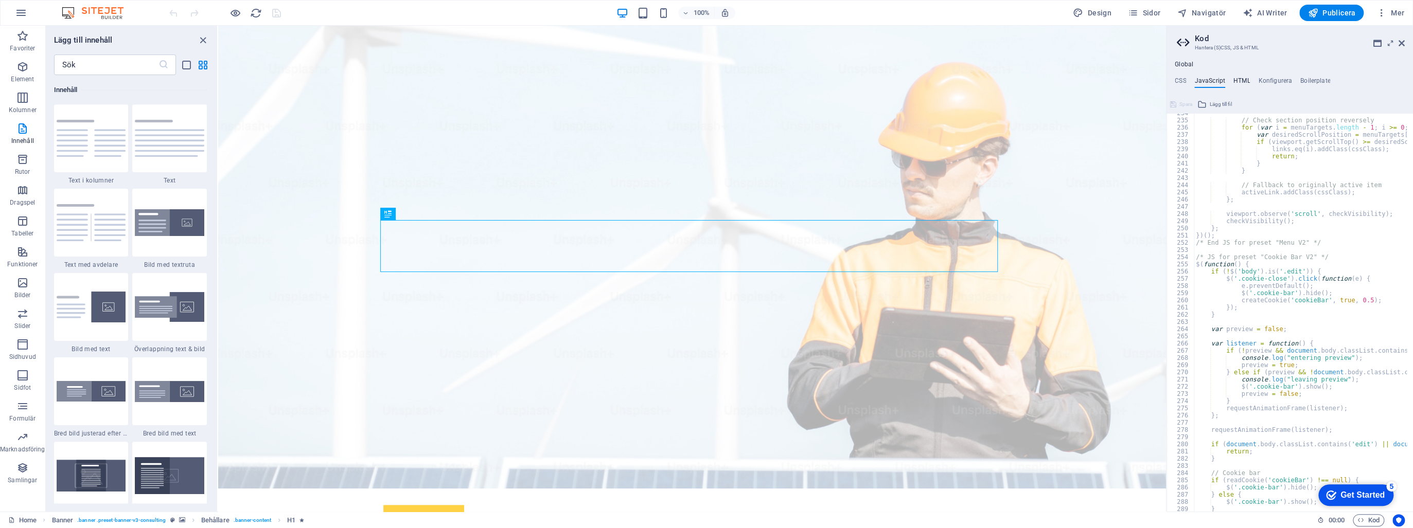
click at [1235, 79] on h4 "HTML" at bounding box center [1241, 82] width 17 height 11
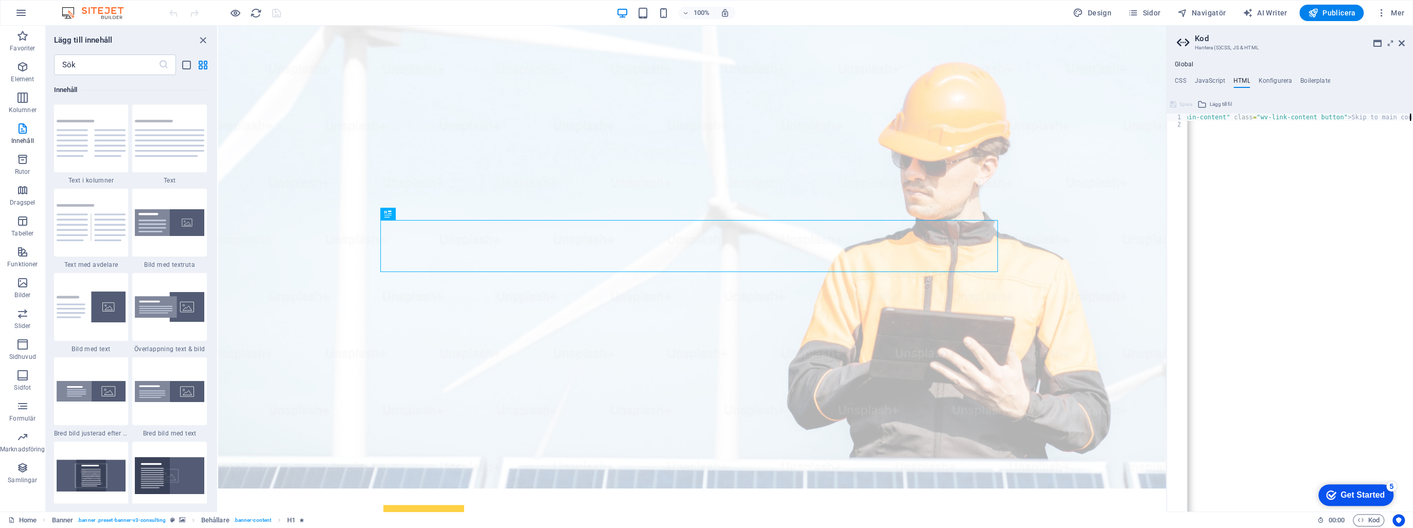
scroll to position [0, 49]
type textarea "{{content}}"
click at [1272, 83] on h4 "Konfigurera" at bounding box center [1275, 82] width 34 height 11
type textarea "$color-background: #ffffff;"
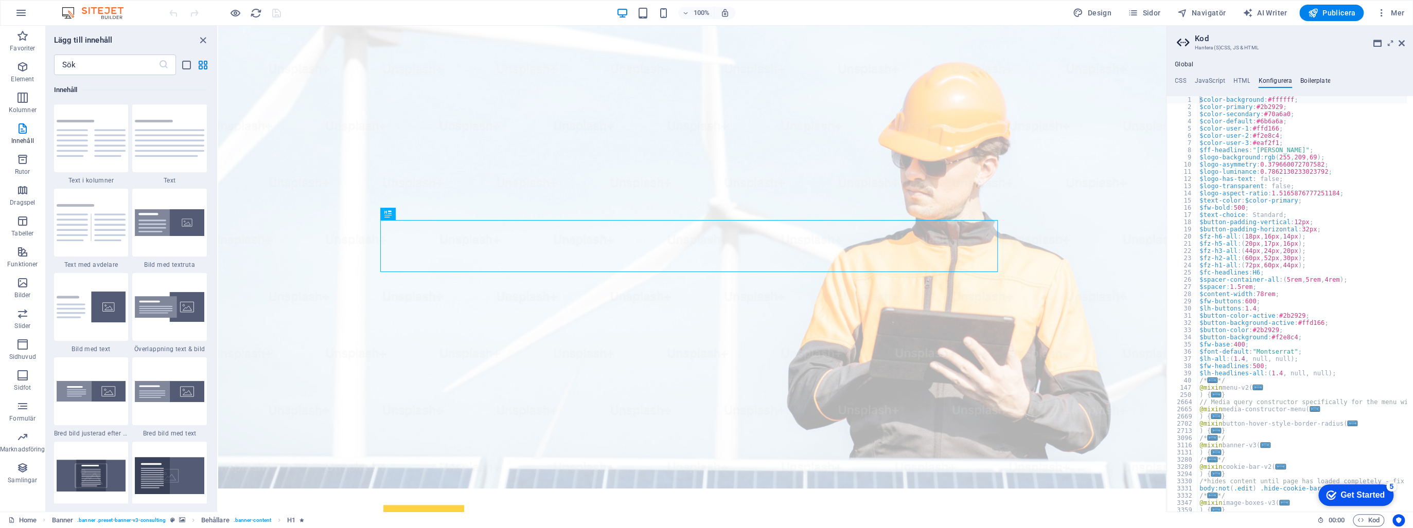
click at [1315, 80] on h4 "Boilerplate" at bounding box center [1315, 82] width 30 height 11
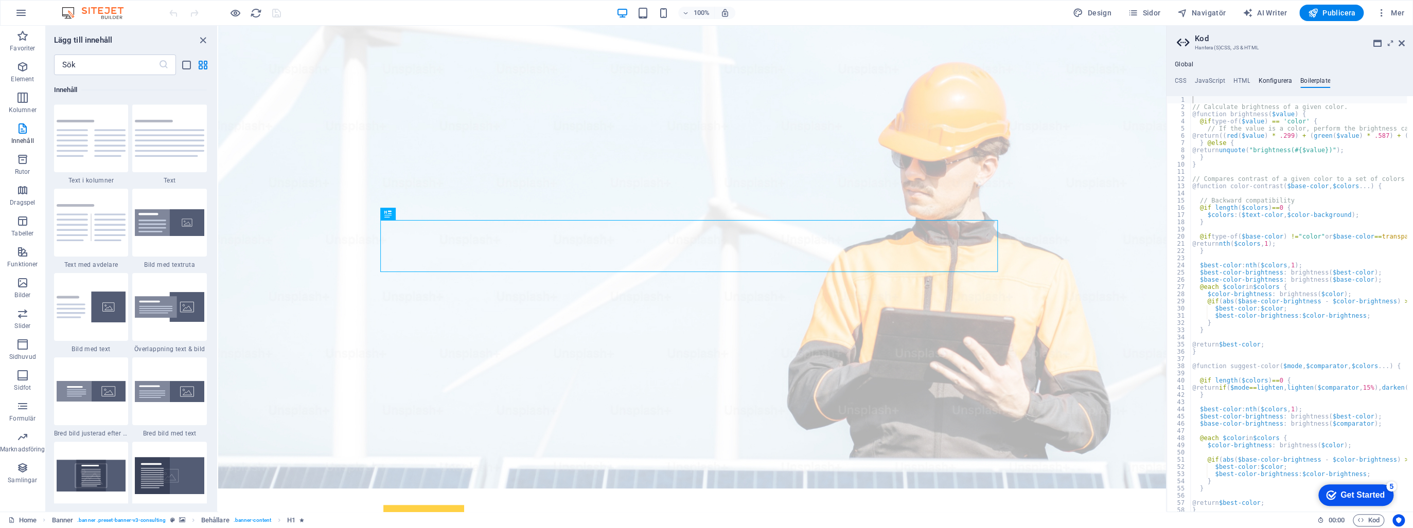
click at [1271, 78] on h4 "Konfigurera" at bounding box center [1275, 82] width 34 height 11
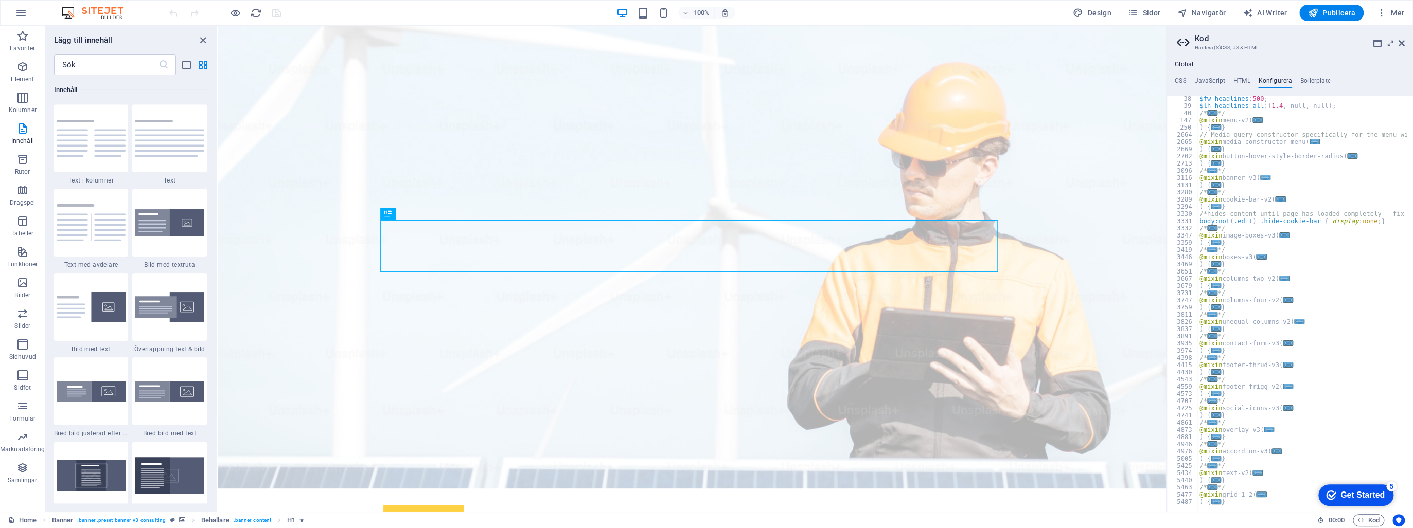
scroll to position [267, 0]
click at [1241, 82] on h4 "HTML" at bounding box center [1241, 82] width 17 height 11
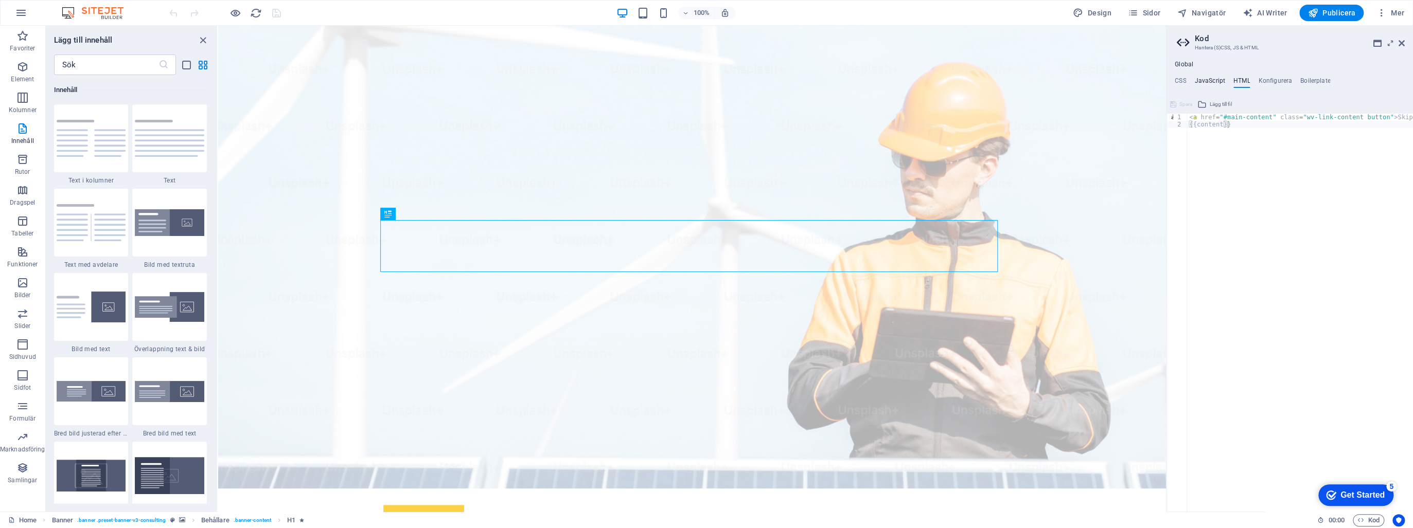
click at [1214, 81] on h4 "JavaScript" at bounding box center [1209, 82] width 30 height 11
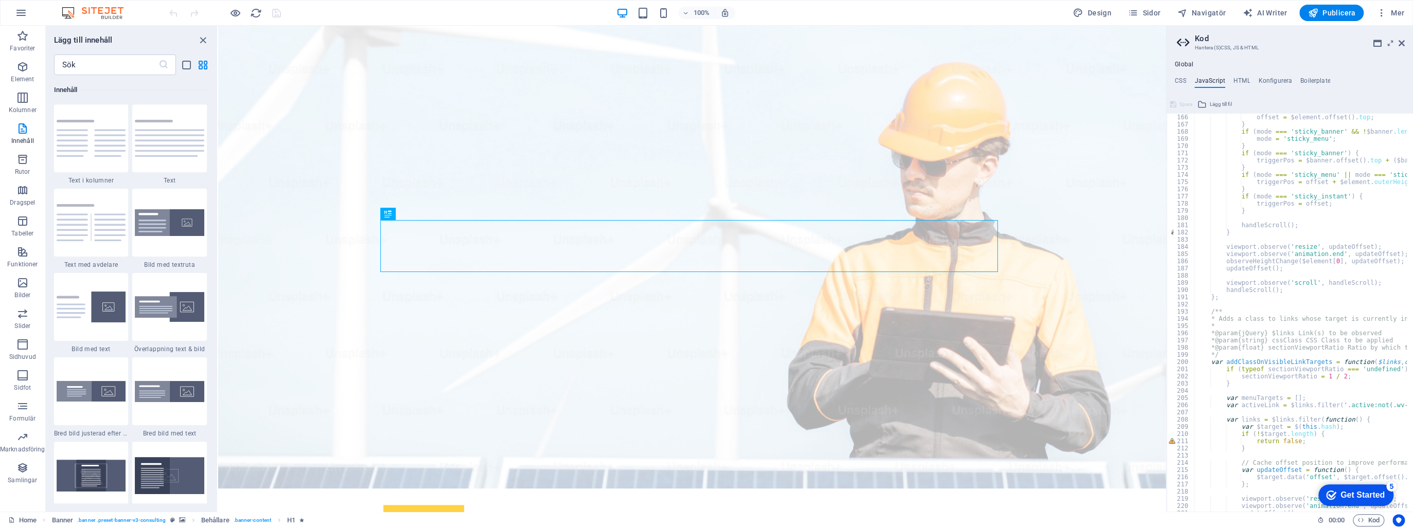
scroll to position [1040, 0]
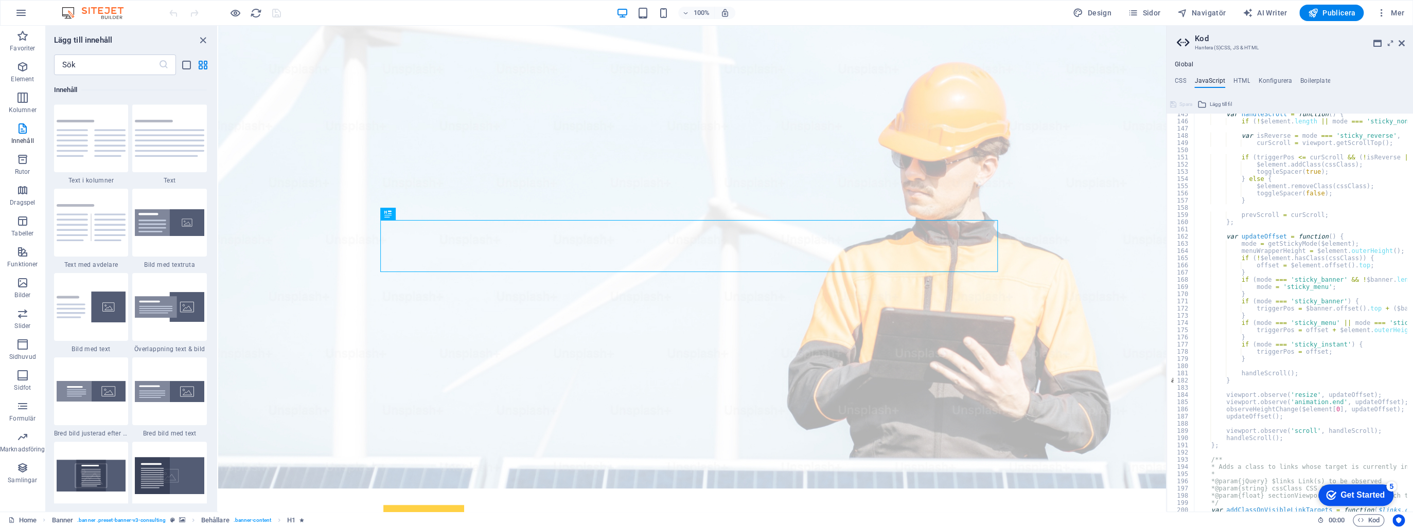
click at [1185, 64] on h4 "Global" at bounding box center [1184, 65] width 19 height 8
click at [1178, 80] on h4 "CSS" at bounding box center [1180, 82] width 11 height 11
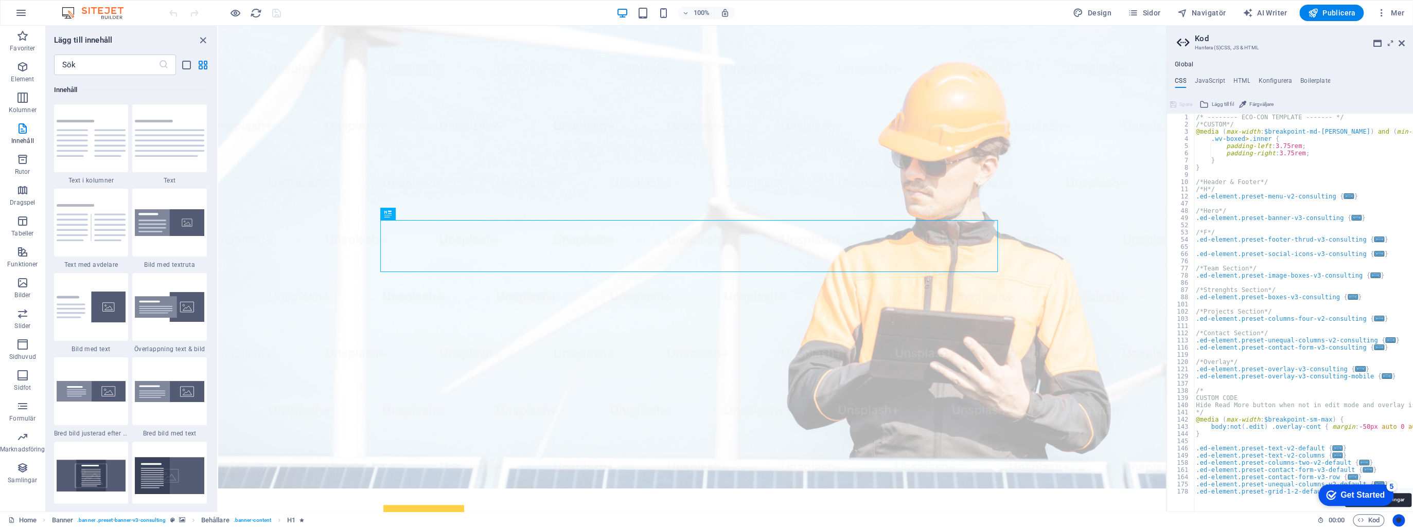
click at [1399, 525] on button "Usercentrics" at bounding box center [1398, 520] width 12 height 12
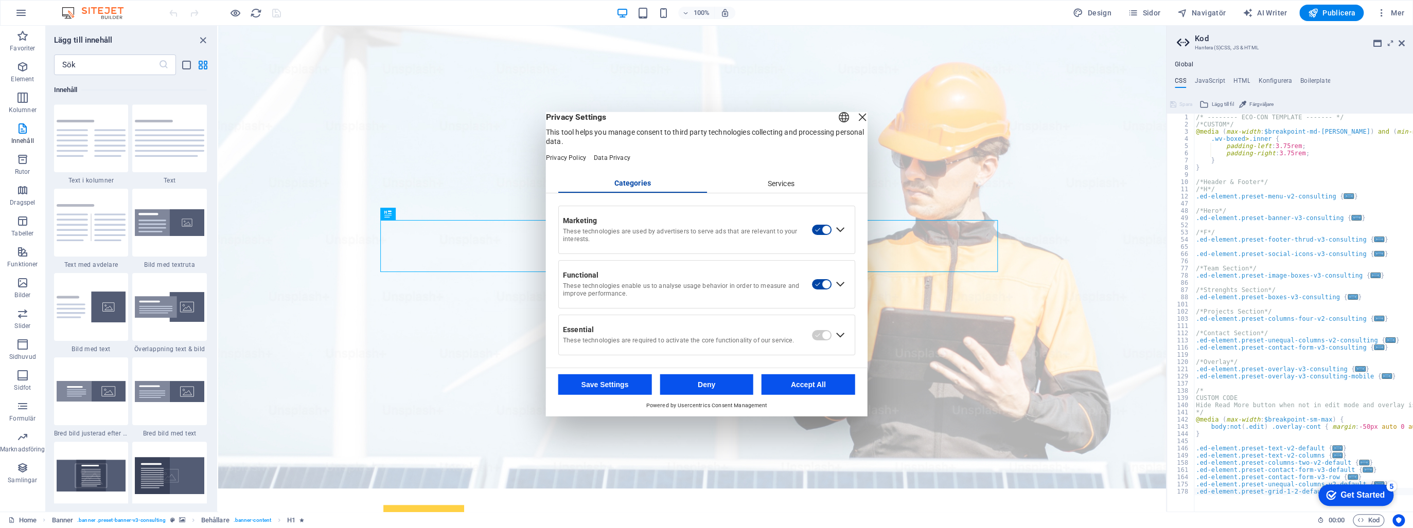
click at [784, 187] on div "Services" at bounding box center [780, 183] width 149 height 17
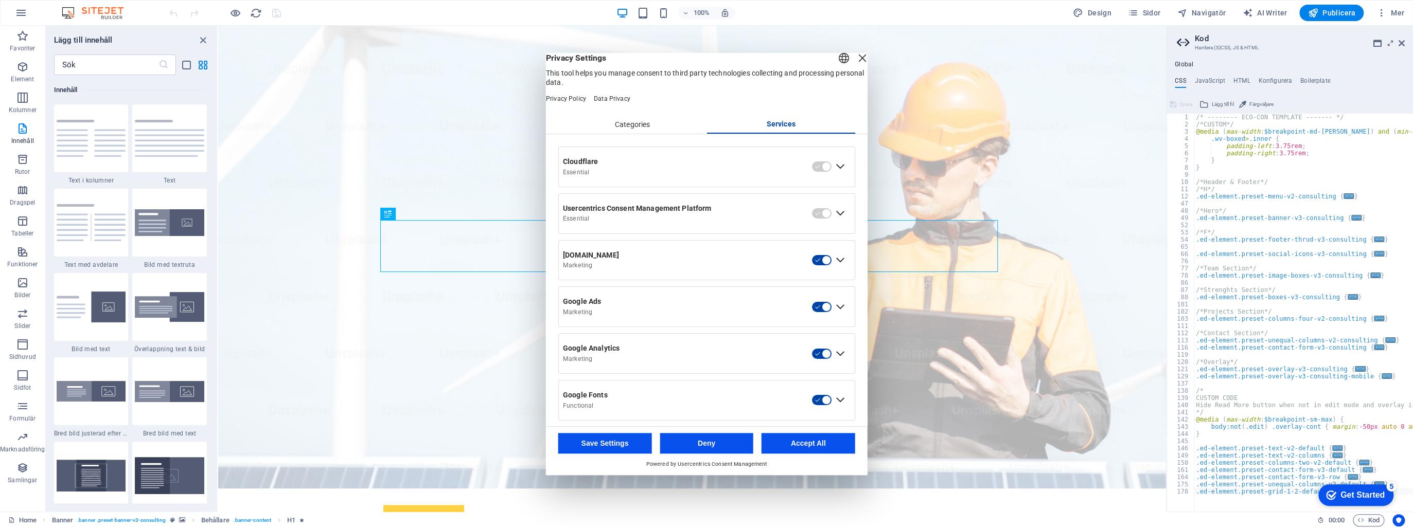
click at [620, 439] on button "Save Settings" at bounding box center [605, 443] width 94 height 21
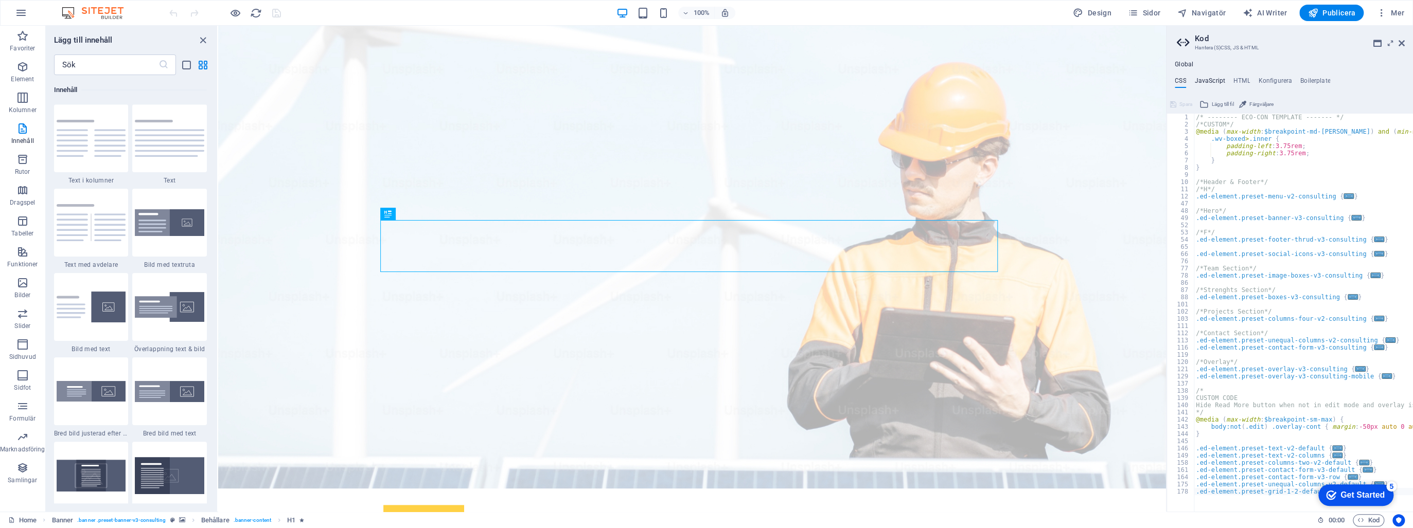
click at [1203, 80] on h4 "JavaScript" at bounding box center [1209, 82] width 30 height 11
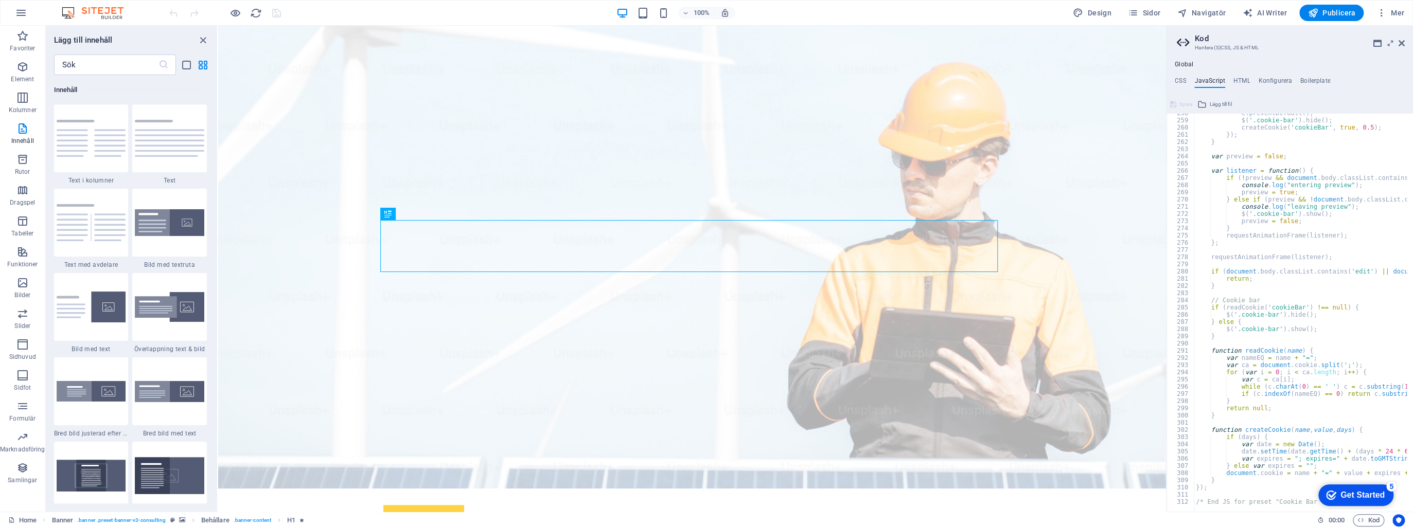
scroll to position [1855, 0]
click at [1399, 45] on icon at bounding box center [1401, 43] width 6 height 8
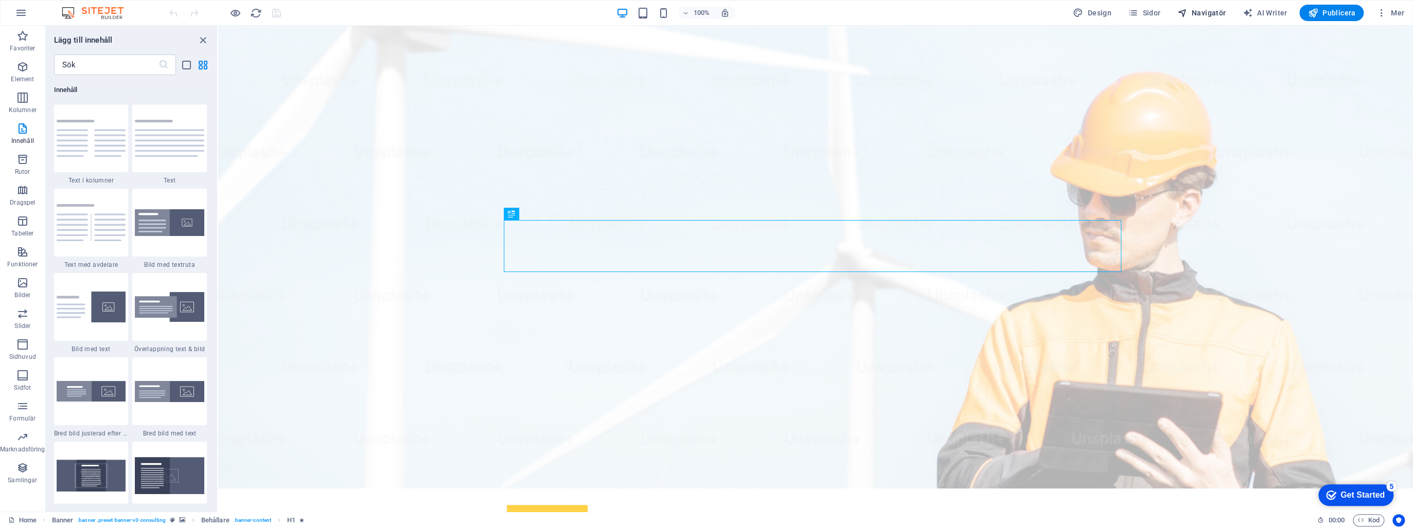
click at [1195, 16] on span "Navigatör" at bounding box center [1201, 13] width 49 height 10
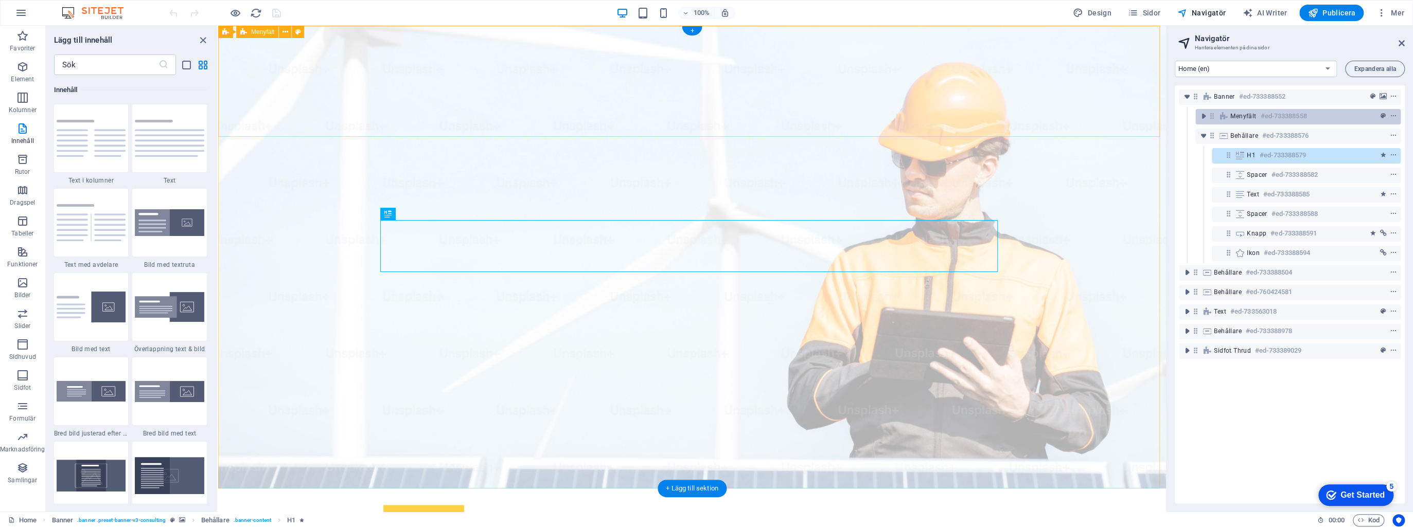
click at [1235, 118] on span "Menyfält" at bounding box center [1243, 116] width 26 height 8
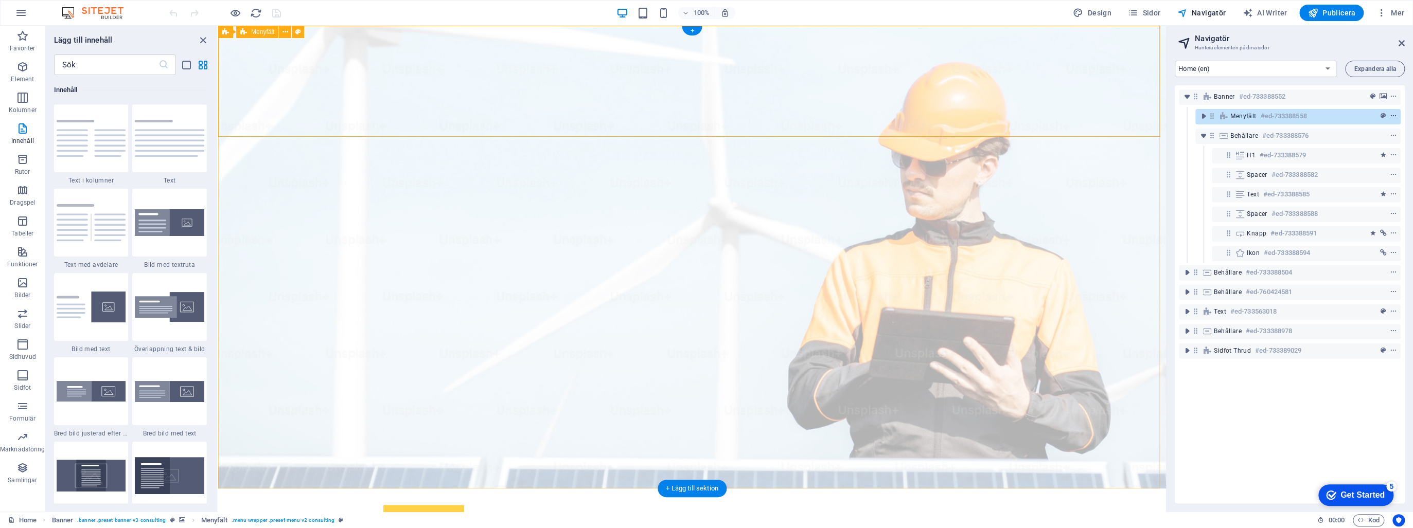
click at [1393, 117] on icon "context-menu" at bounding box center [1393, 116] width 7 height 7
click at [1202, 120] on icon "toggle-expand" at bounding box center [1203, 116] width 10 height 10
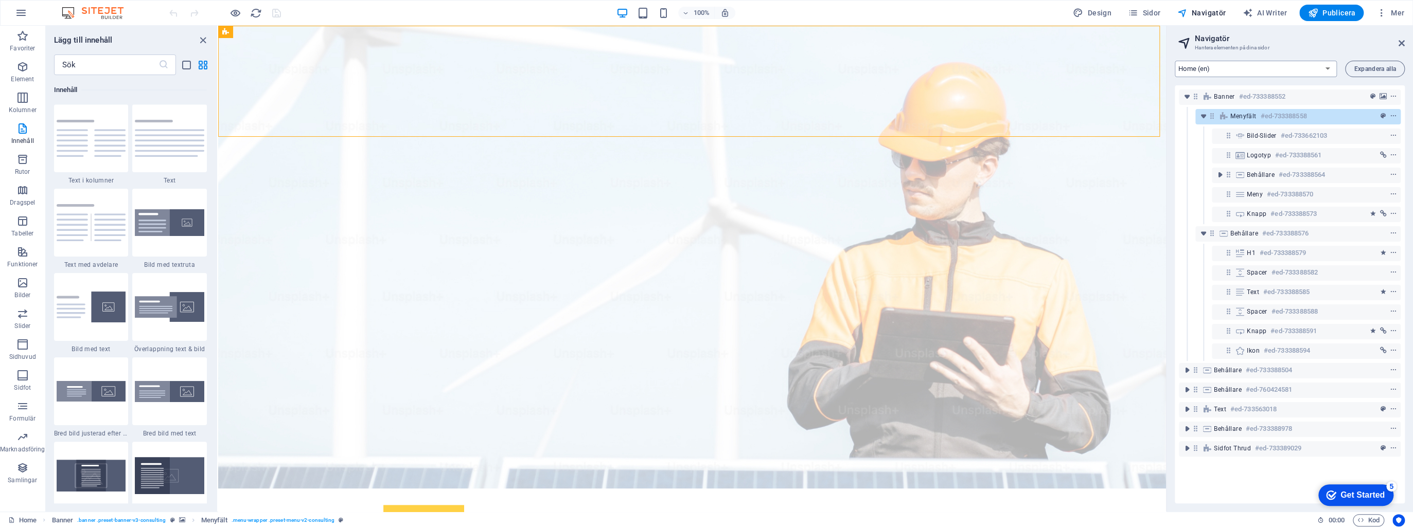
click at [1323, 69] on select "Home (en) Subpage (en) Allmänna Villkor (en) Strömjourens Debiteringar (en) Leg…" at bounding box center [1256, 69] width 162 height 16
click at [1175, 61] on select "Home (en) Subpage (en) Allmänna Villkor (en) Strömjourens Debiteringar (en) Leg…" at bounding box center [1256, 69] width 162 height 16
click at [1245, 447] on span "Sidfot Thrud" at bounding box center [1232, 449] width 37 height 8
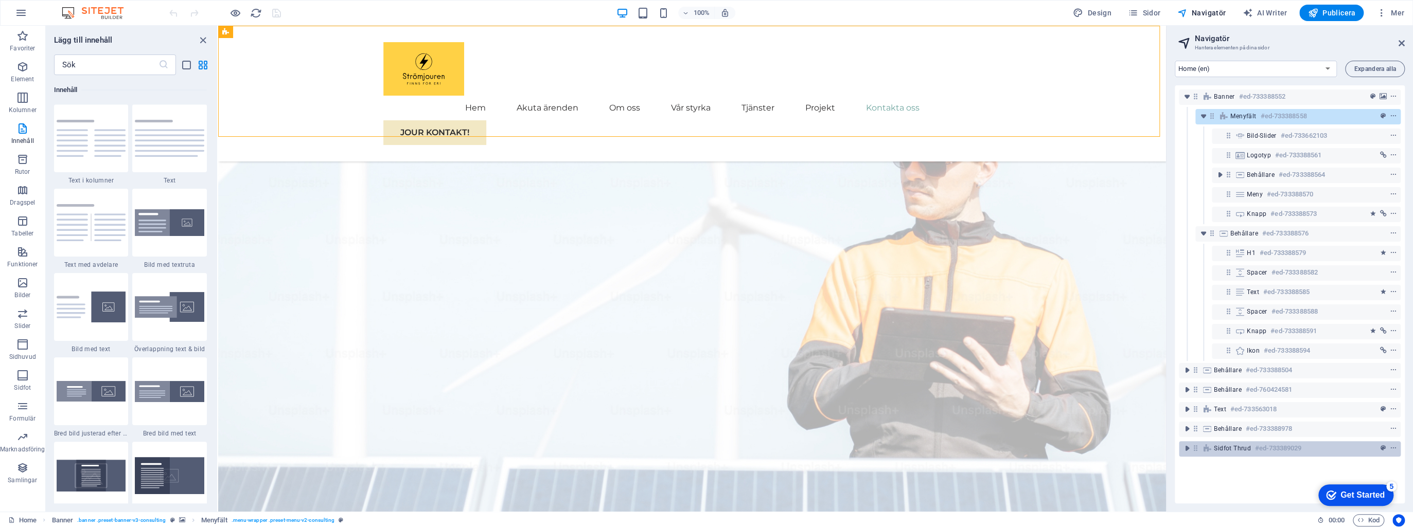
scroll to position [2061, 0]
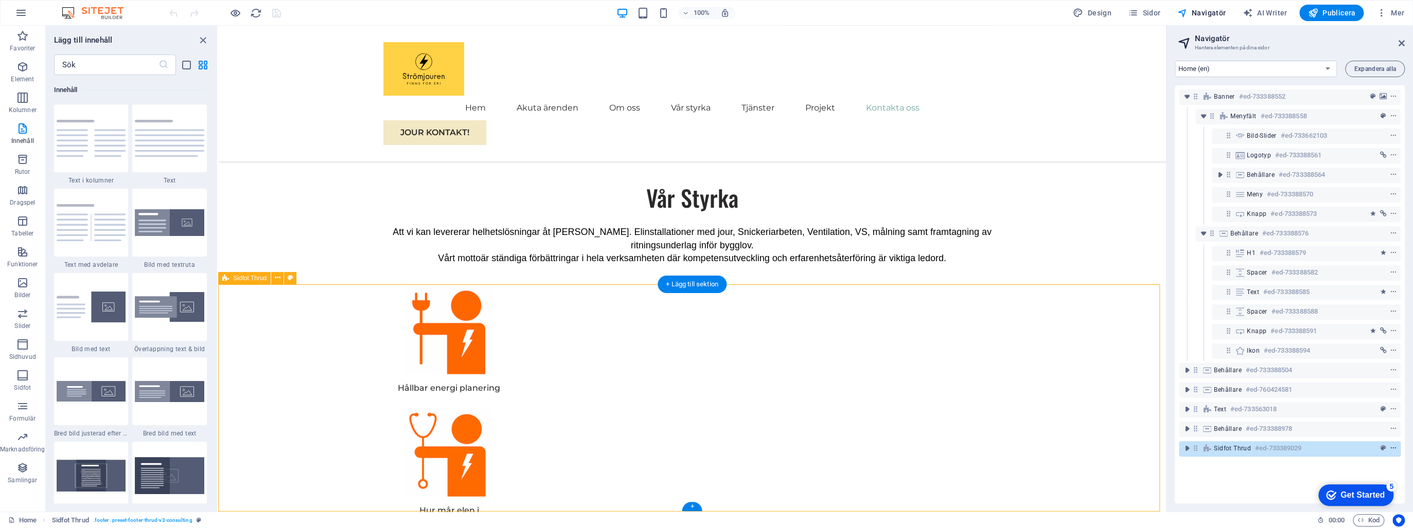
click at [1391, 449] on icon "context-menu" at bounding box center [1393, 448] width 7 height 7
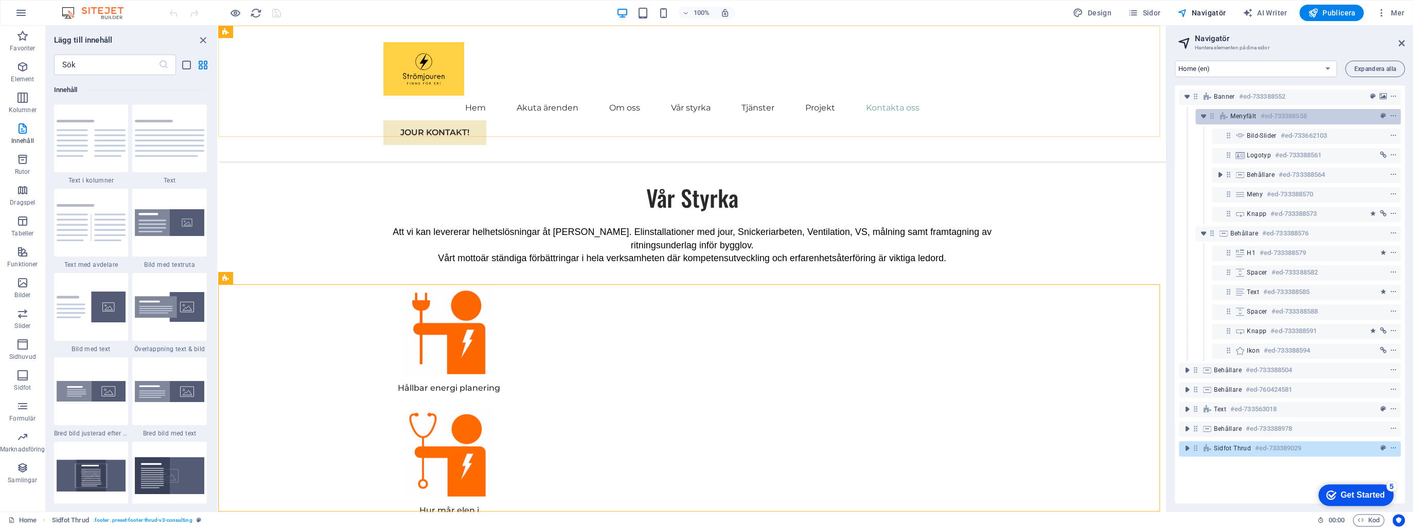
click at [1239, 112] on span "Menyfält" at bounding box center [1243, 116] width 26 height 8
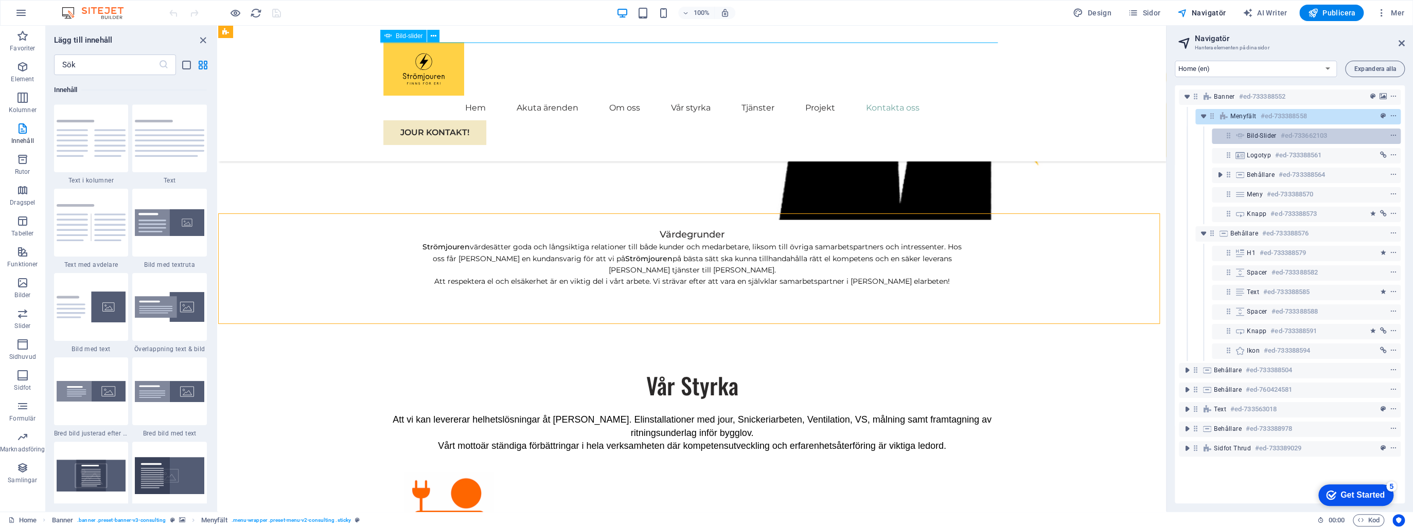
click at [1242, 133] on icon at bounding box center [1239, 136] width 11 height 8
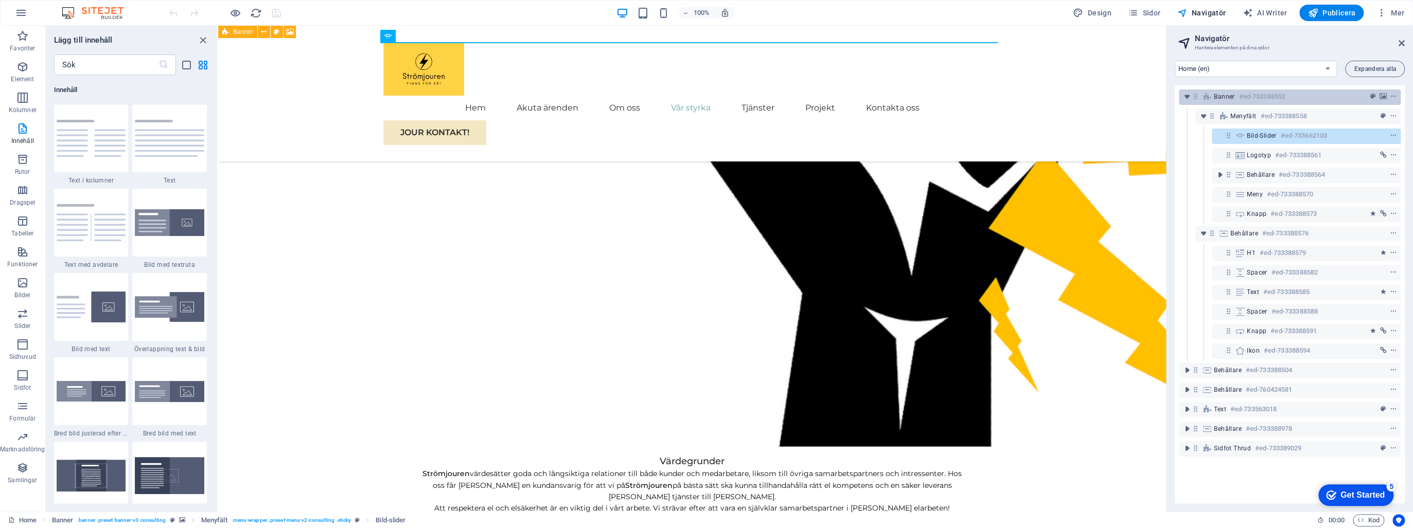
click at [1214, 95] on span "Banner" at bounding box center [1224, 97] width 21 height 8
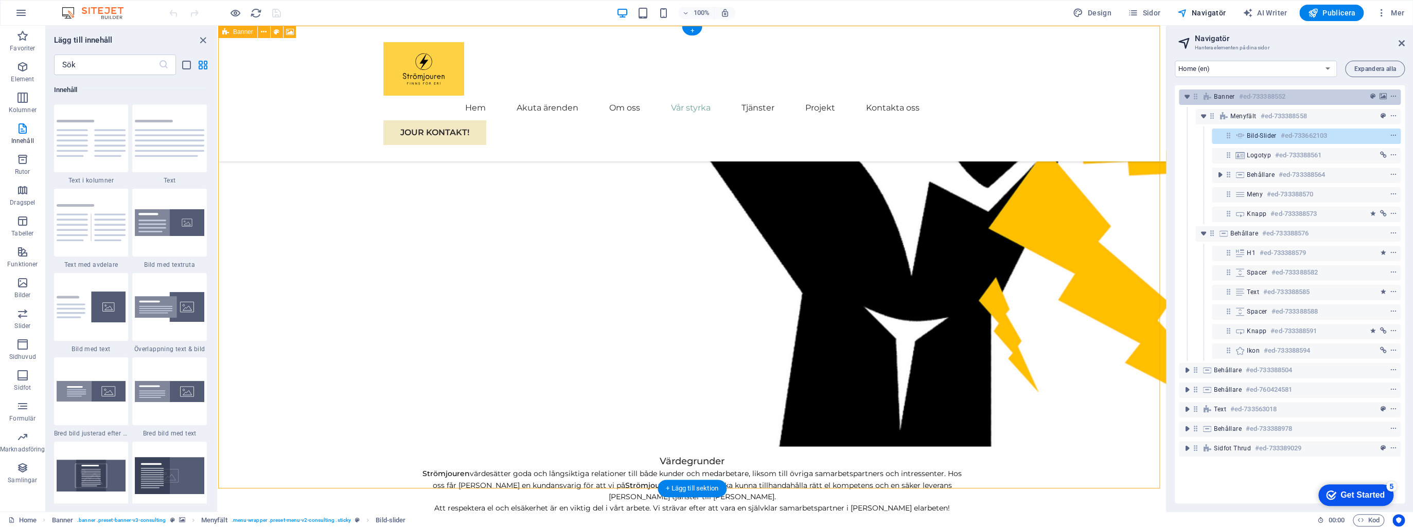
scroll to position [0, 0]
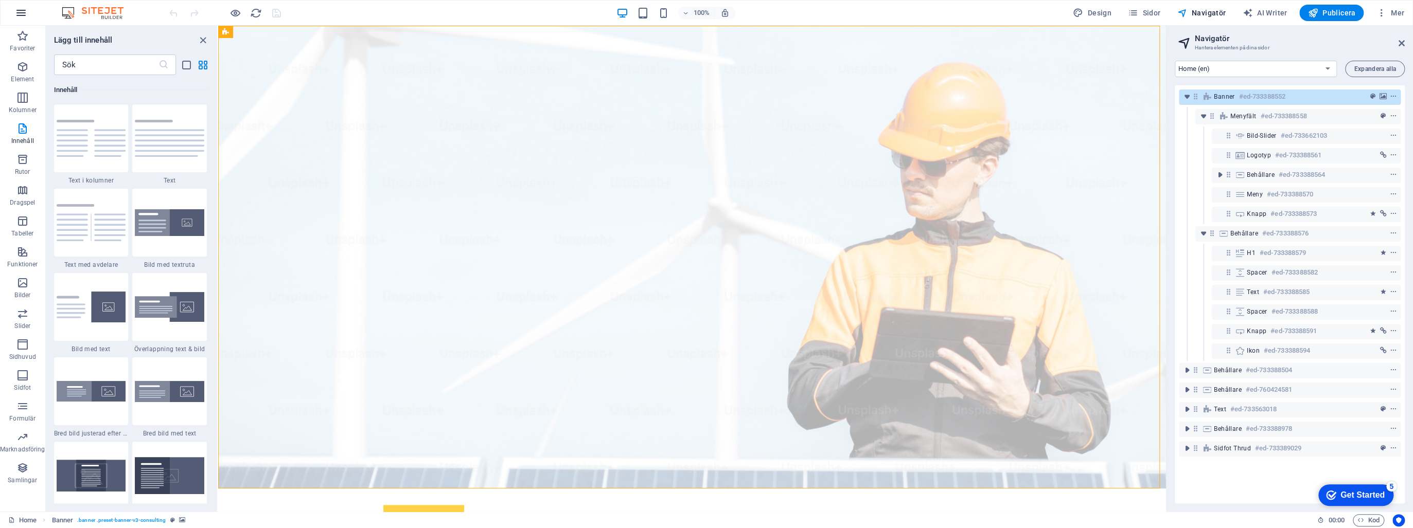
click at [19, 12] on icon "button" at bounding box center [21, 13] width 12 height 12
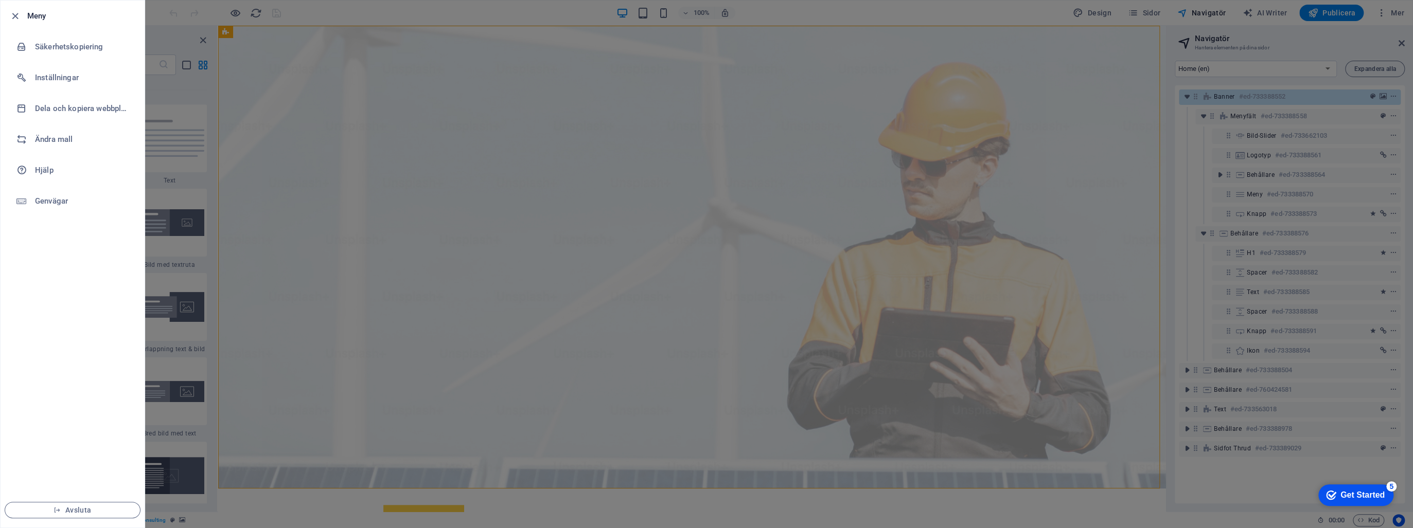
click at [277, 68] on div at bounding box center [706, 264] width 1413 height 528
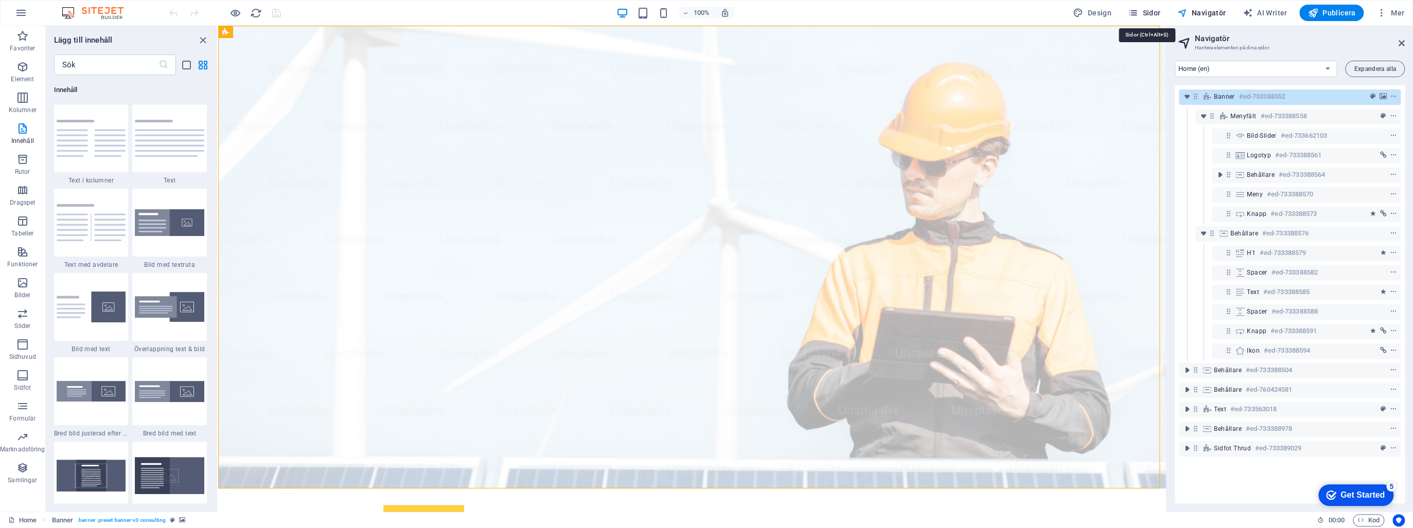
click at [1145, 12] on span "Sidor" at bounding box center [1144, 13] width 32 height 10
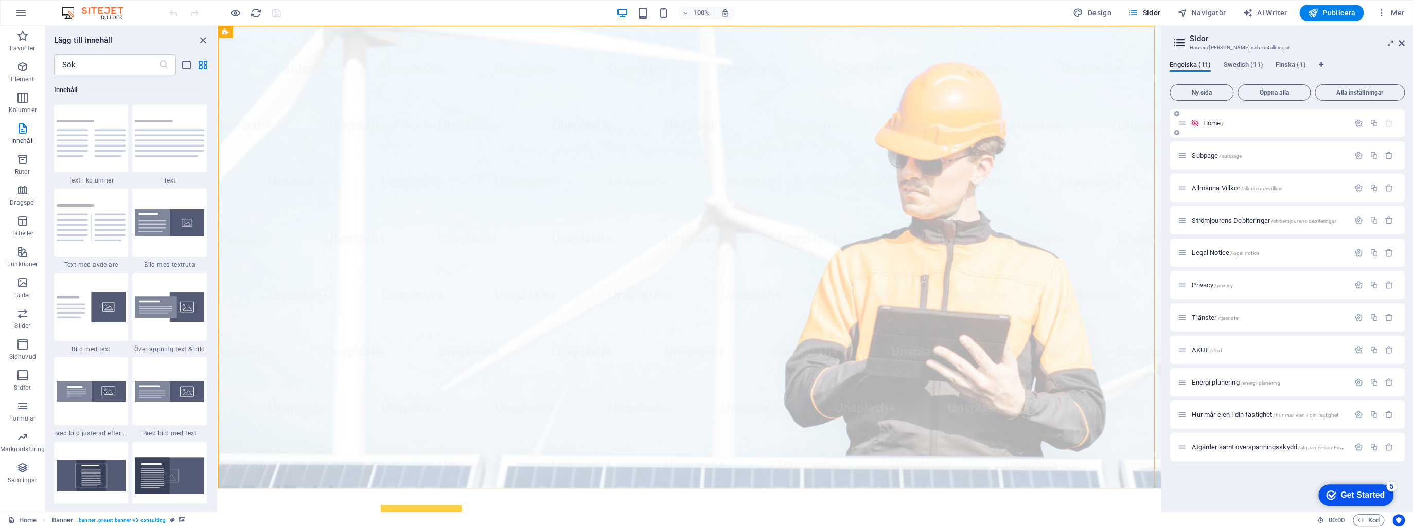
click at [1262, 127] on div "Home /" at bounding box center [1263, 123] width 171 height 12
click at [1229, 117] on div "Home /" at bounding box center [1263, 123] width 171 height 12
click at [1216, 123] on span "Home /" at bounding box center [1212, 123] width 21 height 8
click at [1355, 121] on icon "button" at bounding box center [1358, 123] width 9 height 9
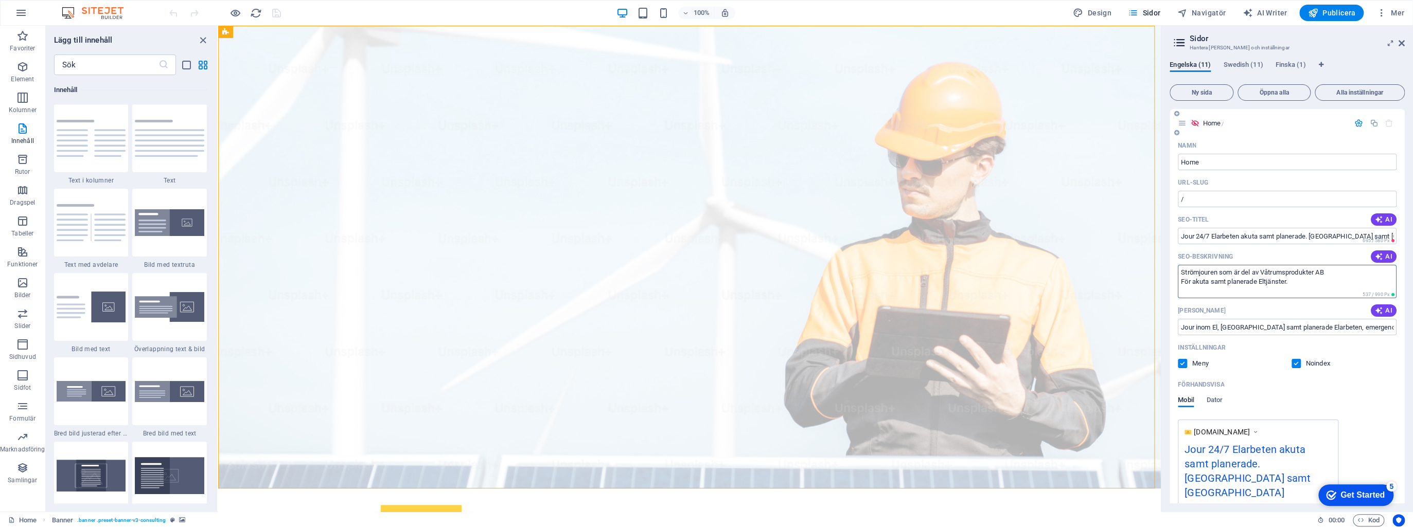
click at [1179, 272] on textarea "Strömjouren som är del av Våtrumsprodukter AB För akuta samt planerade Eltjänst…" at bounding box center [1287, 281] width 219 height 33
click at [1146, 9] on span "Sidor" at bounding box center [1144, 13] width 32 height 10
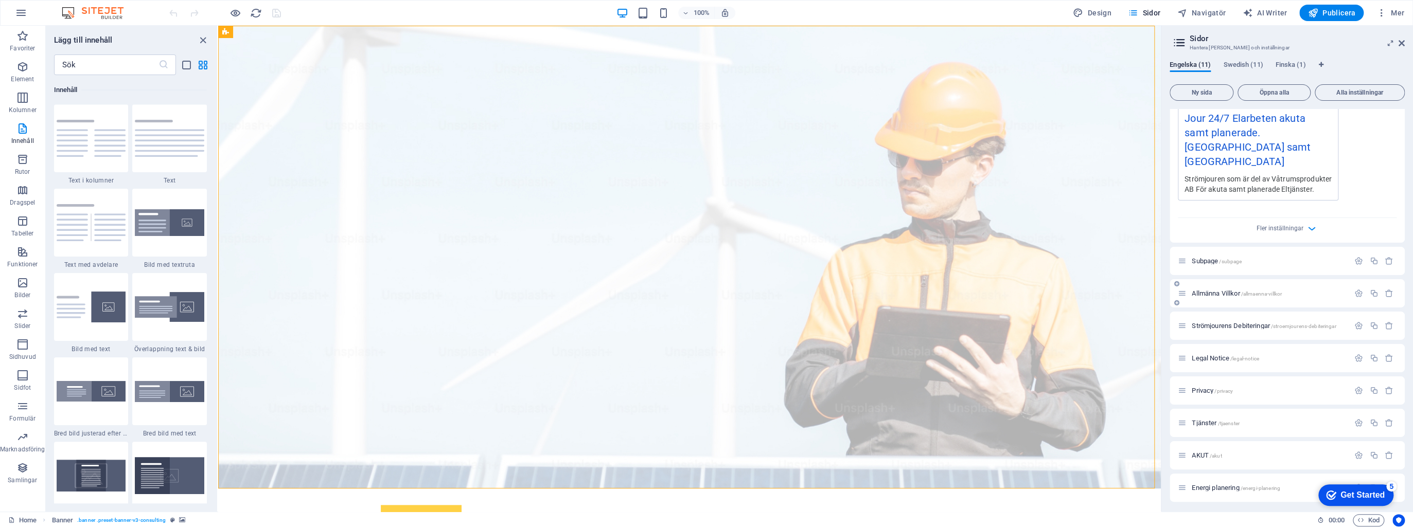
scroll to position [370, 0]
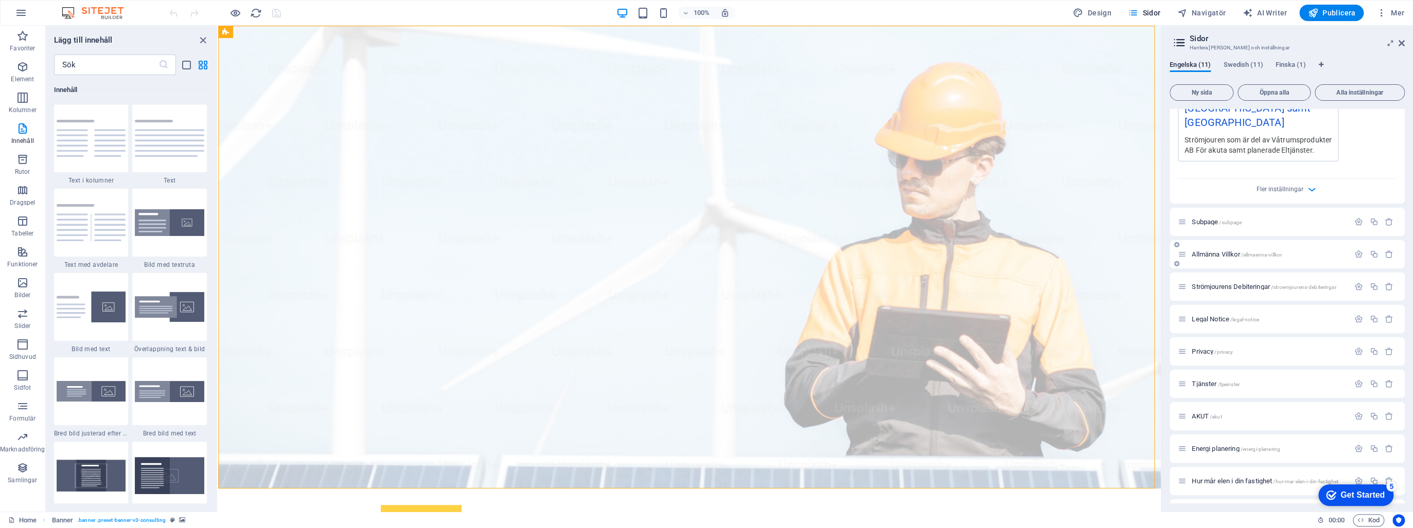
click at [1228, 251] on span "Allmänna Villkor /allmaenna-villkor" at bounding box center [1237, 255] width 90 height 8
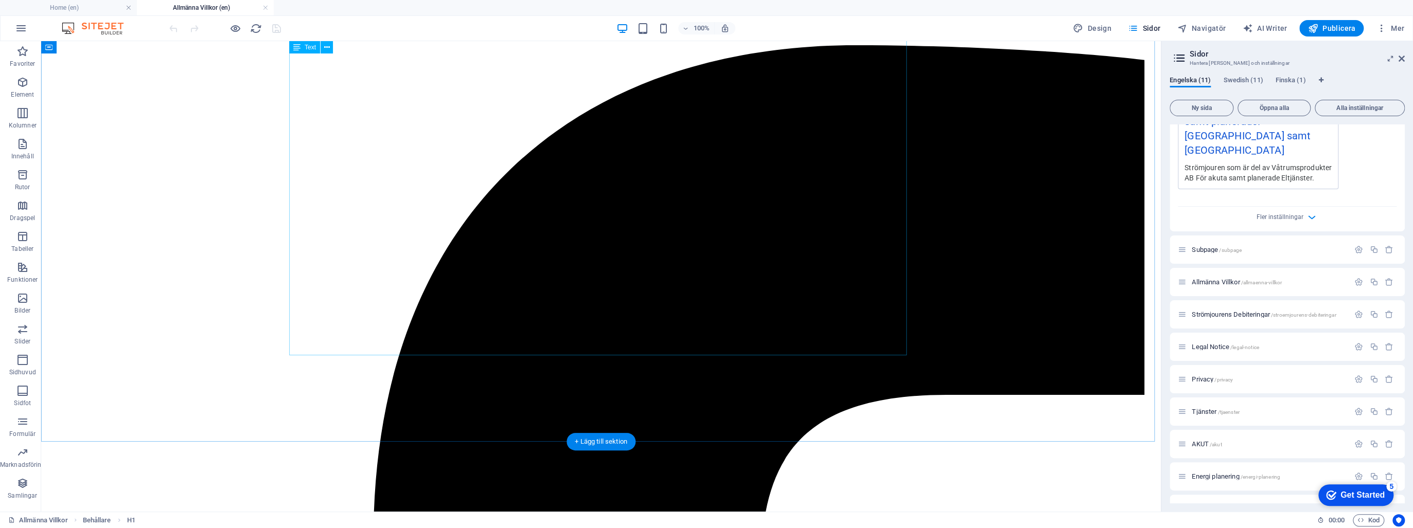
scroll to position [3411, 0]
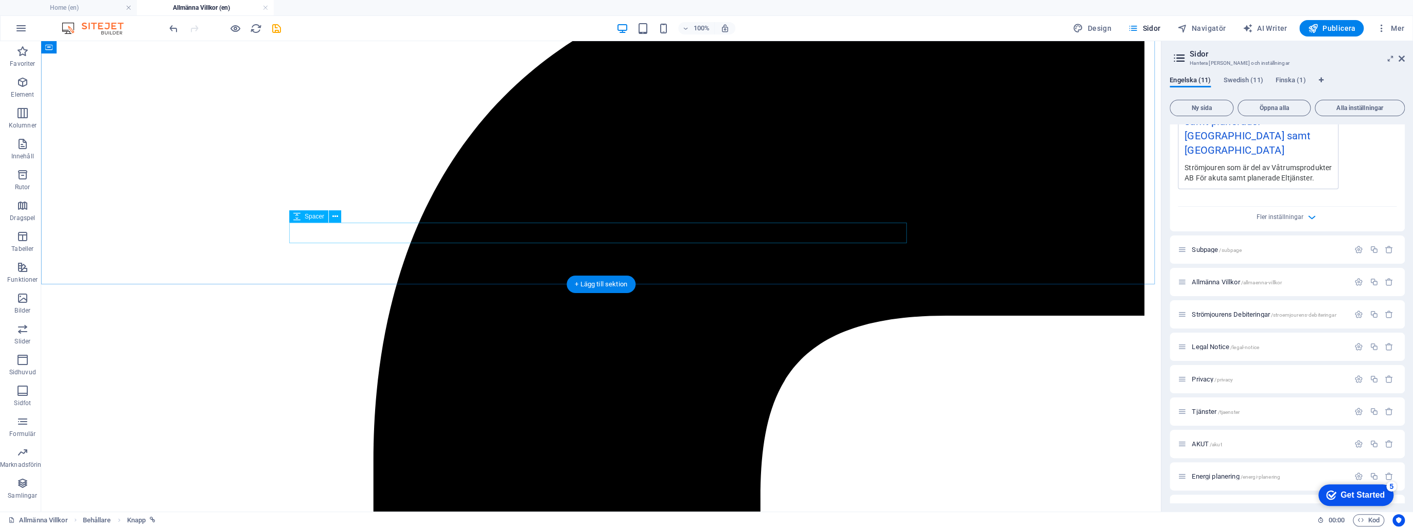
scroll to position [3386, 0]
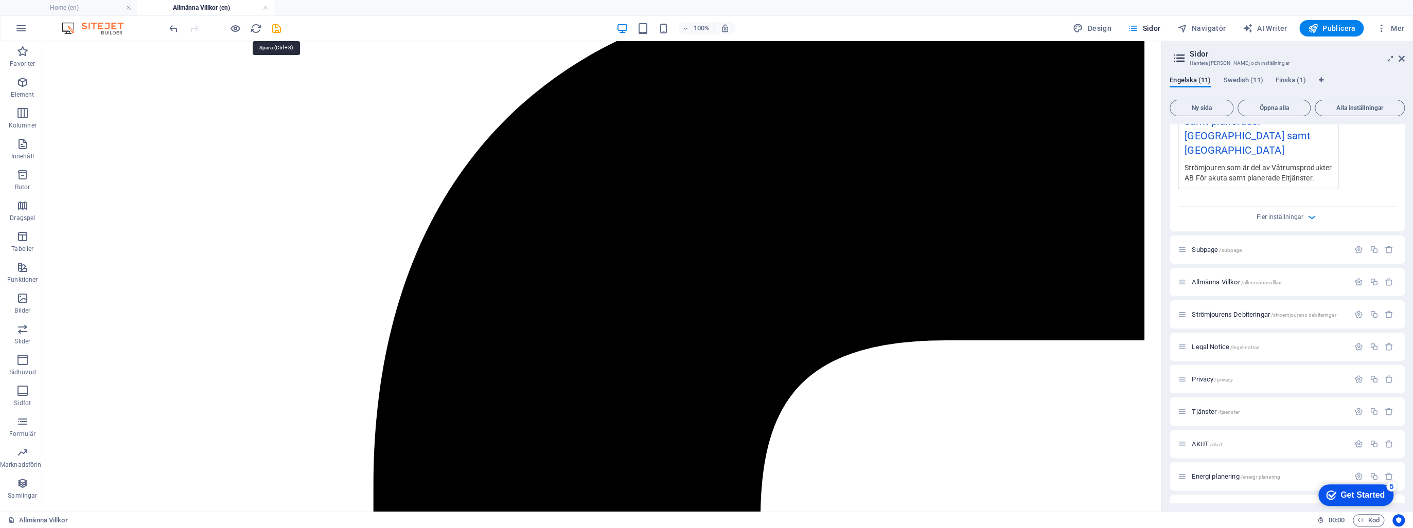
click at [276, 29] on icon "save" at bounding box center [277, 29] width 12 height 12
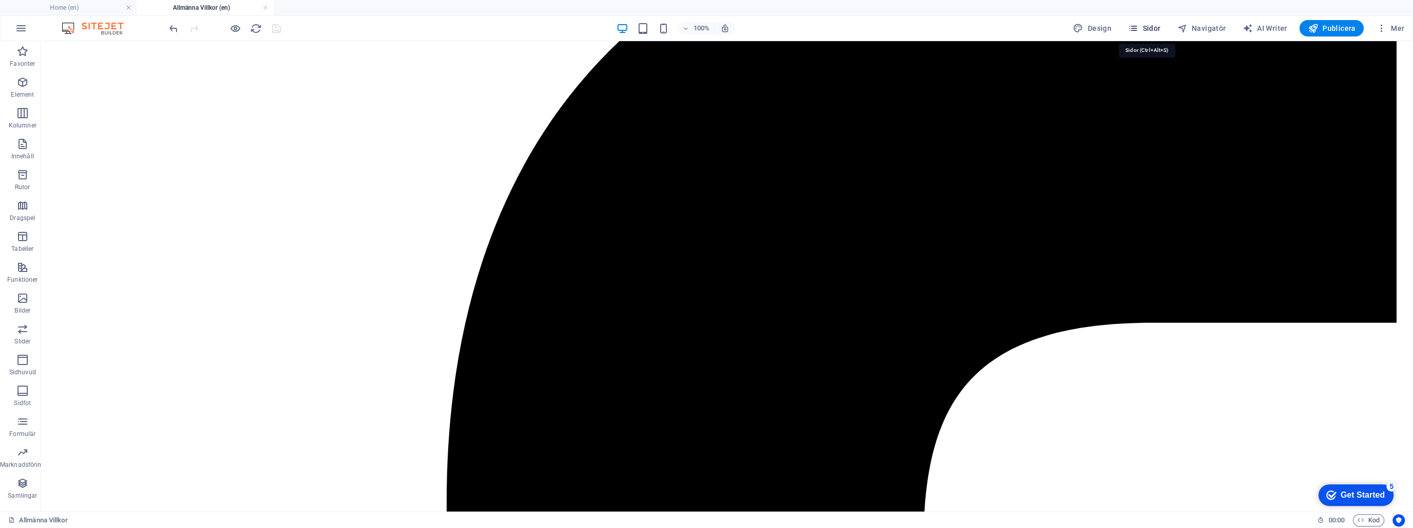
click at [1147, 26] on span "Sidor" at bounding box center [1144, 28] width 32 height 10
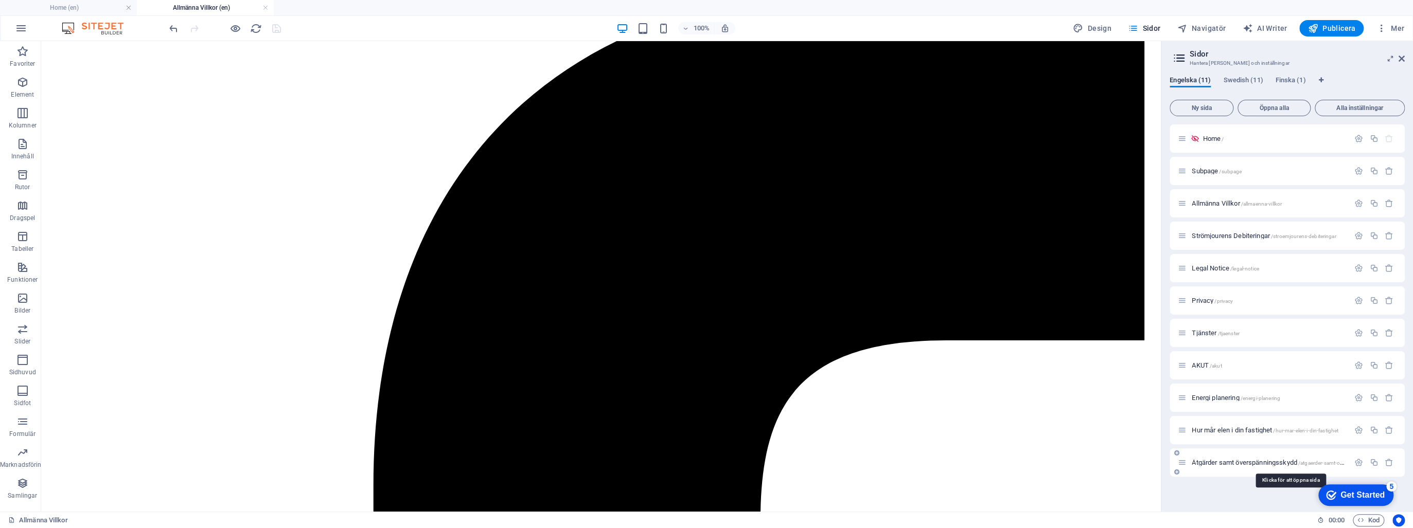
click at [1227, 464] on span "Åtgärder samt överspänningsskydd /atgaerder-samt-oeverspanningsskydd" at bounding box center [1290, 463] width 197 height 8
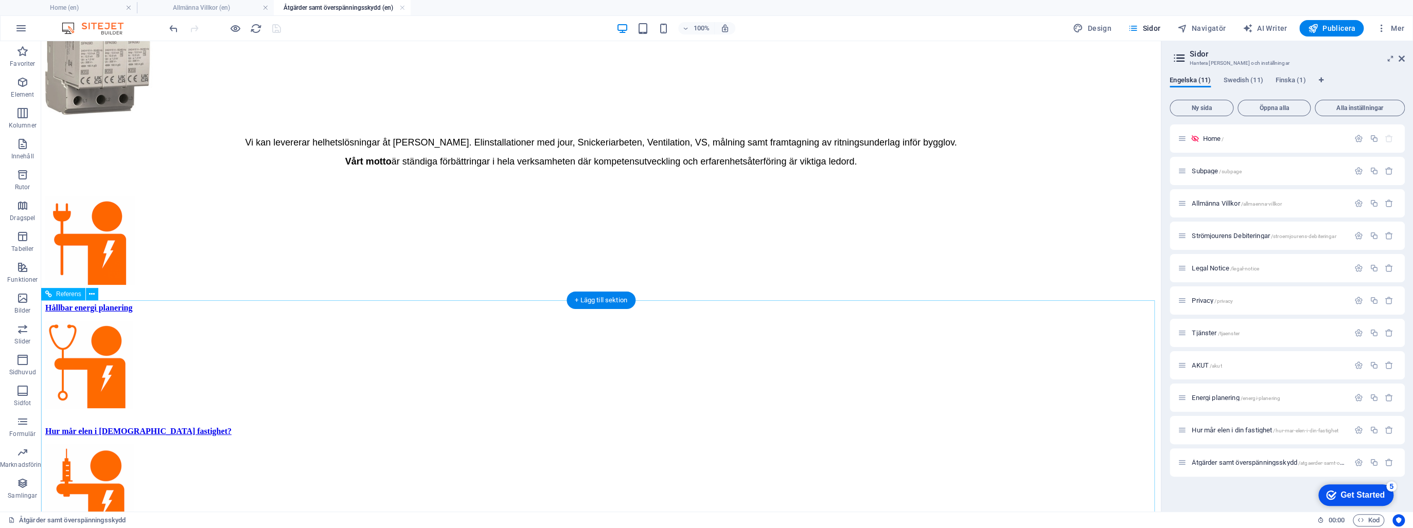
scroll to position [535, 0]
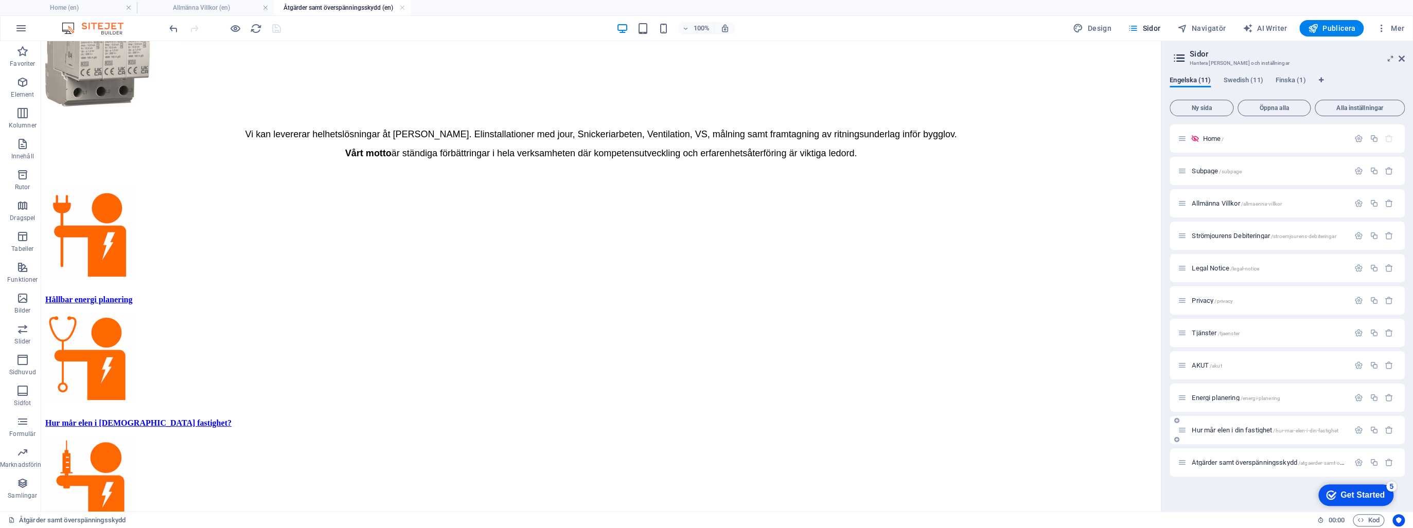
click at [1217, 430] on span "Hur mår elen i din fastighet /hur-mar-elen-i-din-fastighet" at bounding box center [1265, 431] width 147 height 8
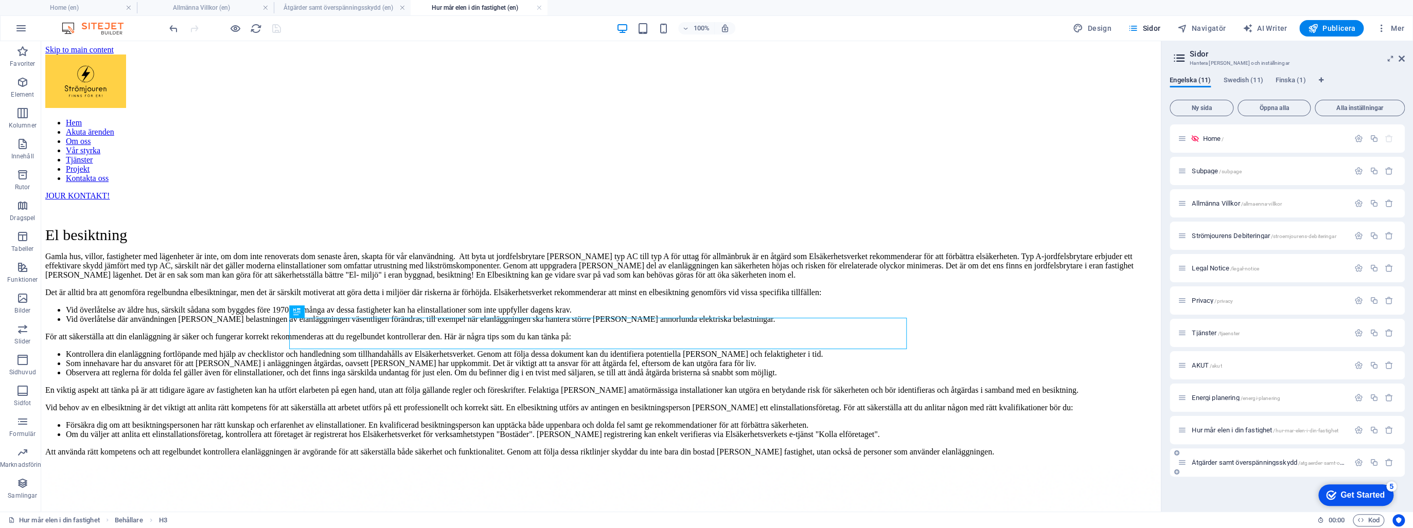
scroll to position [533, 0]
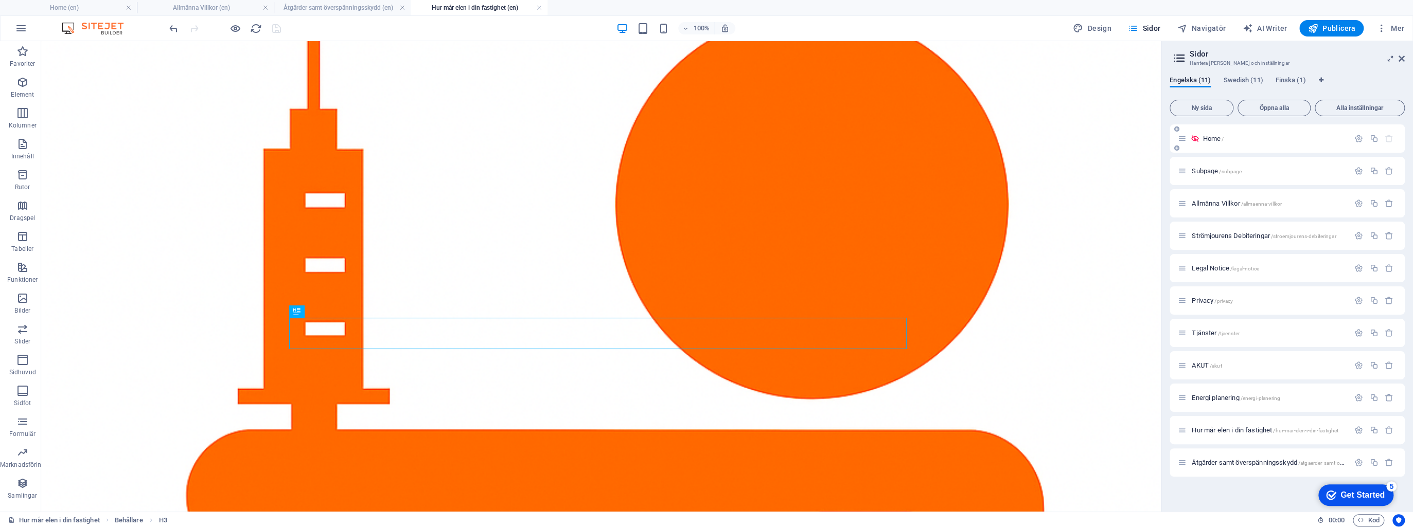
click at [1258, 140] on p "Home /" at bounding box center [1274, 138] width 144 height 7
